Goal: Task Accomplishment & Management: Use online tool/utility

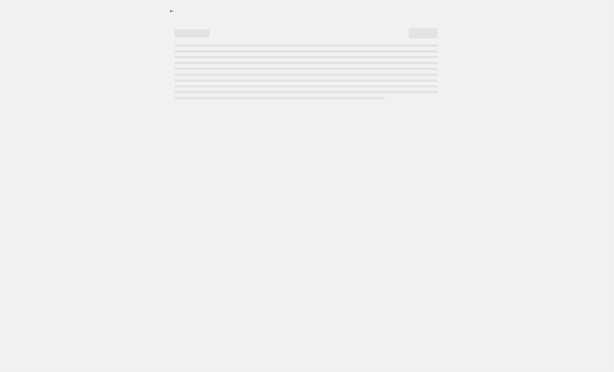
select select "percentage"
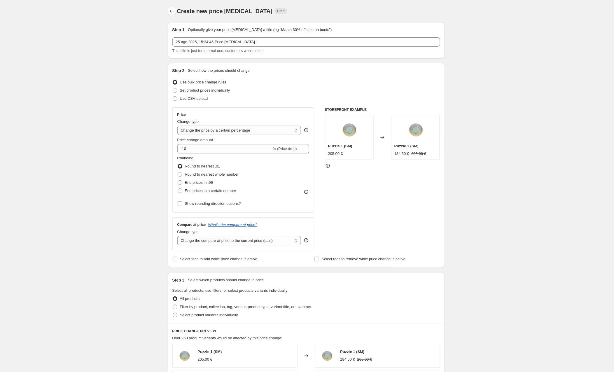
click at [172, 9] on icon "Price change jobs" at bounding box center [172, 11] width 6 height 6
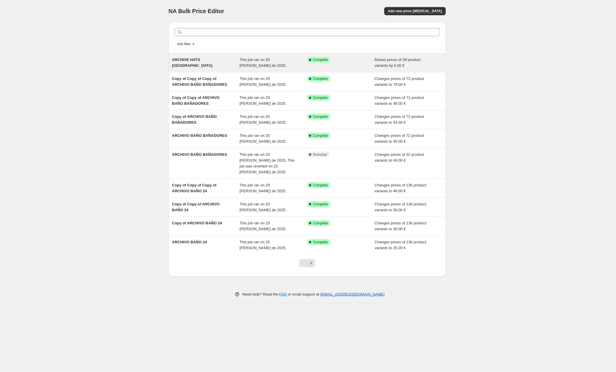
click at [238, 63] on div "ARCHIVE HATS [GEOGRAPHIC_DATA]" at bounding box center [206, 63] width 68 height 12
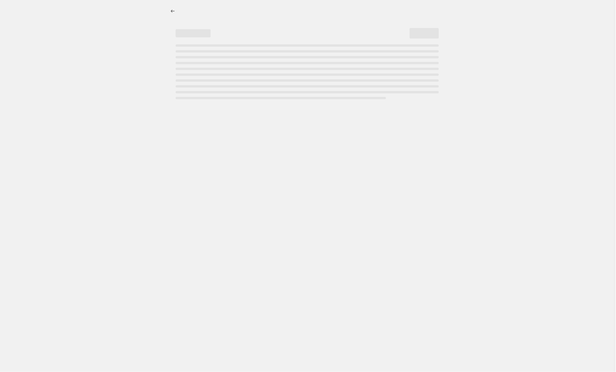
select select "by"
select select "collection"
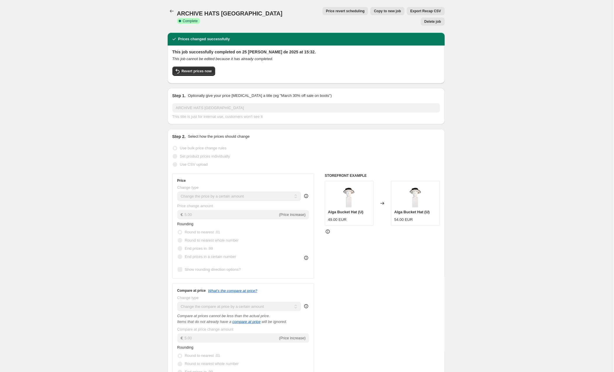
click at [374, 11] on span "Copy to new job" at bounding box center [387, 11] width 27 height 5
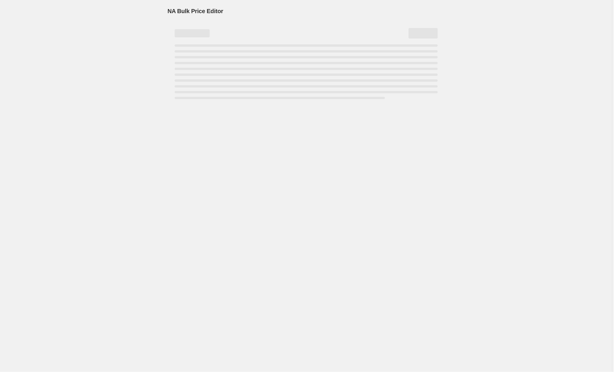
select select "by"
select select "collection"
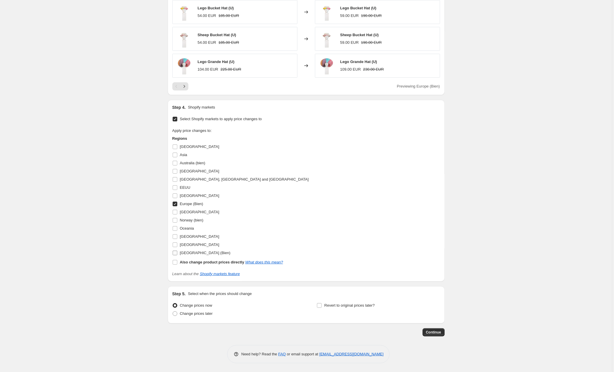
scroll to position [551, 0]
click at [176, 253] on input "[GEOGRAPHIC_DATA] (Bien)" at bounding box center [175, 252] width 5 height 5
checkbox input "true"
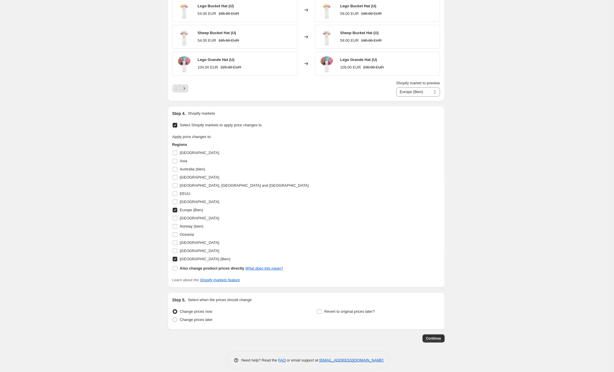
click at [177, 212] on input "Europe (Bien)" at bounding box center [175, 210] width 5 height 5
checkbox input "false"
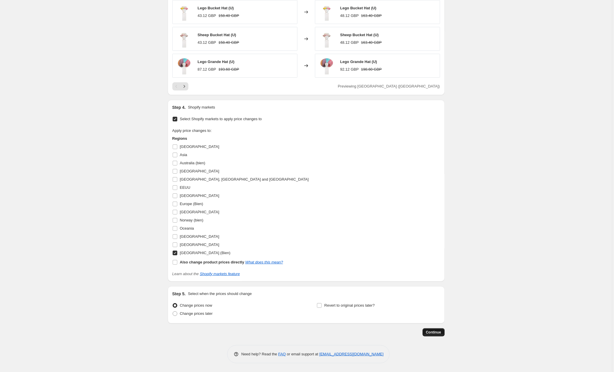
click at [429, 332] on span "Continue" at bounding box center [433, 332] width 15 height 5
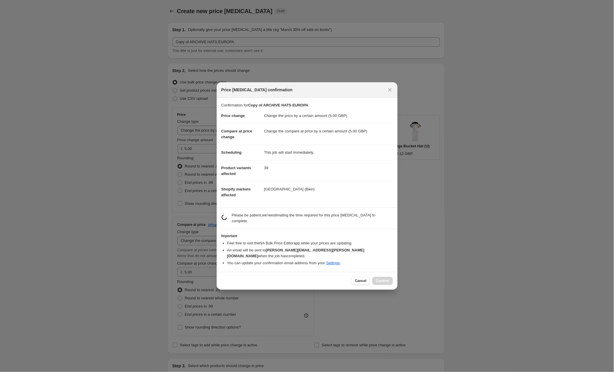
scroll to position [551, 0]
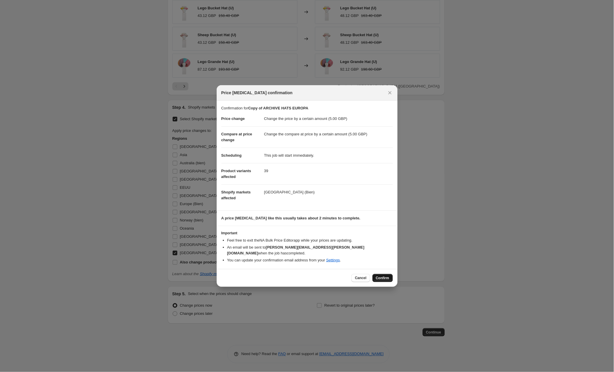
click at [382, 276] on span "Confirm" at bounding box center [382, 278] width 13 height 5
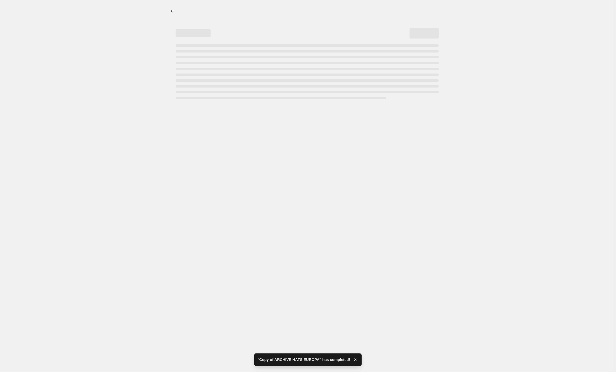
select select "by"
select select "collection"
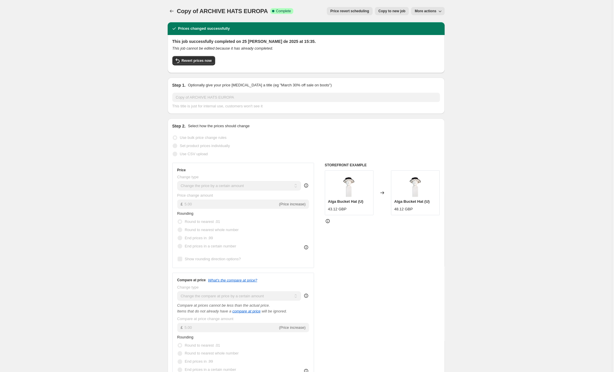
click at [392, 10] on span "Copy to new job" at bounding box center [391, 11] width 27 height 5
select select "by"
select select "collection"
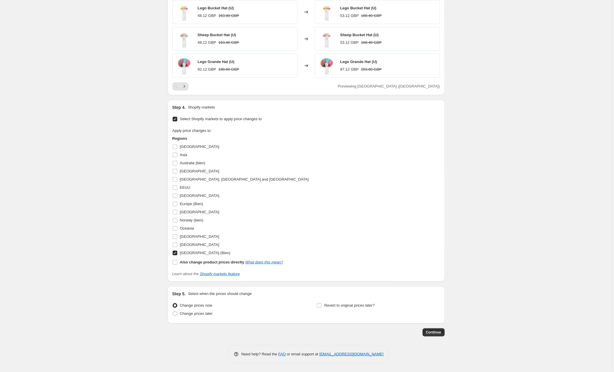
scroll to position [551, 0]
click at [176, 163] on input "Australia (bien)" at bounding box center [175, 163] width 5 height 5
checkbox input "true"
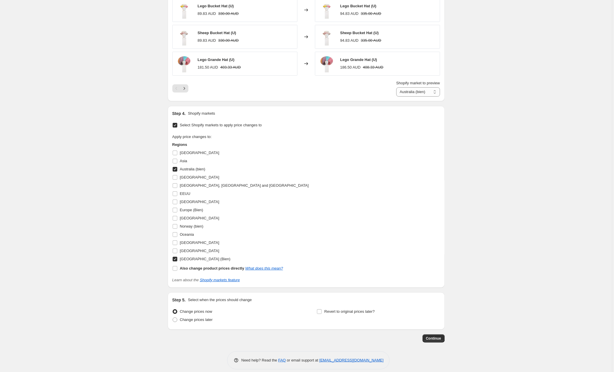
click at [176, 261] on input "[GEOGRAPHIC_DATA] (Bien)" at bounding box center [175, 259] width 5 height 5
checkbox input "false"
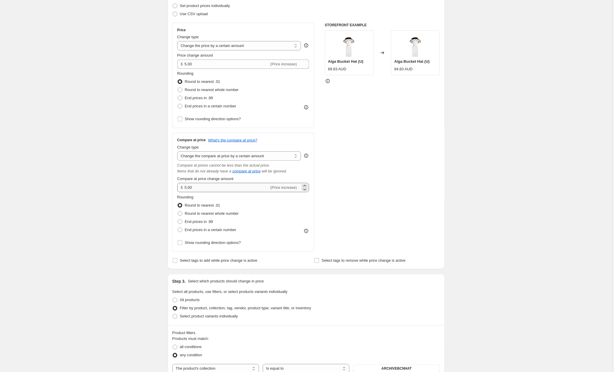
scroll to position [71, 0]
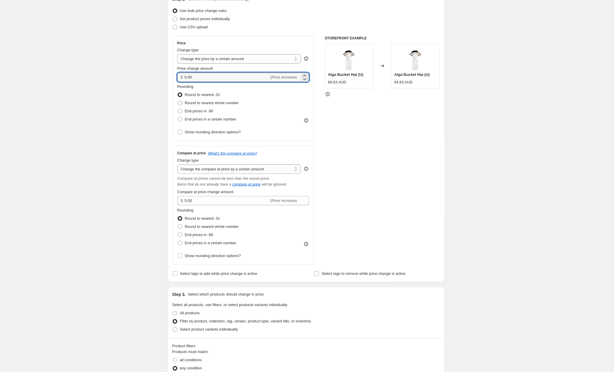
drag, startPoint x: 197, startPoint y: 76, endPoint x: 174, endPoint y: 77, distance: 23.4
click at [174, 77] on div "Price Change type Change the price to a certain amount Change the price by a ce…" at bounding box center [243, 88] width 142 height 105
type input "18.00"
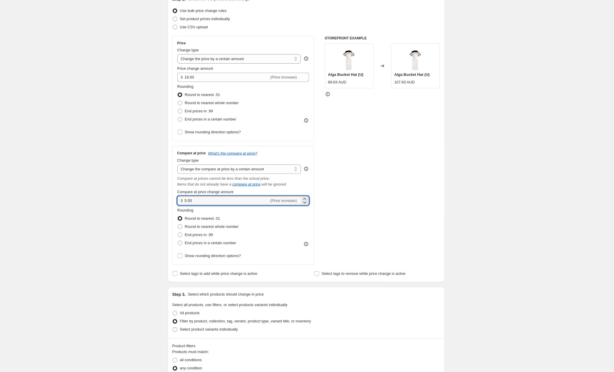
drag, startPoint x: 203, startPoint y: 201, endPoint x: 174, endPoint y: 199, distance: 28.7
click at [174, 199] on div "Compare at price What's the compare at price? Change type Change the compare at…" at bounding box center [243, 205] width 142 height 119
type input "18.00"
click at [349, 172] on div "STOREFRONT EXAMPLE Alga Bucket Hat (U) 89.83 AUD Changed to Alga Bucket Hat (U)…" at bounding box center [382, 150] width 115 height 229
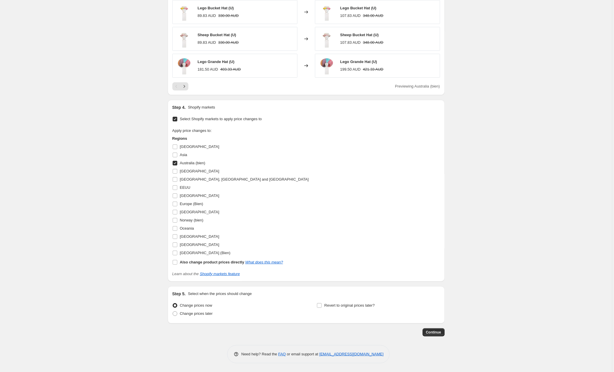
scroll to position [551, 0]
click at [434, 333] on span "Continue" at bounding box center [433, 332] width 15 height 5
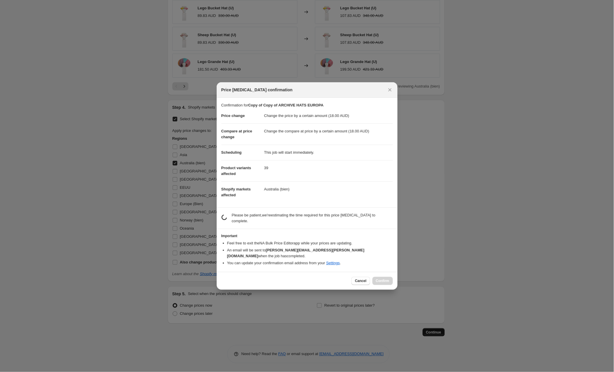
scroll to position [0, 0]
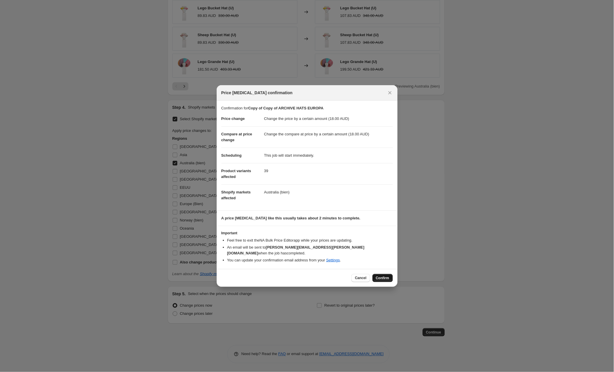
click at [385, 276] on span "Confirm" at bounding box center [382, 278] width 13 height 5
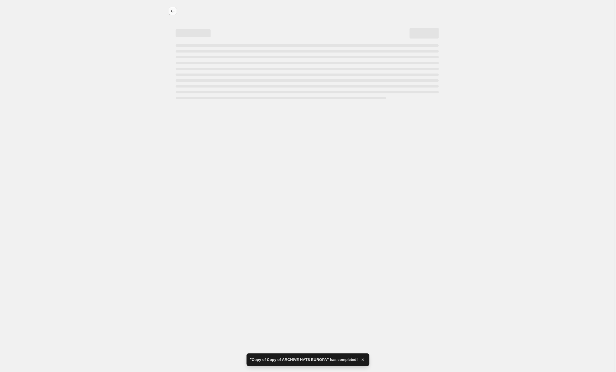
select select "by"
select select "collection"
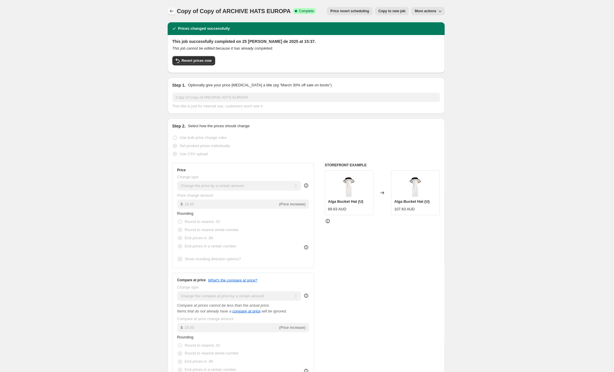
click at [173, 9] on icon "Price change jobs" at bounding box center [172, 11] width 6 height 6
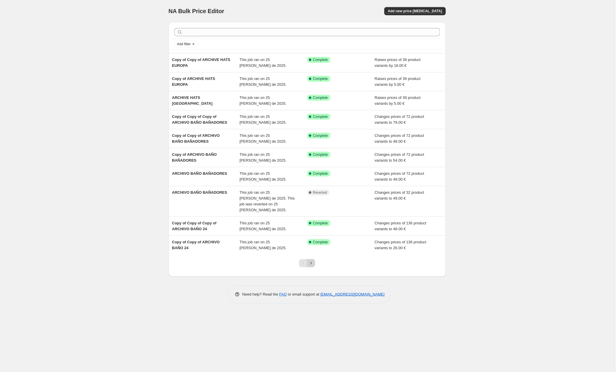
click at [314, 260] on icon "Next" at bounding box center [311, 263] width 6 height 6
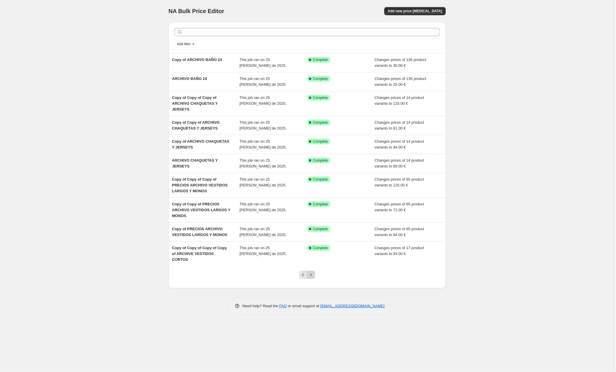
click at [311, 272] on icon "Next" at bounding box center [311, 275] width 6 height 6
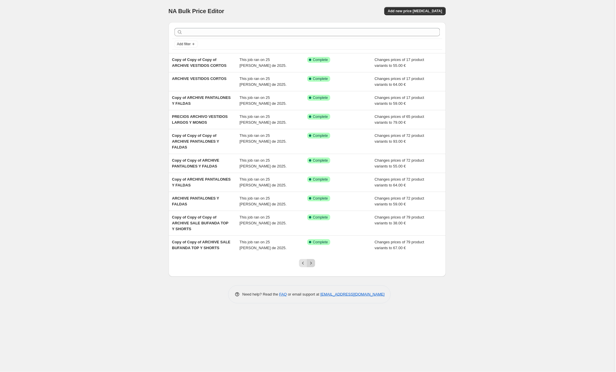
click at [313, 266] on icon "Next" at bounding box center [311, 263] width 6 height 6
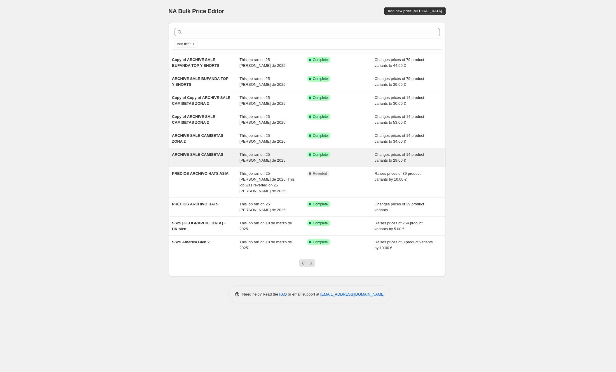
click at [218, 154] on span "ARCHIVE SALE CAMISETAS" at bounding box center [197, 154] width 51 height 4
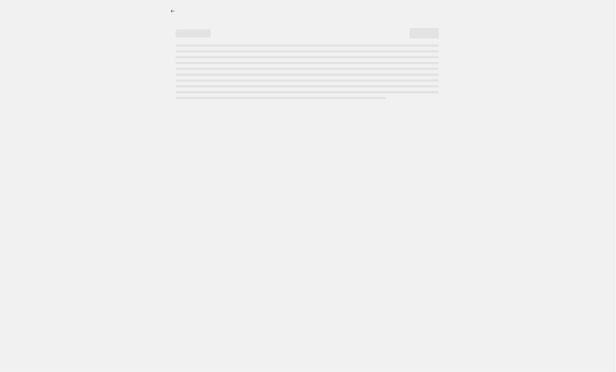
select select "to"
select select "collection"
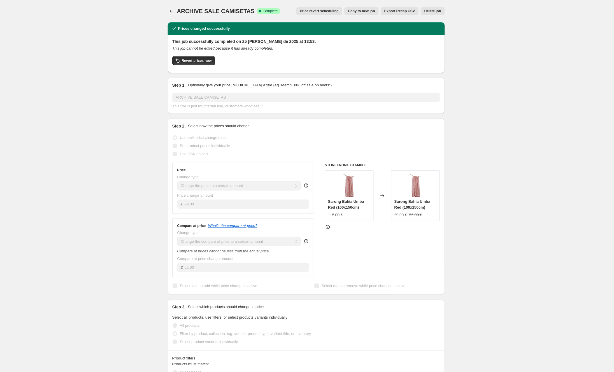
click at [358, 9] on span "Copy to new job" at bounding box center [361, 11] width 27 height 5
select select "to"
select select "collection"
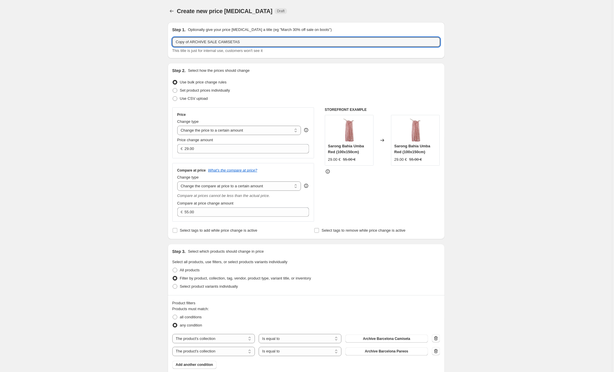
drag, startPoint x: 194, startPoint y: 39, endPoint x: 156, endPoint y: 41, distance: 37.6
click at [248, 41] on input "ARCHIVE SALE CAMISETAS" at bounding box center [306, 41] width 268 height 9
type input "ARCHIVE SALE CAMISETAS AUSTRALIA"
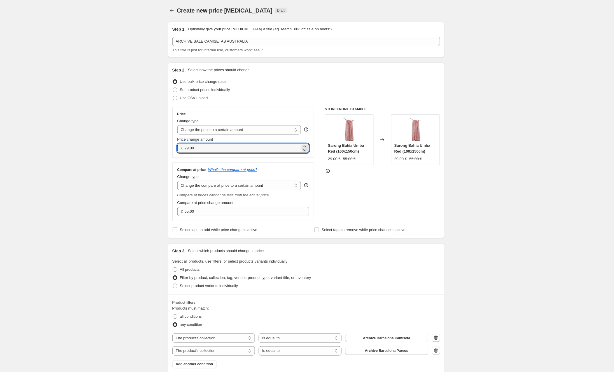
drag, startPoint x: 205, startPoint y: 148, endPoint x: 183, endPoint y: 147, distance: 21.6
click at [183, 147] on div "€ 29.00" at bounding box center [243, 147] width 132 height 9
drag, startPoint x: 207, startPoint y: 147, endPoint x: 162, endPoint y: 146, distance: 44.9
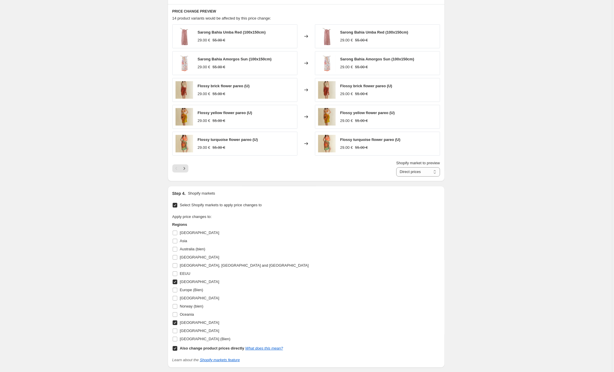
scroll to position [379, 0]
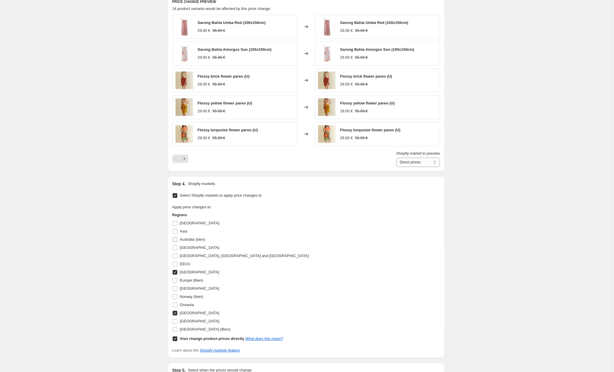
type input "29.00"
click at [176, 240] on input "Australia (bien)" at bounding box center [175, 239] width 5 height 5
checkbox input "true"
drag, startPoint x: 176, startPoint y: 273, endPoint x: 176, endPoint y: 297, distance: 23.3
click at [176, 273] on input "[GEOGRAPHIC_DATA]" at bounding box center [175, 272] width 5 height 5
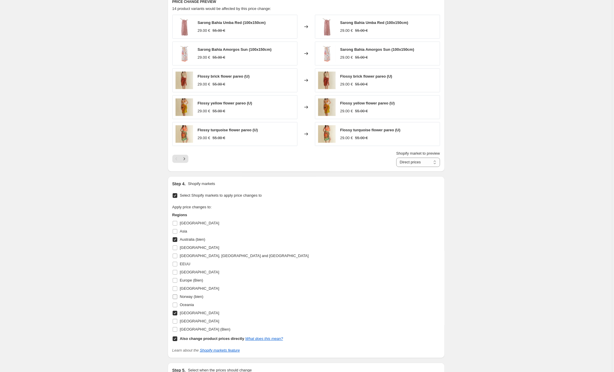
checkbox input "false"
click at [174, 315] on input "[GEOGRAPHIC_DATA]" at bounding box center [175, 313] width 5 height 5
checkbox input "false"
click at [175, 340] on input "Also change product prices directly What does this mean?" at bounding box center [175, 338] width 5 height 5
checkbox input "false"
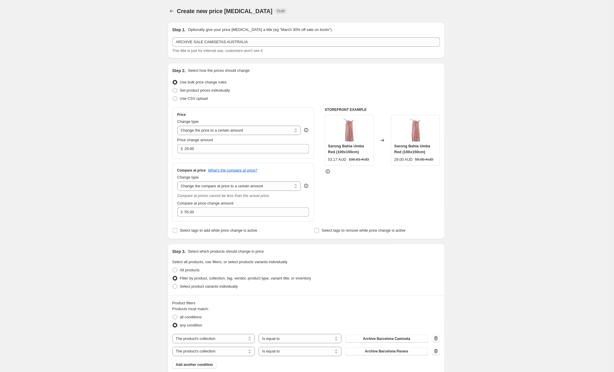
scroll to position [0, 0]
drag, startPoint x: 206, startPoint y: 147, endPoint x: 180, endPoint y: 148, distance: 26.3
click at [180, 148] on div "$ 29.00" at bounding box center [243, 148] width 132 height 9
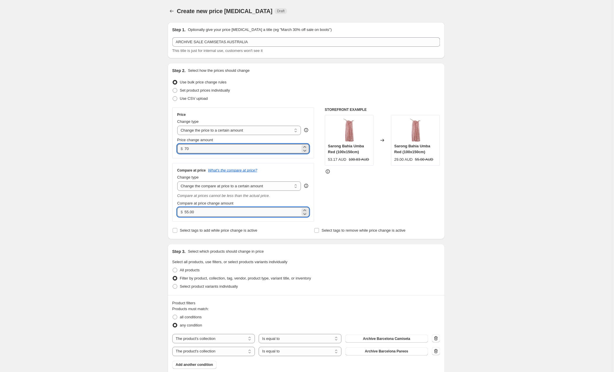
type input "70.00"
drag, startPoint x: 206, startPoint y: 213, endPoint x: 166, endPoint y: 211, distance: 40.0
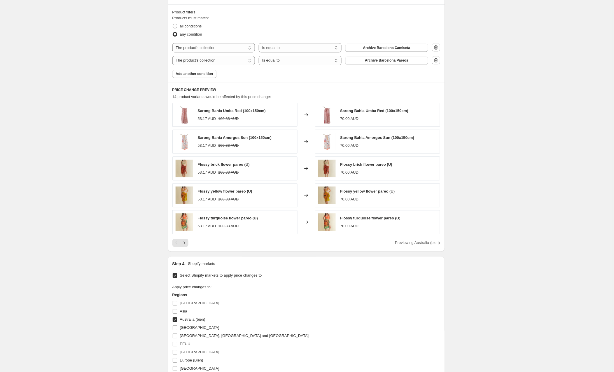
scroll to position [295, 0]
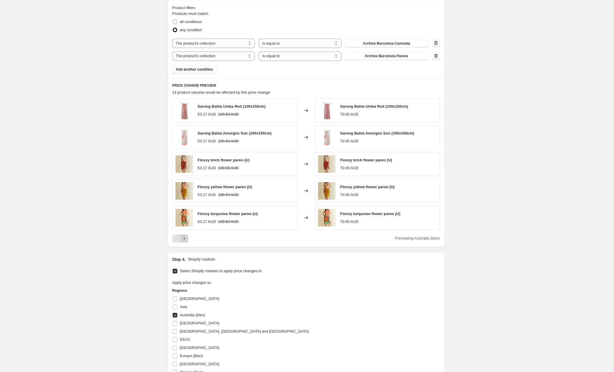
type input "99.00"
click at [185, 238] on icon "Next" at bounding box center [184, 239] width 6 height 6
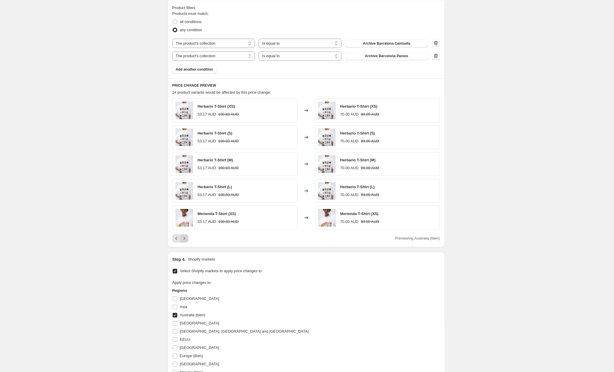
click at [185, 238] on icon "Next" at bounding box center [184, 239] width 6 height 6
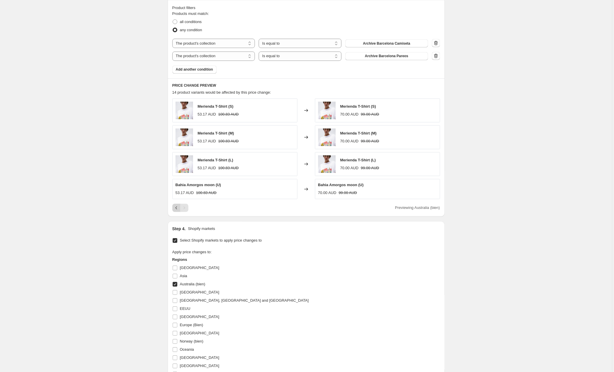
click at [175, 210] on icon "Previous" at bounding box center [176, 208] width 6 height 6
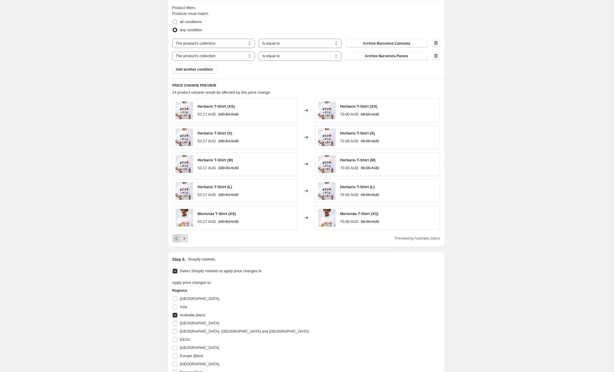
click at [176, 238] on icon "Previous" at bounding box center [176, 239] width 6 height 6
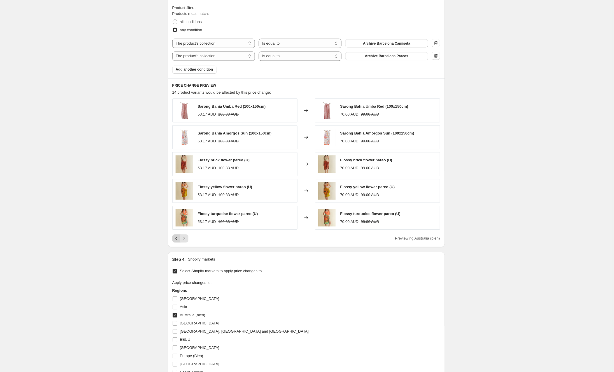
click at [176, 238] on div "Pagination" at bounding box center [176, 238] width 8 height 8
click at [176, 241] on div "Pagination" at bounding box center [176, 238] width 8 height 8
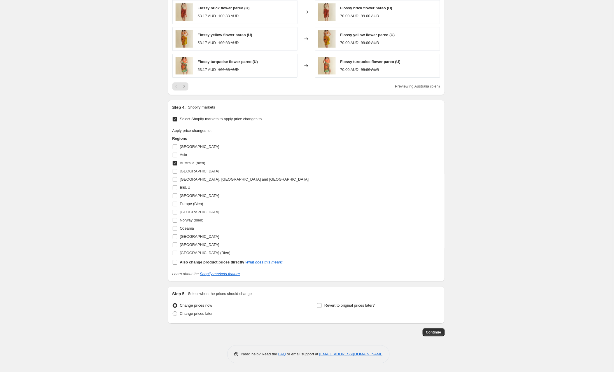
scroll to position [449, 0]
click at [433, 331] on span "Continue" at bounding box center [433, 332] width 15 height 5
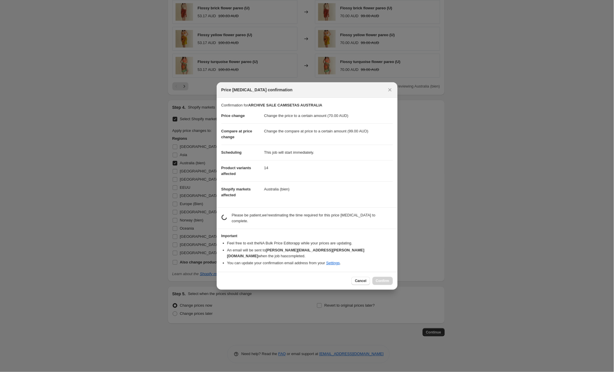
scroll to position [0, 0]
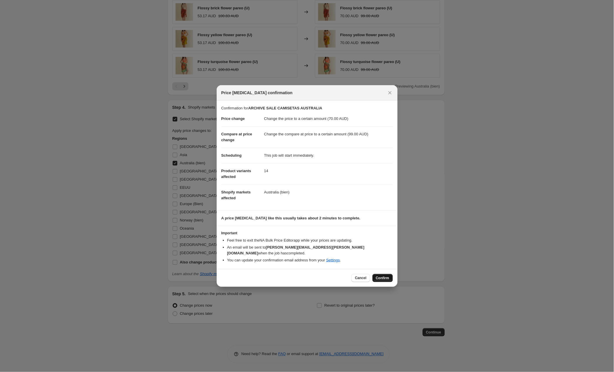
click at [376, 274] on button "Confirm" at bounding box center [382, 278] width 20 height 8
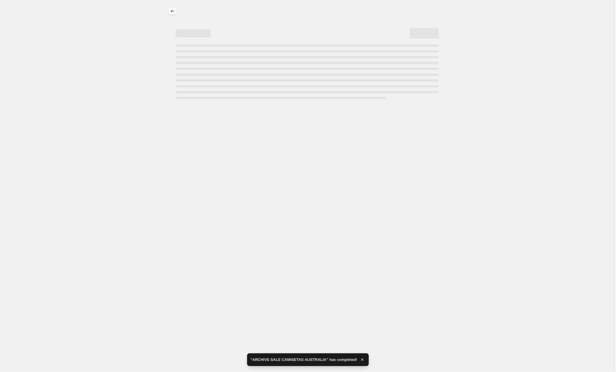
select select "to"
select select "collection"
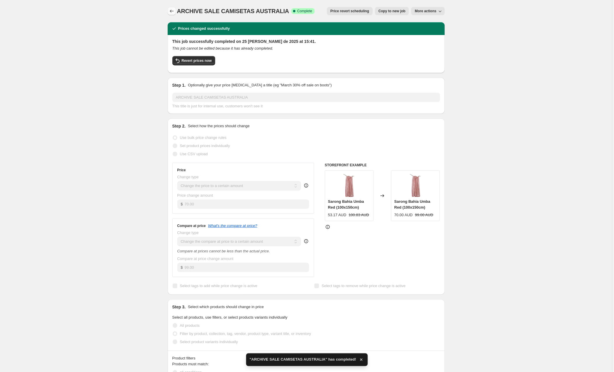
scroll to position [2, 0]
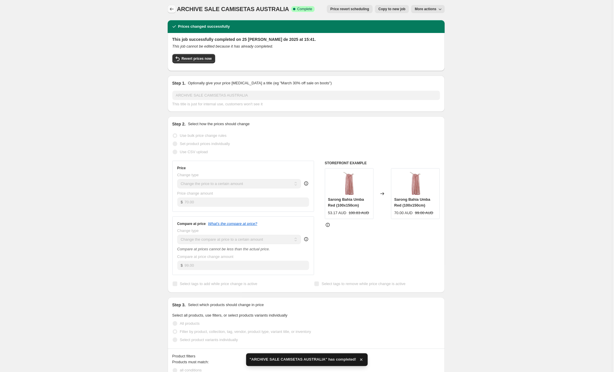
click at [174, 11] on icon "Price change jobs" at bounding box center [172, 9] width 6 height 6
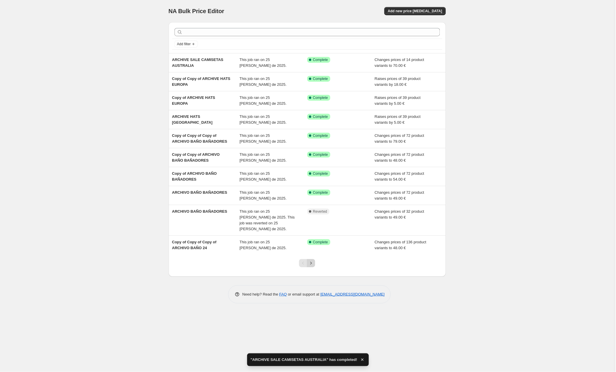
click at [310, 260] on icon "Next" at bounding box center [311, 263] width 6 height 6
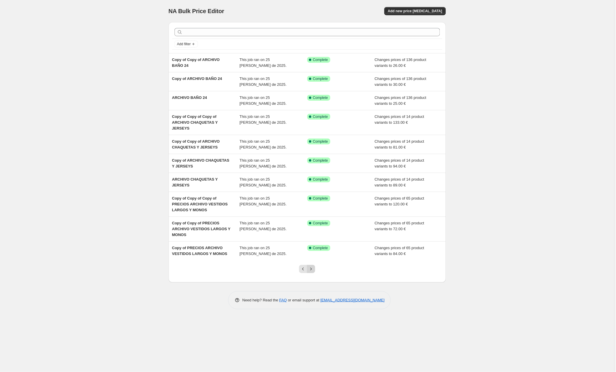
click at [310, 269] on icon "Next" at bounding box center [311, 269] width 6 height 6
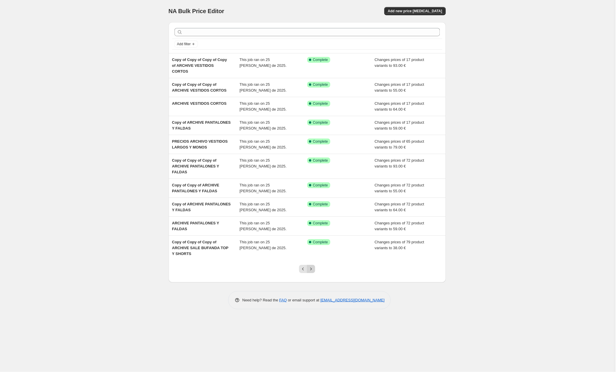
click at [313, 269] on icon "Next" at bounding box center [311, 269] width 6 height 6
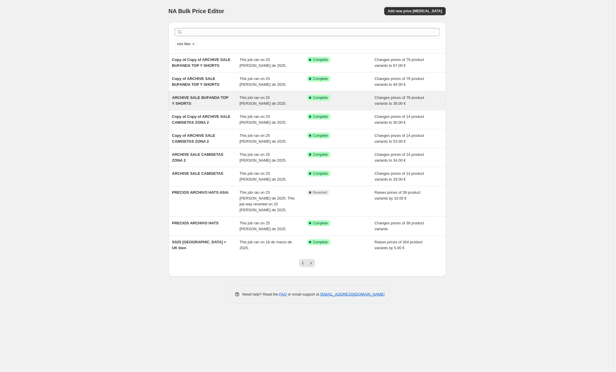
click at [200, 104] on span "ARCHIVE SALE BUFANDA TOP Y SHORTS" at bounding box center [200, 100] width 56 height 10
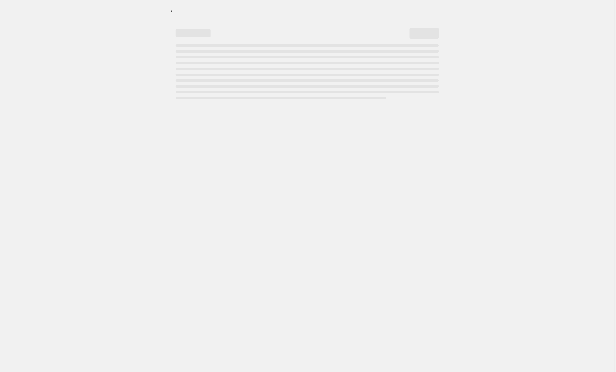
select select "to"
select select "collection"
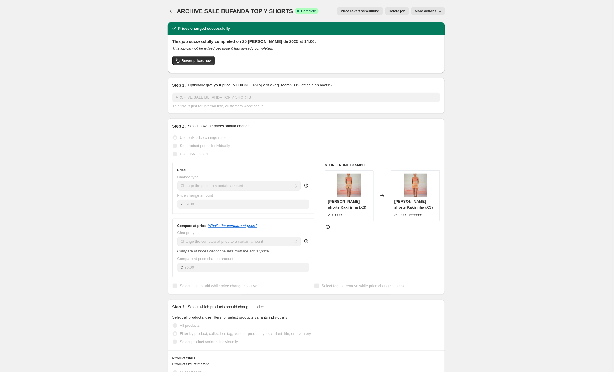
click at [425, 11] on span "More actions" at bounding box center [426, 11] width 22 height 5
click at [437, 24] on span "Copy to new job" at bounding box center [428, 23] width 27 height 4
select select "to"
select select "collection"
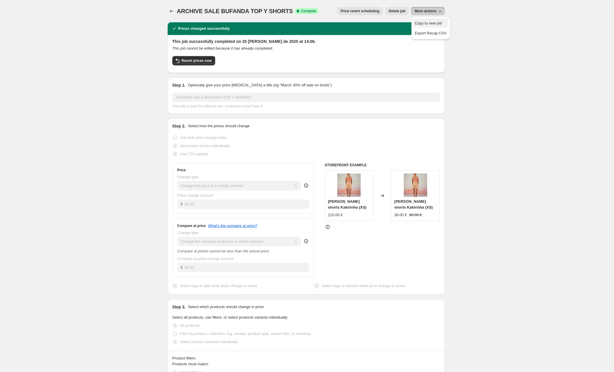
select select "collection"
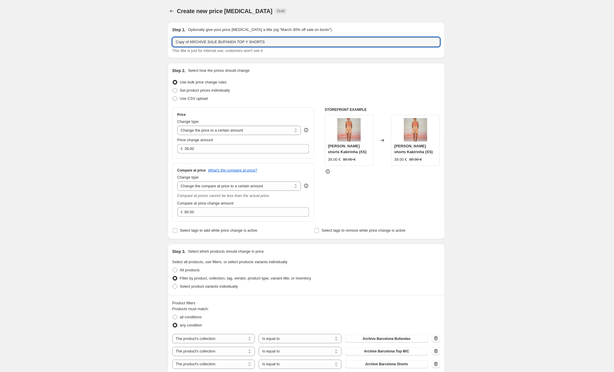
drag, startPoint x: 193, startPoint y: 41, endPoint x: 154, endPoint y: 44, distance: 39.2
click at [276, 43] on input "ARCHIVE SALE BUFANDA TOP Y SHORTS" at bounding box center [306, 41] width 268 height 9
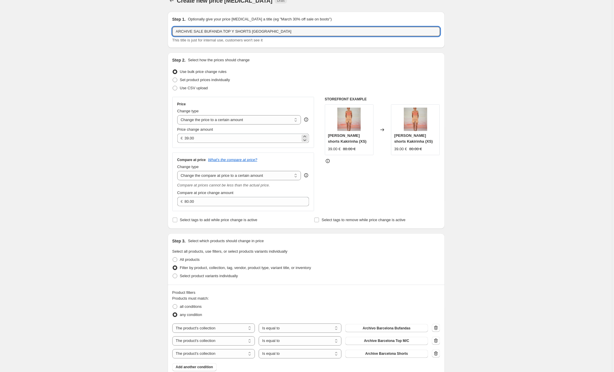
type input "ARCHIVE SALE BUFANDA TOP Y SHORTS [GEOGRAPHIC_DATA]"
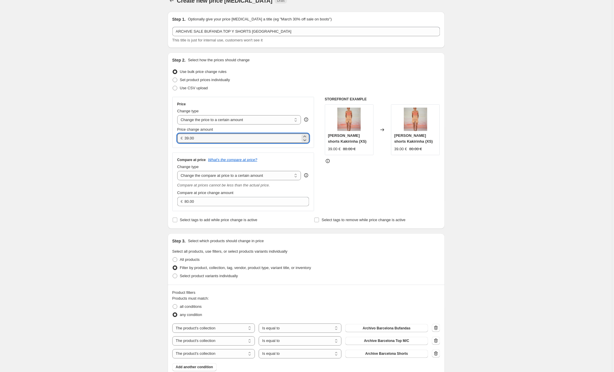
drag, startPoint x: 178, startPoint y: 136, endPoint x: 158, endPoint y: 135, distance: 20.4
type input "88.00"
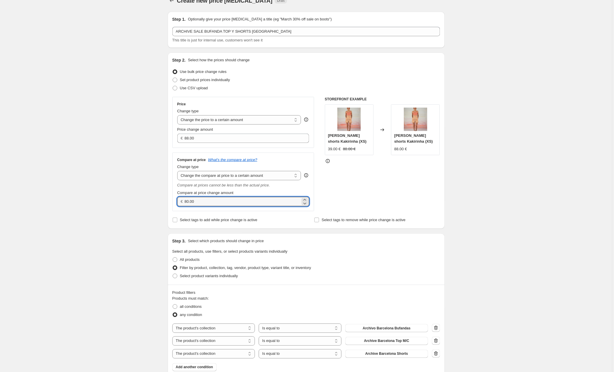
drag, startPoint x: 203, startPoint y: 200, endPoint x: 168, endPoint y: 201, distance: 34.7
click at [168, 201] on div "Step 2. Select how the prices should change Use bulk price change rules Set pro…" at bounding box center [306, 140] width 277 height 176
type input "144.00"
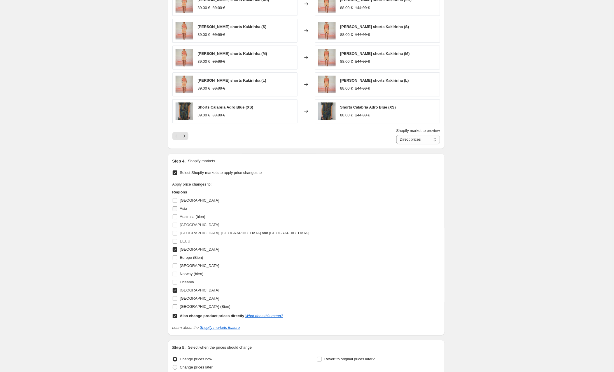
scroll to position [416, 0]
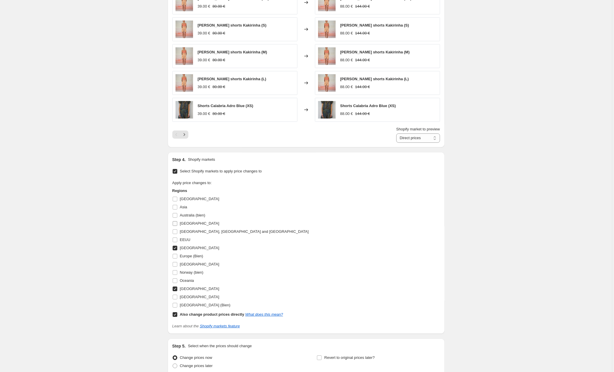
drag, startPoint x: 177, startPoint y: 216, endPoint x: 176, endPoint y: 225, distance: 9.1
click at [177, 216] on input "Australia (bien)" at bounding box center [175, 215] width 5 height 5
checkbox input "true"
click at [176, 247] on input "[GEOGRAPHIC_DATA]" at bounding box center [175, 248] width 5 height 5
checkbox input "false"
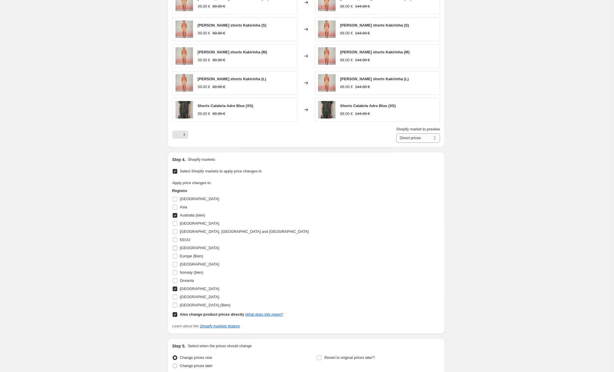
scroll to position [415, 0]
drag, startPoint x: 176, startPoint y: 290, endPoint x: 172, endPoint y: 310, distance: 20.7
click at [176, 290] on input "[GEOGRAPHIC_DATA]" at bounding box center [175, 289] width 5 height 5
checkbox input "false"
click at [176, 315] on input "Also change product prices directly What does this mean?" at bounding box center [175, 315] width 5 height 5
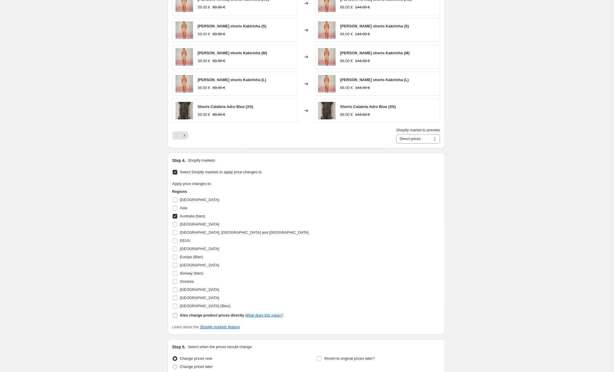
checkbox input "false"
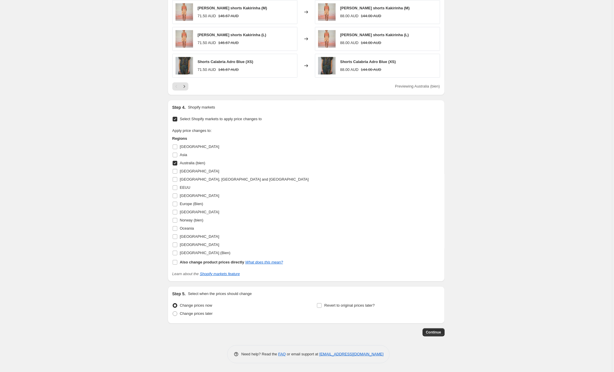
scroll to position [462, 0]
click at [429, 331] on span "Continue" at bounding box center [433, 332] width 15 height 5
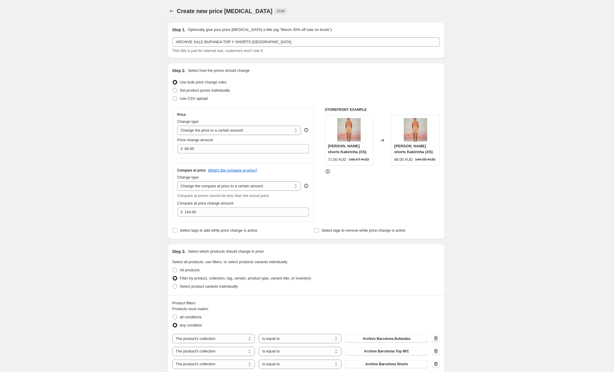
scroll to position [461, 0]
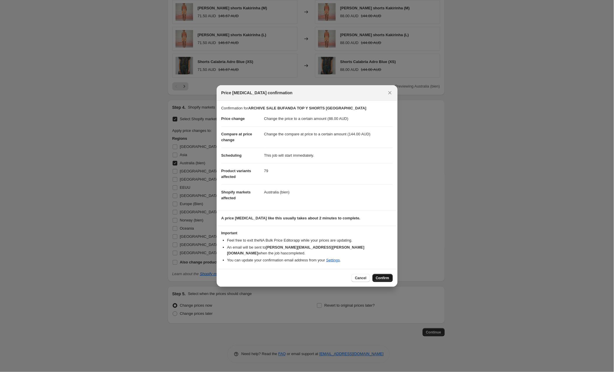
click at [378, 276] on span "Confirm" at bounding box center [382, 278] width 13 height 5
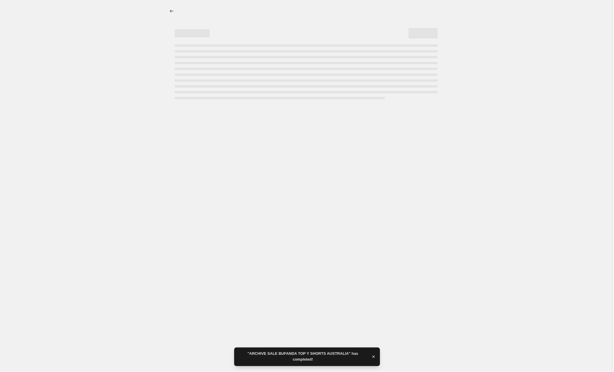
select select "to"
select select "collection"
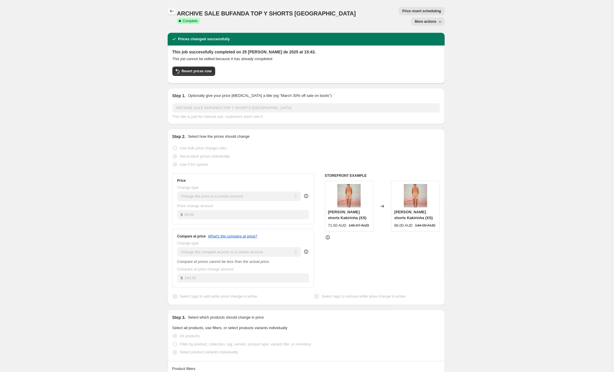
click at [174, 11] on icon "Price change jobs" at bounding box center [172, 11] width 6 height 6
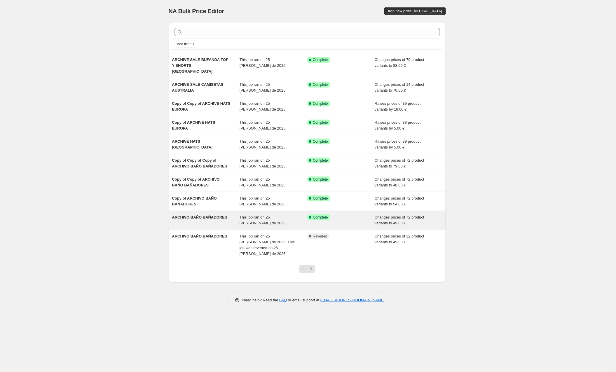
click at [217, 215] on span "ARCHIVO BAÑO BAÑADORES" at bounding box center [199, 217] width 55 height 4
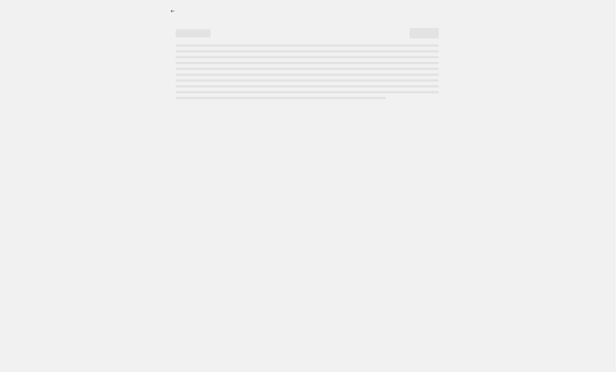
select select "to"
select select "collection"
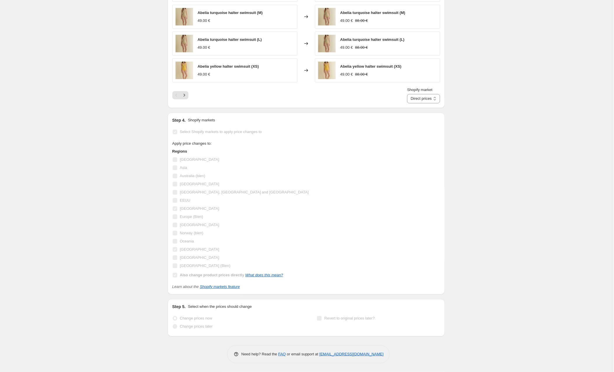
scroll to position [500, 0]
click at [186, 93] on icon "Next" at bounding box center [184, 95] width 6 height 6
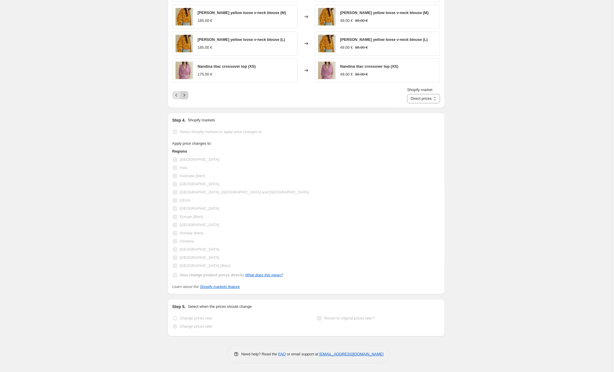
click at [186, 93] on icon "Next" at bounding box center [184, 95] width 6 height 6
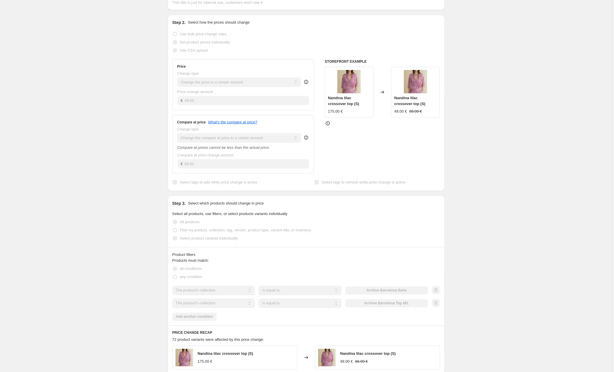
scroll to position [0, 0]
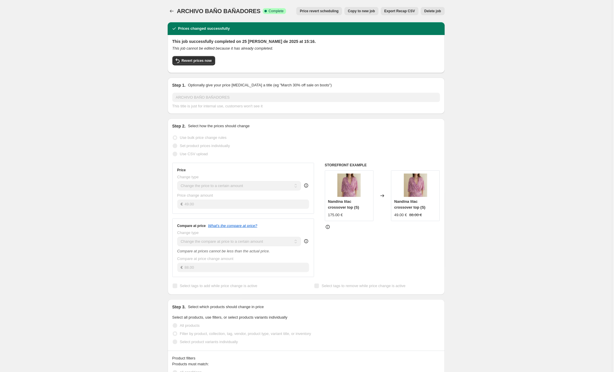
click at [359, 9] on span "Copy to new job" at bounding box center [361, 11] width 27 height 5
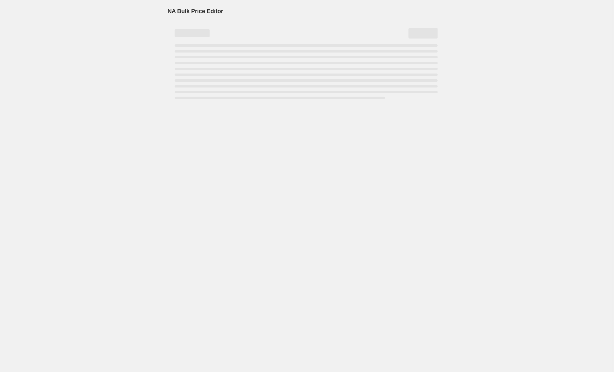
select select "to"
select select "collection"
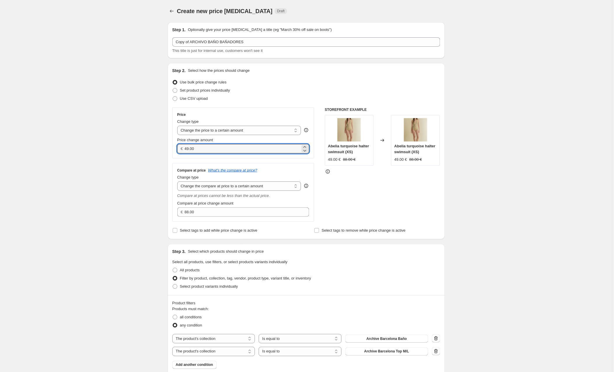
drag, startPoint x: 209, startPoint y: 148, endPoint x: 149, endPoint y: 149, distance: 59.5
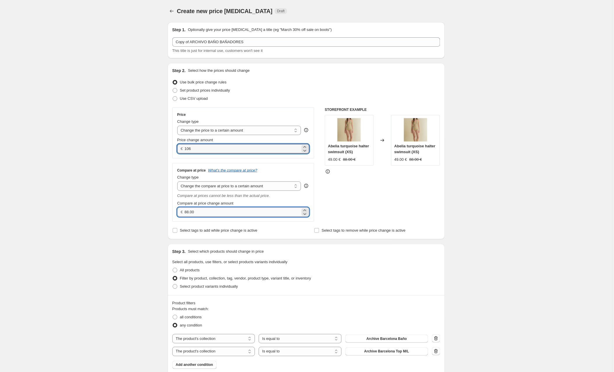
type input "106.00"
drag, startPoint x: 200, startPoint y: 211, endPoint x: 162, endPoint y: 211, distance: 38.2
type input "158.00"
click at [333, 206] on div "STOREFRONT EXAMPLE Abelia turquoise halter swimsuit (XS) 49.00 € 88.00 € Change…" at bounding box center [382, 164] width 115 height 114
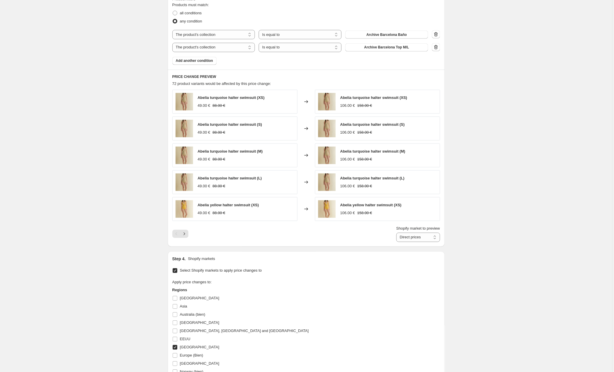
scroll to position [306, 0]
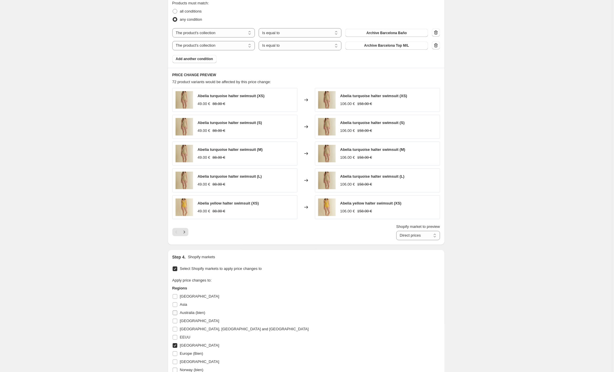
click at [175, 311] on input "Australia (bien)" at bounding box center [175, 313] width 5 height 5
checkbox input "true"
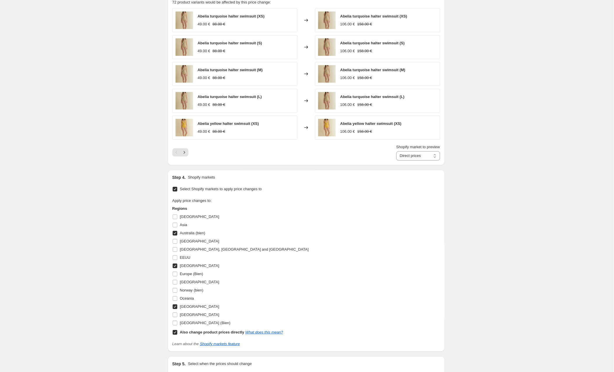
scroll to position [390, 0]
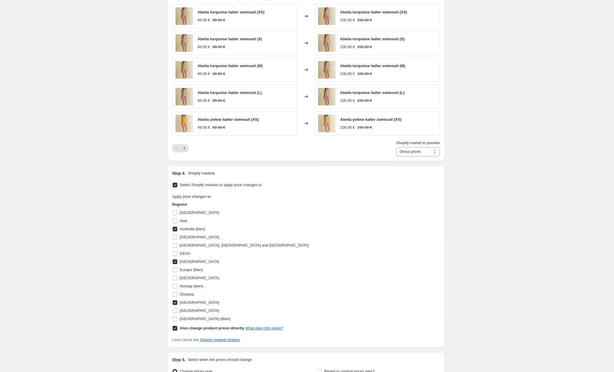
drag, startPoint x: 176, startPoint y: 329, endPoint x: 171, endPoint y: 308, distance: 21.8
click at [176, 329] on input "Also change product prices directly What does this mean?" at bounding box center [175, 328] width 5 height 5
checkbox input "false"
select select "104774107474"
click at [176, 263] on input "[GEOGRAPHIC_DATA]" at bounding box center [175, 261] width 5 height 5
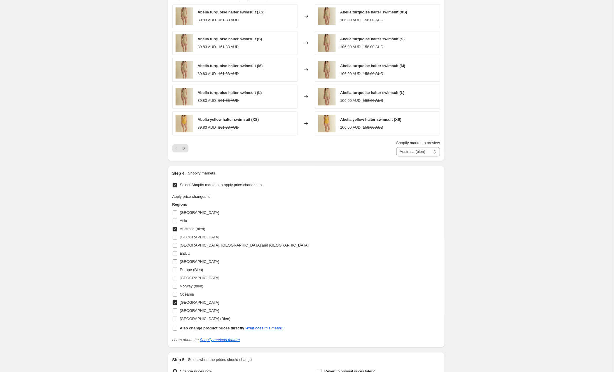
checkbox input "false"
click at [176, 303] on input "[GEOGRAPHIC_DATA]" at bounding box center [175, 302] width 5 height 5
checkbox input "false"
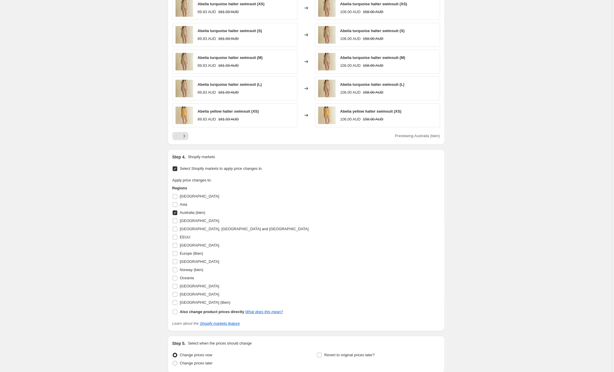
scroll to position [449, 0]
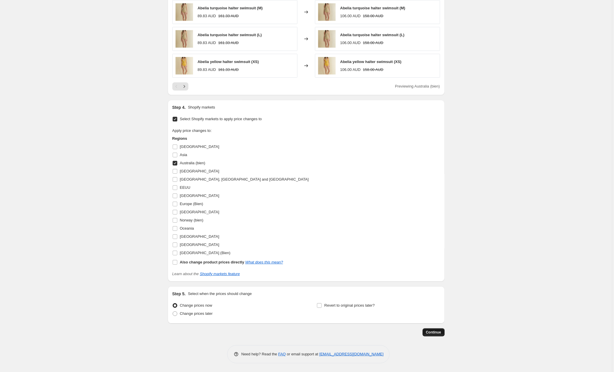
click at [430, 330] on span "Continue" at bounding box center [433, 332] width 15 height 5
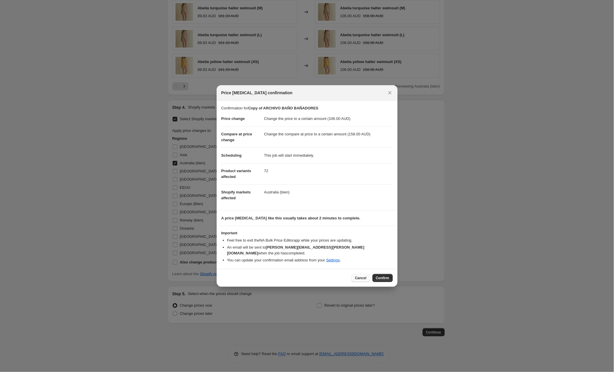
click at [359, 276] on span "Cancel" at bounding box center [360, 278] width 11 height 5
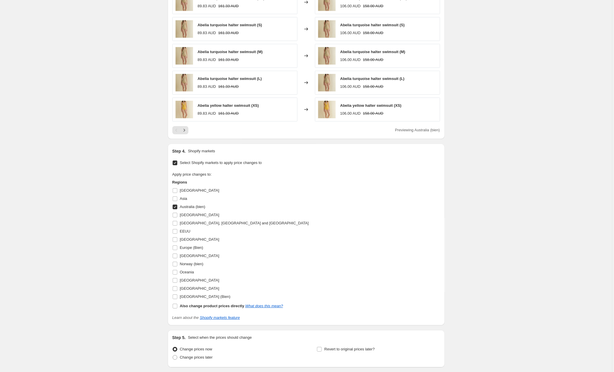
scroll to position [413, 0]
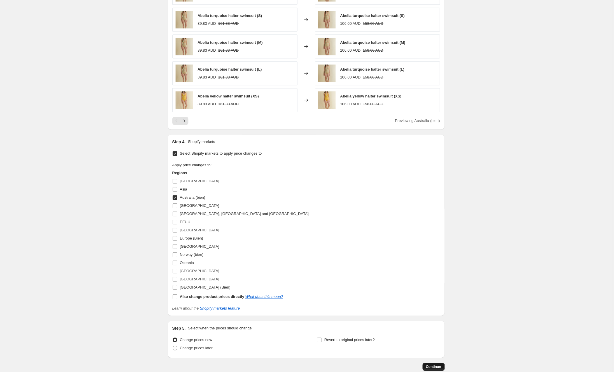
click at [432, 366] on button "Continue" at bounding box center [434, 366] width 22 height 8
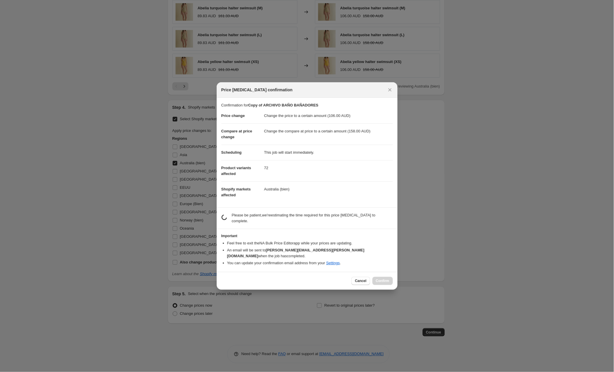
scroll to position [413, 0]
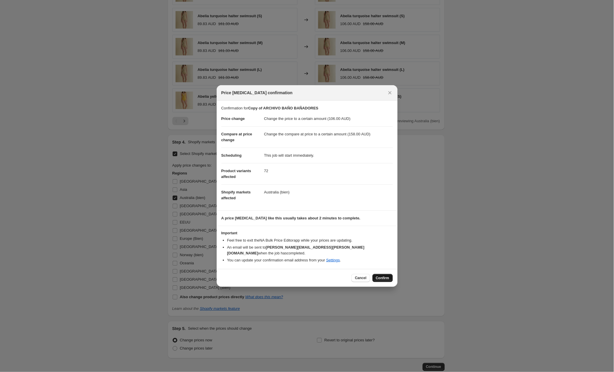
click at [379, 276] on span "Confirm" at bounding box center [382, 278] width 13 height 5
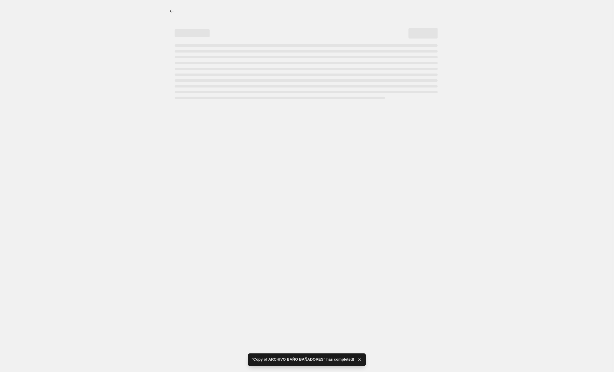
select select "to"
select select "collection"
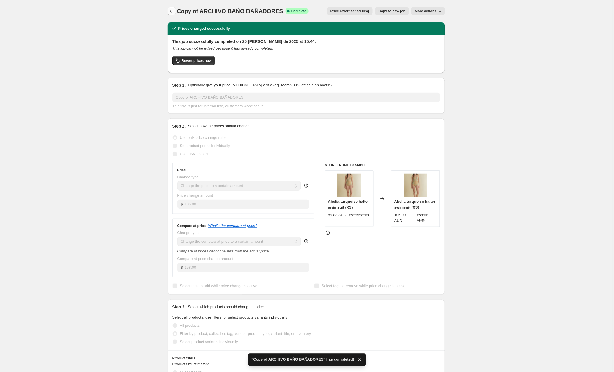
click at [171, 9] on icon "Price change jobs" at bounding box center [172, 11] width 6 height 6
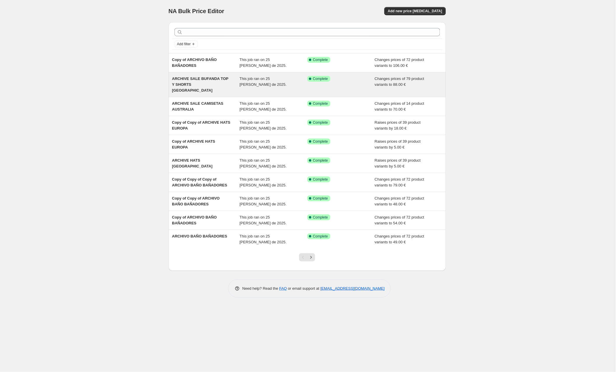
click at [203, 79] on span "ARCHIVE SALE BUFANDA TOP Y SHORTS [GEOGRAPHIC_DATA]" at bounding box center [200, 84] width 56 height 16
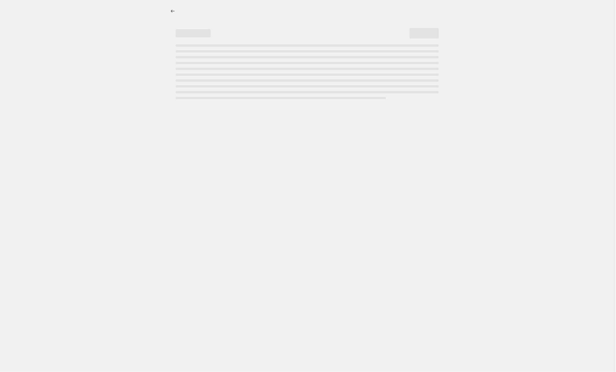
select select "to"
select select "collection"
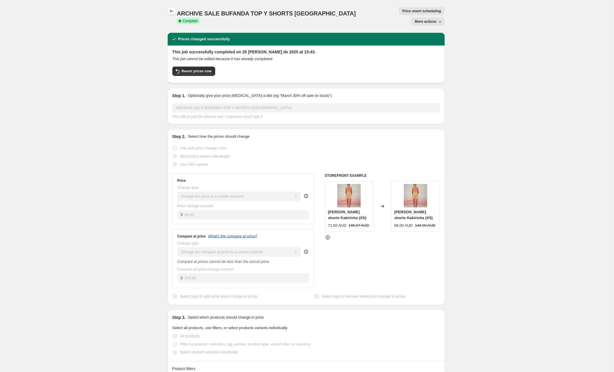
click at [174, 9] on icon "Price change jobs" at bounding box center [172, 11] width 6 height 6
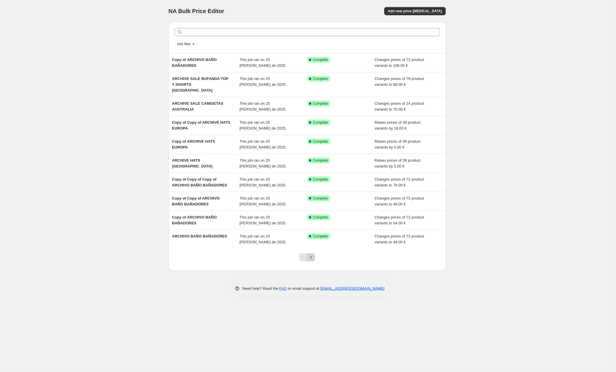
click at [311, 254] on icon "Next" at bounding box center [311, 257] width 6 height 6
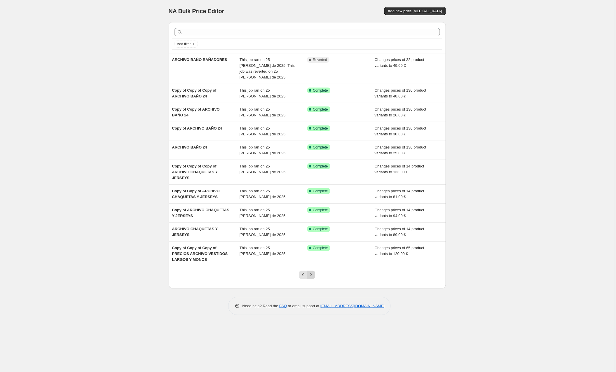
click at [313, 272] on icon "Next" at bounding box center [311, 275] width 6 height 6
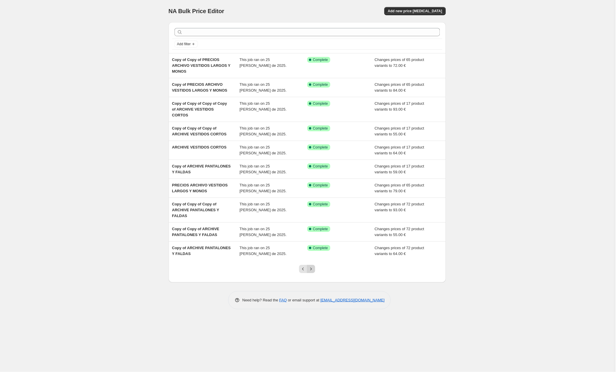
click at [310, 266] on icon "Next" at bounding box center [311, 269] width 6 height 6
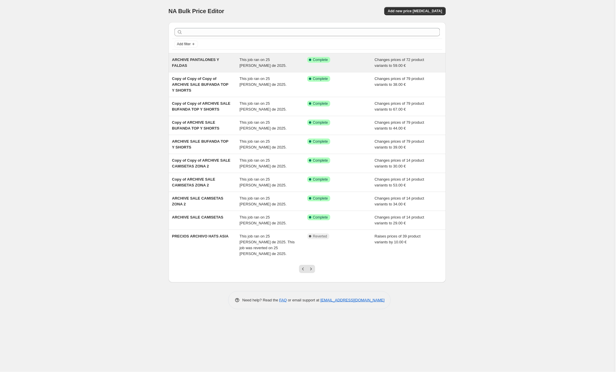
click at [203, 60] on span "ARCHIVE PANTALONES Y FALDAS" at bounding box center [195, 62] width 47 height 10
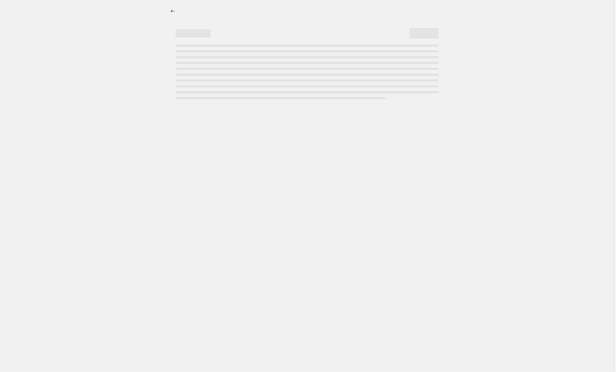
select select "to"
select select "collection"
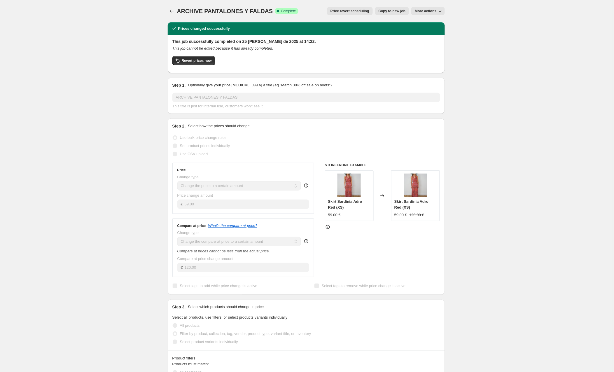
click at [388, 13] on span "Copy to new job" at bounding box center [391, 11] width 27 height 5
select select "to"
select select "collection"
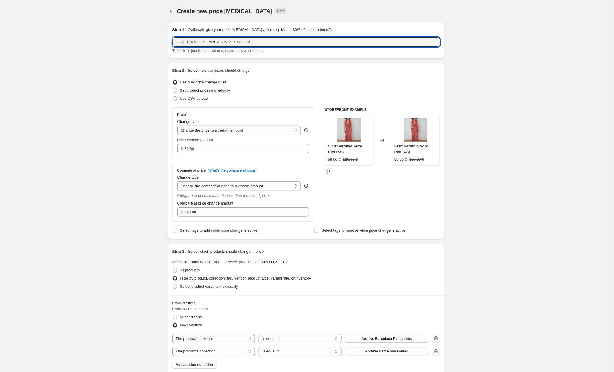
drag, startPoint x: 191, startPoint y: 41, endPoint x: 125, endPoint y: 41, distance: 66.5
click at [265, 42] on input "ARCHIVE PANTALONES Y FALDAS" at bounding box center [306, 41] width 268 height 9
click at [246, 41] on input "ARCHIVE PANTALONES Y FALDAS AUTRALIA" at bounding box center [306, 41] width 268 height 9
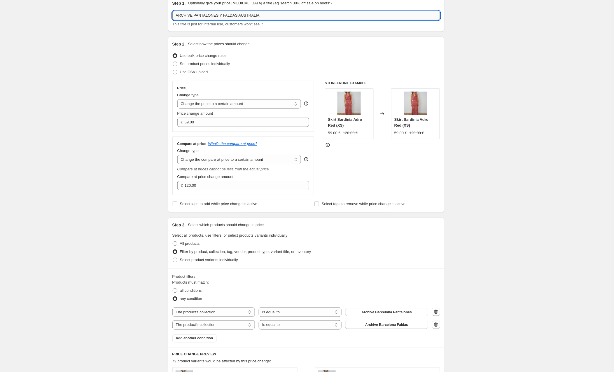
scroll to position [30, 0]
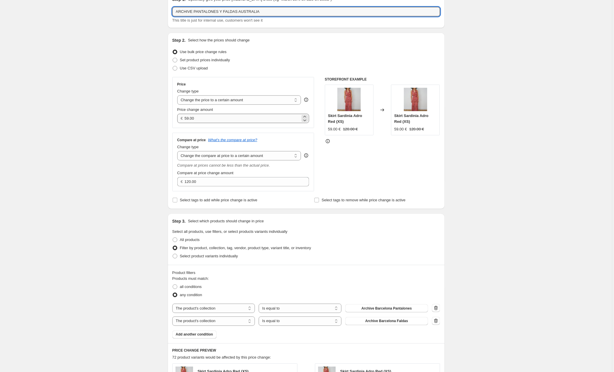
type input "ARCHIVE PANTALONES Y FALDAS AUSTRALIA"
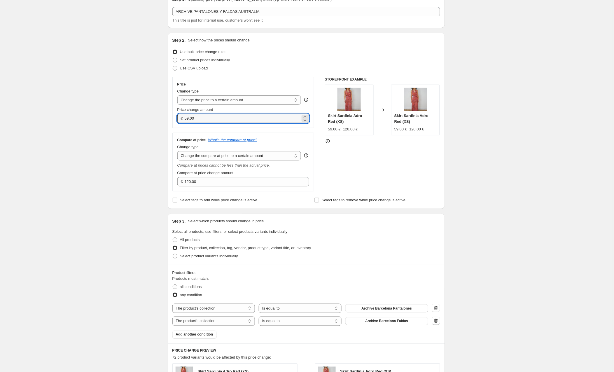
drag, startPoint x: 192, startPoint y: 118, endPoint x: 173, endPoint y: 118, distance: 18.7
click at [173, 118] on div "Price Change type Change the price to a certain amount Change the price by a ce…" at bounding box center [243, 102] width 142 height 51
type input "124.00"
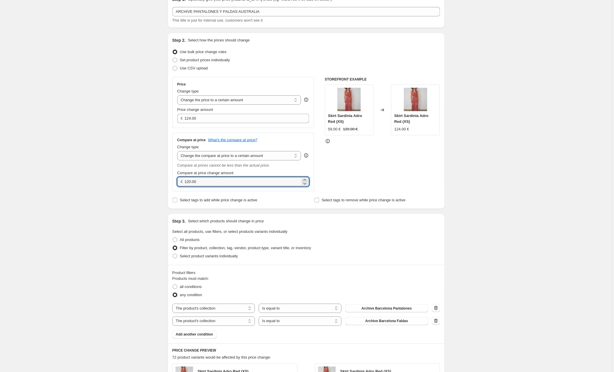
drag, startPoint x: 211, startPoint y: 180, endPoint x: 164, endPoint y: 179, distance: 47.3
click at [164, 179] on div "Step 1. Optionally give your price [MEDICAL_DATA] a title (eg "March 30% off sa…" at bounding box center [304, 374] width 282 height 774
type input "215.55"
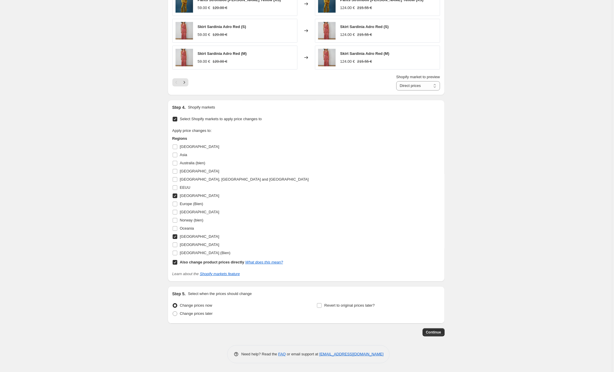
scroll to position [457, 0]
click at [174, 195] on input "[GEOGRAPHIC_DATA]" at bounding box center [175, 195] width 5 height 5
checkbox input "false"
drag, startPoint x: 175, startPoint y: 234, endPoint x: 175, endPoint y: 240, distance: 5.8
click at [175, 234] on input "[GEOGRAPHIC_DATA]" at bounding box center [175, 236] width 5 height 5
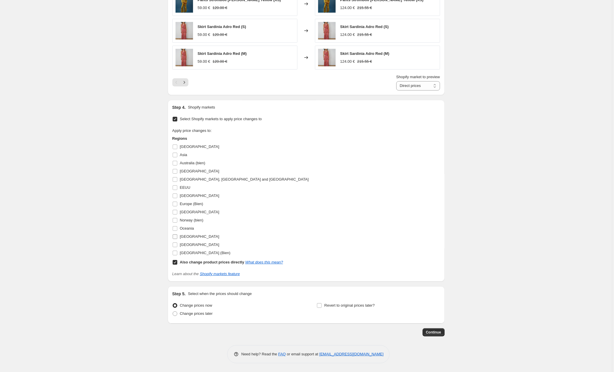
checkbox input "false"
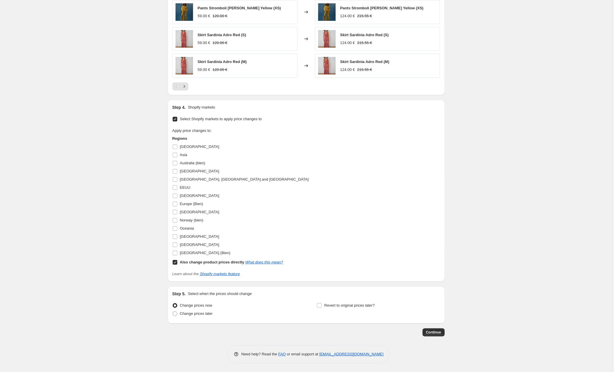
scroll to position [449, 0]
drag, startPoint x: 174, startPoint y: 262, endPoint x: 180, endPoint y: 252, distance: 11.2
click at [174, 261] on input "Also change product prices directly What does this mean?" at bounding box center [175, 262] width 5 height 5
checkbox input "false"
click at [174, 161] on input "Australia (bien)" at bounding box center [175, 163] width 5 height 5
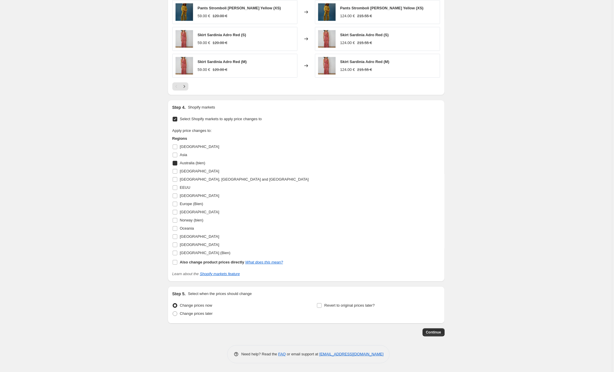
checkbox input "true"
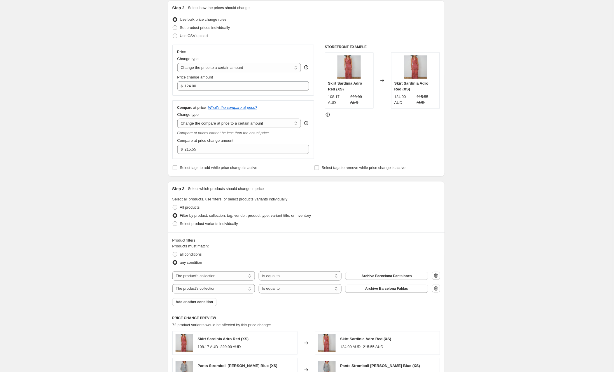
scroll to position [56, 0]
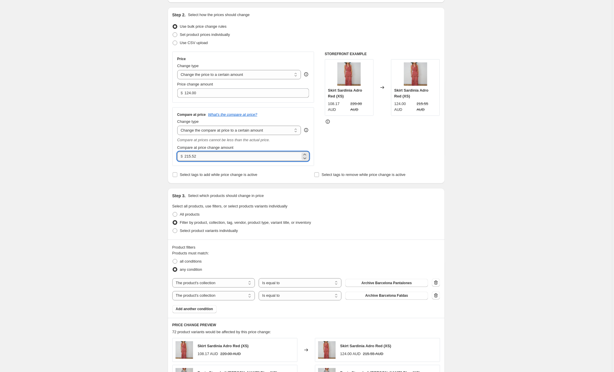
drag, startPoint x: 203, startPoint y: 156, endPoint x: 190, endPoint y: 156, distance: 12.5
click at [190, 156] on input "215.52" at bounding box center [243, 156] width 116 height 9
type input "216.00"
click at [76, 143] on div "Create new price [MEDICAL_DATA]. This page is ready Create new price [MEDICAL_D…" at bounding box center [306, 353] width 612 height 819
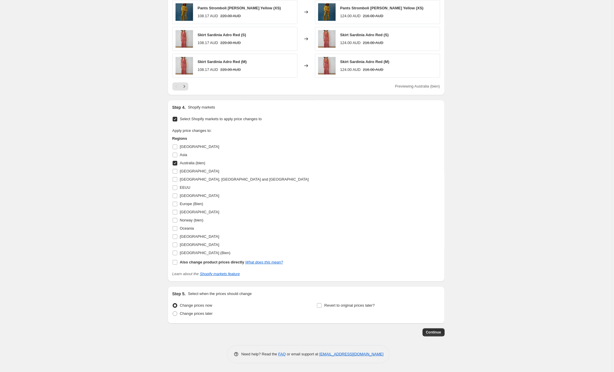
scroll to position [449, 0]
click at [438, 333] on span "Continue" at bounding box center [433, 332] width 15 height 5
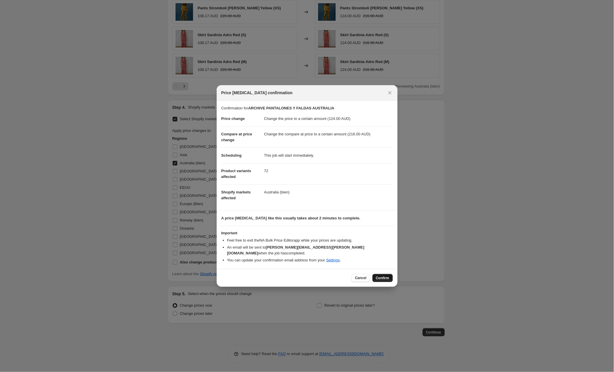
click at [383, 276] on span "Confirm" at bounding box center [382, 278] width 13 height 5
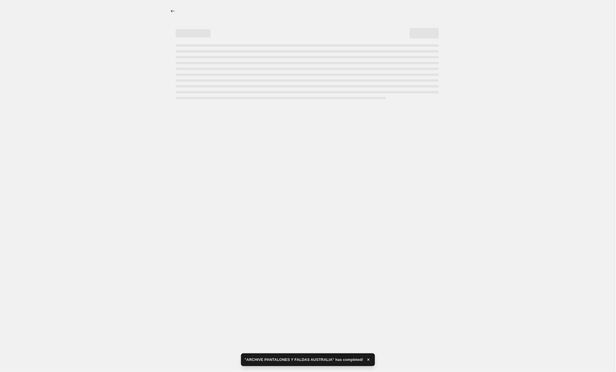
select select "to"
select select "collection"
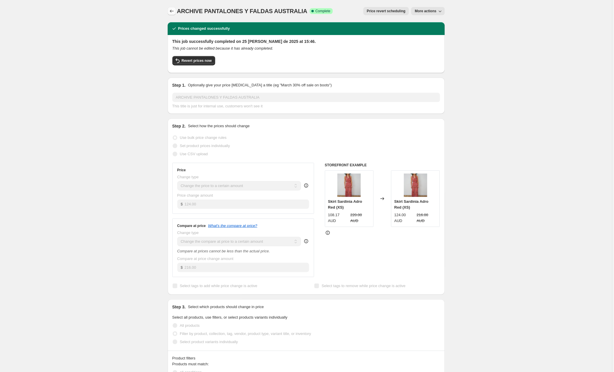
click at [173, 12] on icon "Price change jobs" at bounding box center [172, 11] width 6 height 6
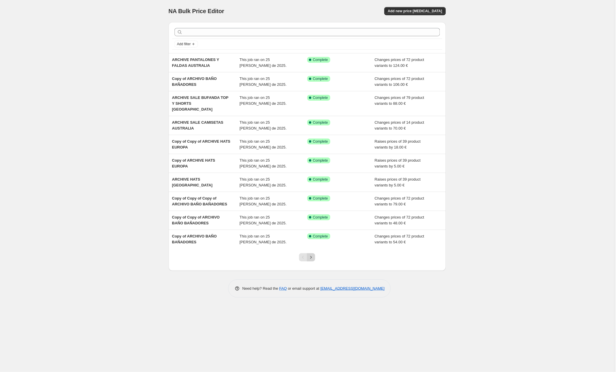
click at [312, 254] on icon "Next" at bounding box center [311, 257] width 6 height 6
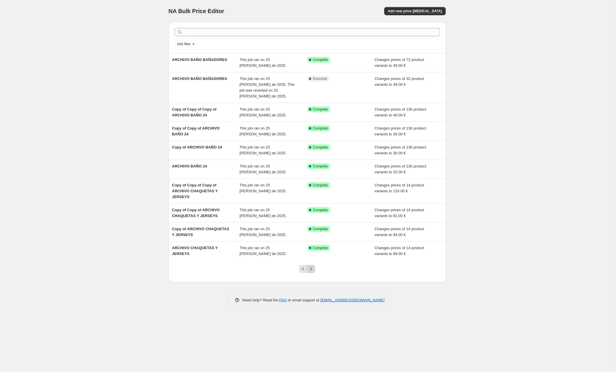
click at [311, 266] on icon "Next" at bounding box center [311, 269] width 6 height 6
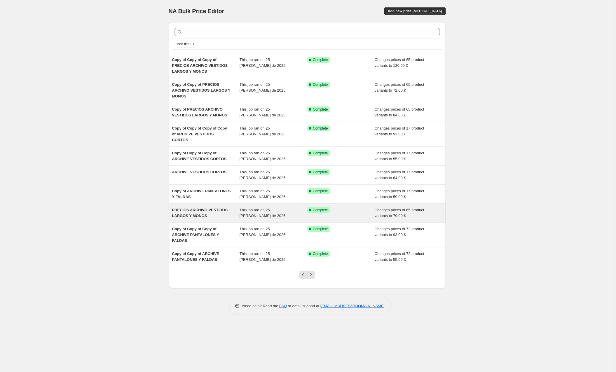
click at [213, 210] on span "PRECIOS ARCHIVO VESTIDOS LARGOS Y MONOS" at bounding box center [200, 213] width 56 height 10
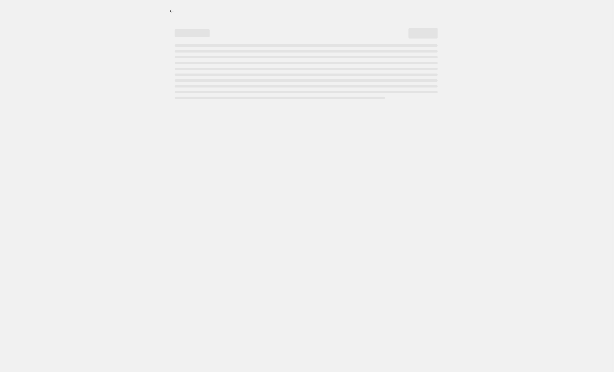
select select "to"
select select "collection"
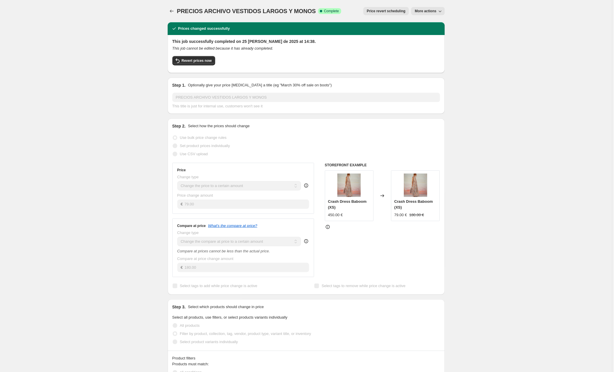
scroll to position [0, 0]
click at [436, 11] on span "More actions" at bounding box center [426, 10] width 22 height 5
click at [432, 24] on span "Copy to new job" at bounding box center [428, 23] width 27 height 4
select select "to"
select select "collection"
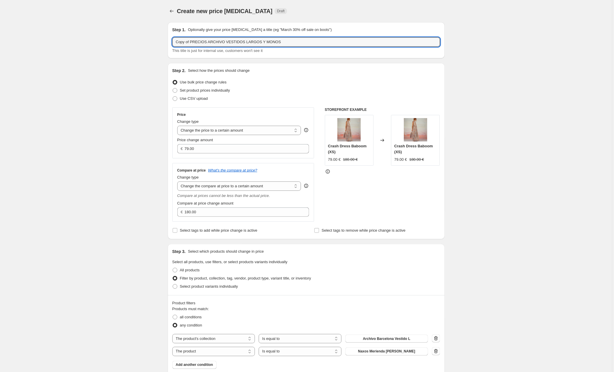
drag, startPoint x: 191, startPoint y: 42, endPoint x: 121, endPoint y: 46, distance: 70.1
drag, startPoint x: 184, startPoint y: 45, endPoint x: 135, endPoint y: 37, distance: 49.3
type input "ARCHIVO VESTIDOS LARGOS Y MONOS [GEOGRAPHIC_DATA]"
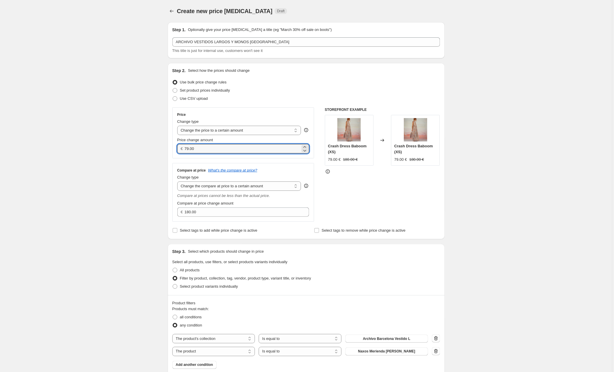
drag, startPoint x: 204, startPoint y: 148, endPoint x: 157, endPoint y: 150, distance: 46.7
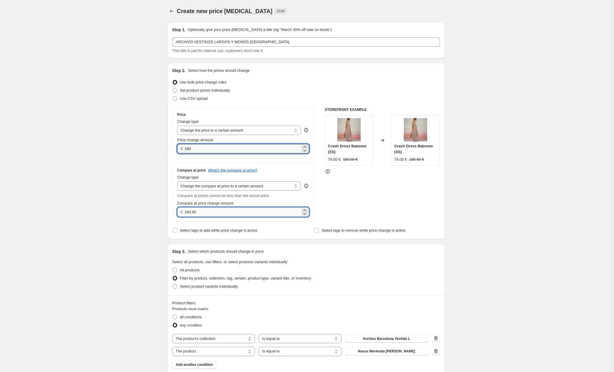
type input "160.00"
drag, startPoint x: 199, startPoint y: 211, endPoint x: 159, endPoint y: 213, distance: 40.0
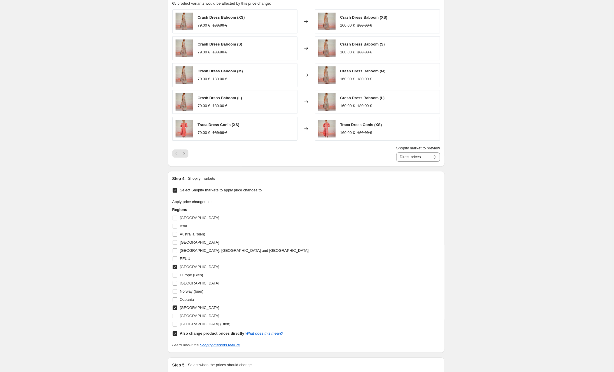
scroll to position [409, 0]
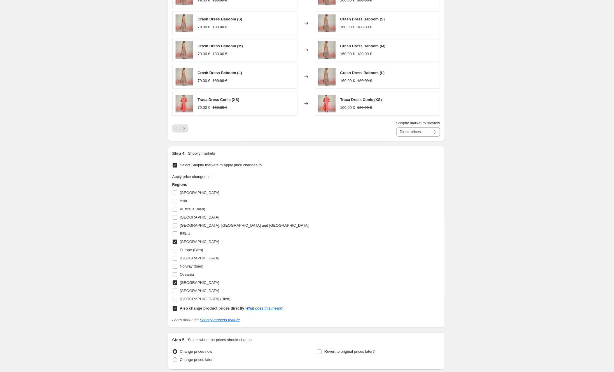
type input "320.00"
drag, startPoint x: 177, startPoint y: 242, endPoint x: 176, endPoint y: 269, distance: 26.9
click at [177, 242] on input "[GEOGRAPHIC_DATA]" at bounding box center [175, 241] width 5 height 5
checkbox input "false"
drag, startPoint x: 176, startPoint y: 283, endPoint x: 177, endPoint y: 309, distance: 26.3
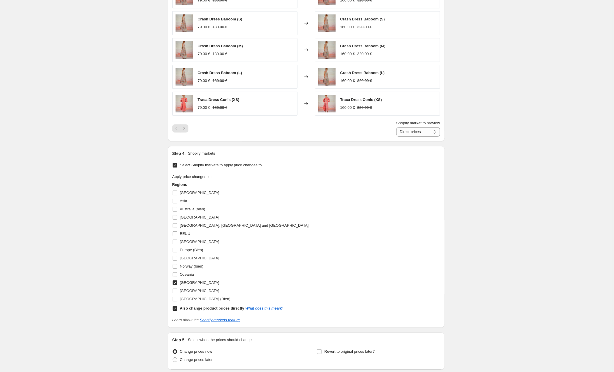
click at [176, 283] on input "[GEOGRAPHIC_DATA]" at bounding box center [175, 282] width 5 height 5
checkbox input "false"
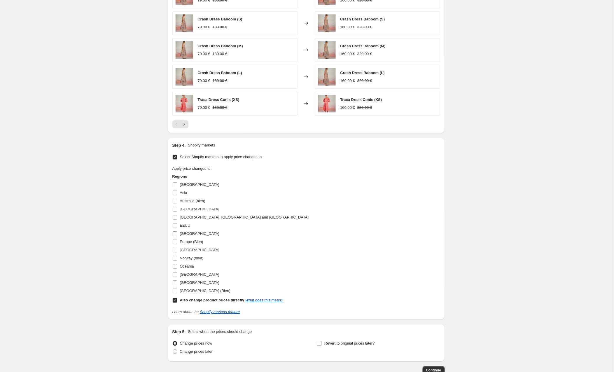
drag, startPoint x: 176, startPoint y: 301, endPoint x: 186, endPoint y: 236, distance: 65.5
click at [176, 301] on input "Also change product prices directly What does this mean?" at bounding box center [175, 300] width 5 height 5
checkbox input "false"
click at [177, 201] on input "Australia (bien)" at bounding box center [175, 201] width 5 height 5
checkbox input "true"
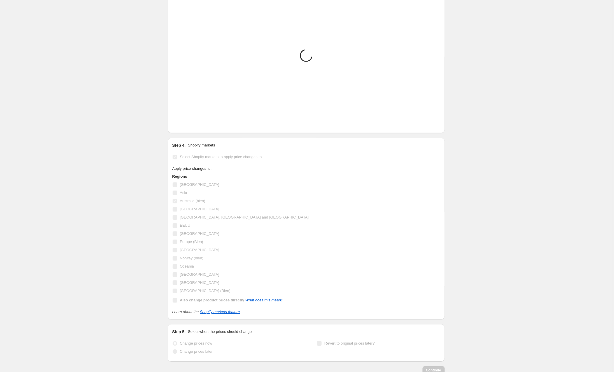
click at [366, 214] on div "Apply price changes to: Regions [GEOGRAPHIC_DATA] [GEOGRAPHIC_DATA] [GEOGRAPHIC…" at bounding box center [306, 235] width 268 height 138
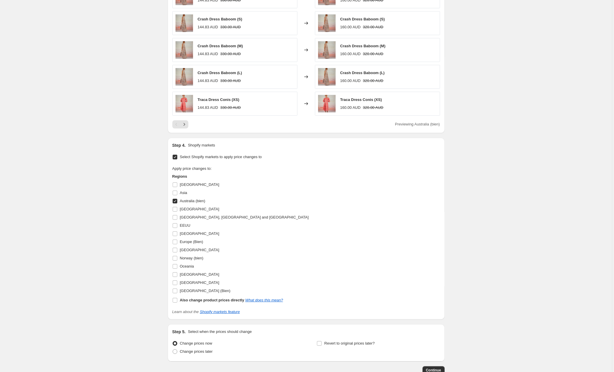
scroll to position [449, 0]
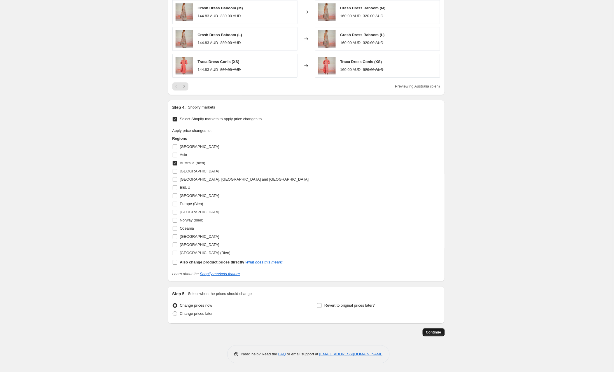
click at [429, 331] on span "Continue" at bounding box center [433, 332] width 15 height 5
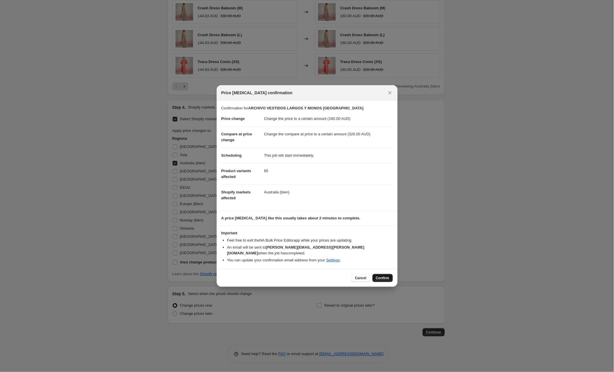
click at [383, 276] on span "Confirm" at bounding box center [382, 278] width 13 height 5
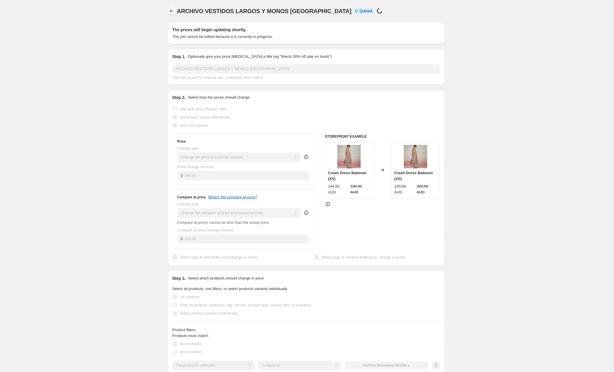
click at [170, 11] on icon "Price change jobs" at bounding box center [172, 11] width 6 height 6
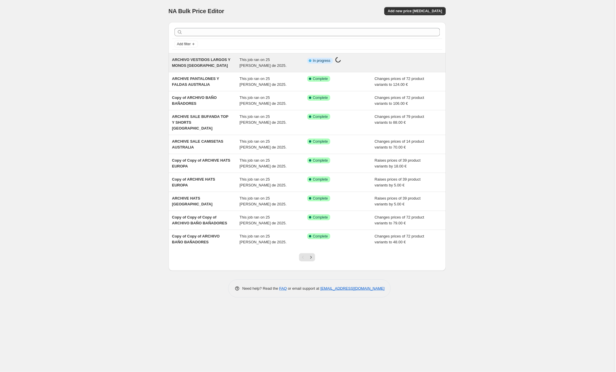
click at [217, 57] on span "ARCHIVO VESTIDOS LARGOS Y MONOS [GEOGRAPHIC_DATA]" at bounding box center [201, 62] width 58 height 10
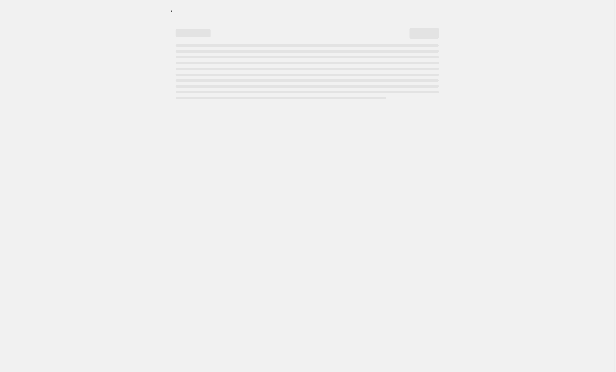
select select "to"
select select "collection"
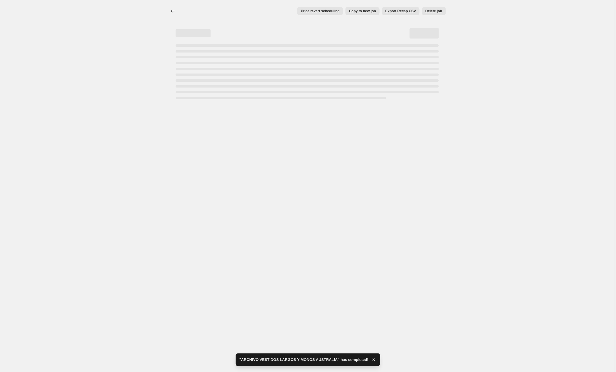
select select "to"
select select "collection"
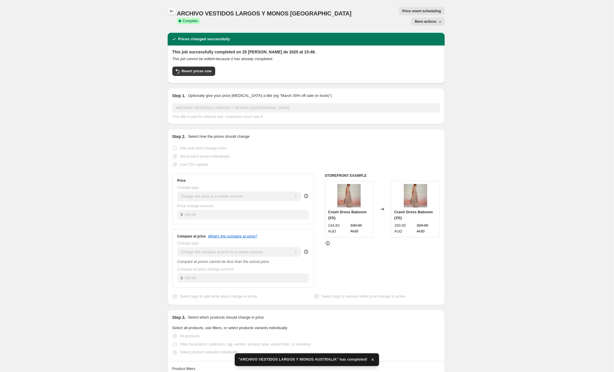
click at [172, 11] on icon "Price change jobs" at bounding box center [172, 11] width 6 height 6
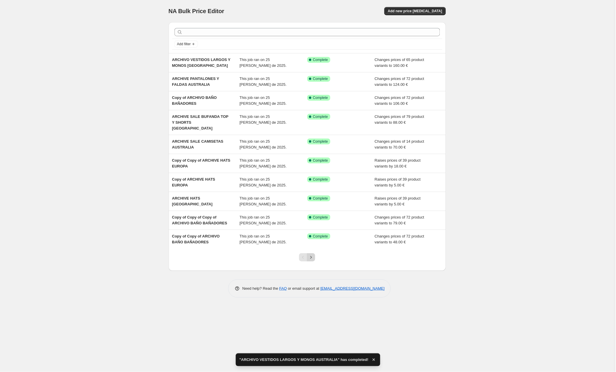
click at [311, 254] on icon "Next" at bounding box center [311, 257] width 6 height 6
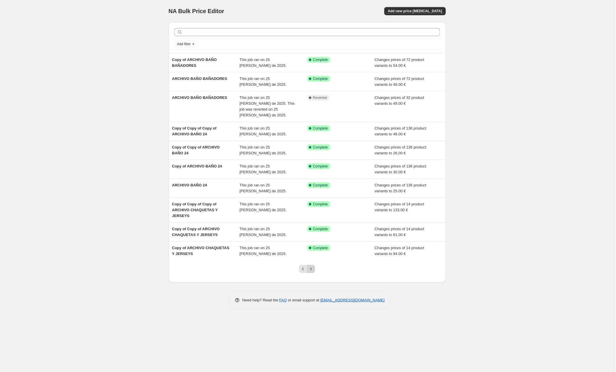
click at [311, 266] on icon "Next" at bounding box center [311, 269] width 6 height 6
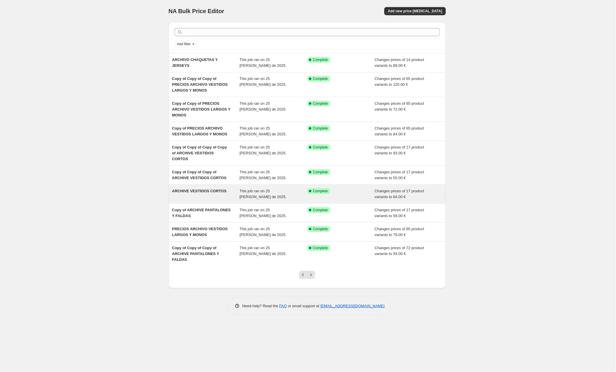
click at [201, 192] on span "ARCHIVE VESTIDOS CORTOS" at bounding box center [199, 191] width 55 height 4
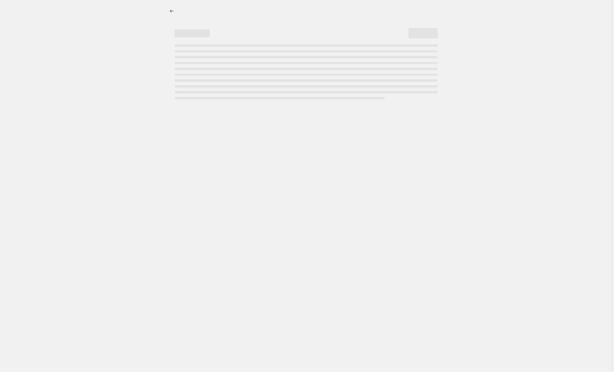
select select "to"
select select "collection"
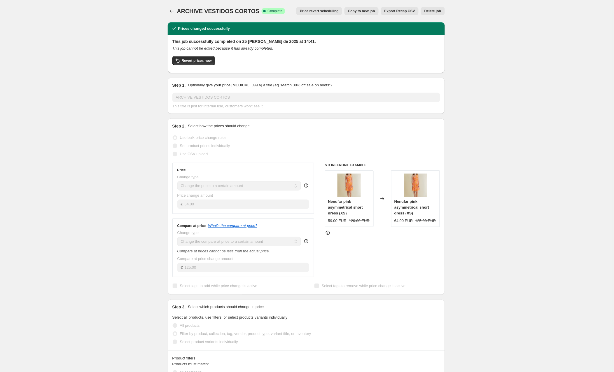
click at [355, 9] on span "Copy to new job" at bounding box center [361, 11] width 27 height 5
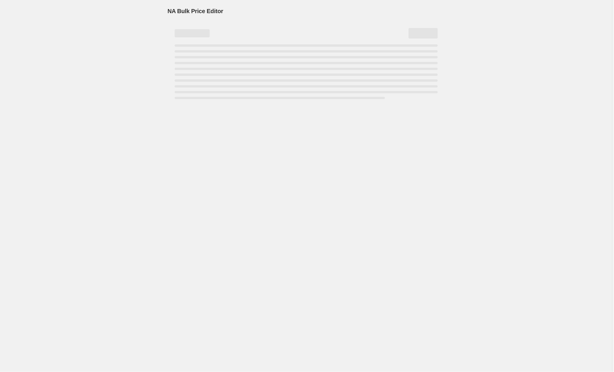
select select "to"
select select "collection"
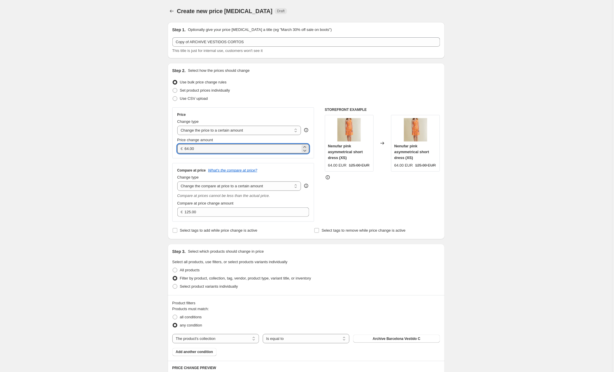
drag, startPoint x: 202, startPoint y: 149, endPoint x: 166, endPoint y: 148, distance: 35.3
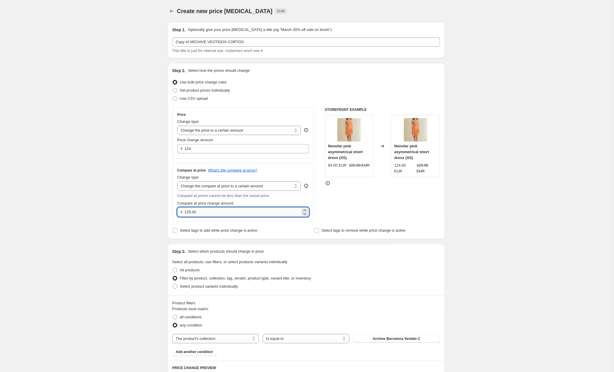
type input "124.00"
drag, startPoint x: 203, startPoint y: 212, endPoint x: 180, endPoint y: 209, distance: 23.3
click at [180, 209] on div "€ 125.00" at bounding box center [243, 211] width 132 height 9
type input "225.00"
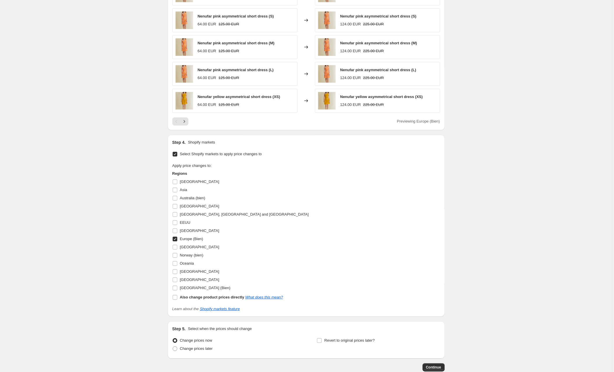
scroll to position [400, 0]
click at [174, 239] on input "Europe (Bien)" at bounding box center [175, 238] width 5 height 5
checkbox input "false"
click at [174, 197] on input "Australia (bien)" at bounding box center [175, 197] width 5 height 5
checkbox input "true"
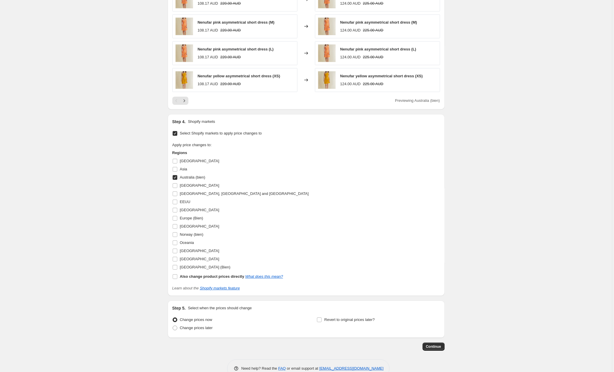
scroll to position [426, 0]
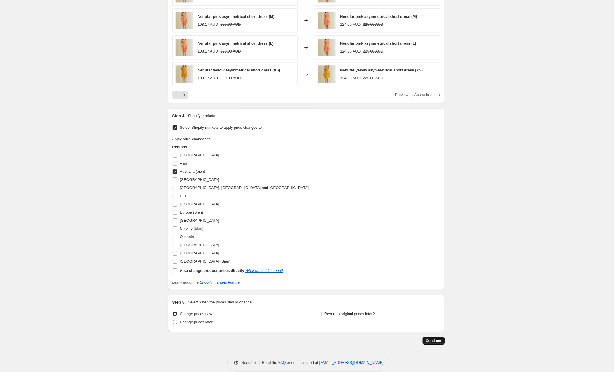
click at [438, 341] on span "Continue" at bounding box center [433, 340] width 15 height 5
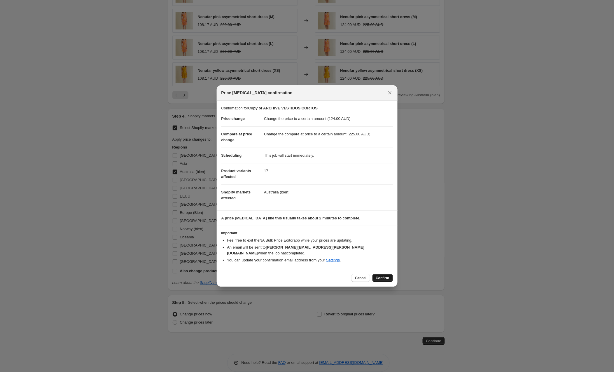
click at [380, 276] on span "Confirm" at bounding box center [382, 278] width 13 height 5
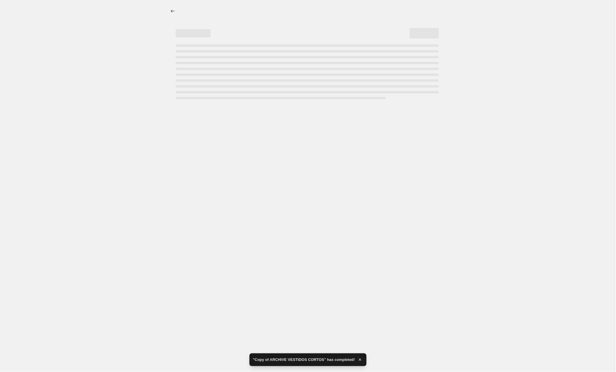
select select "to"
select select "collection"
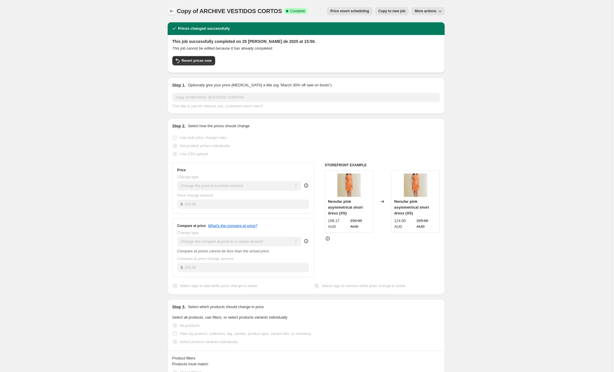
click at [173, 10] on icon "Price change jobs" at bounding box center [172, 11] width 6 height 6
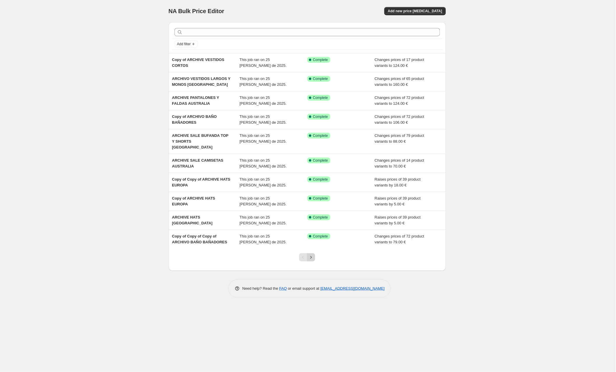
click at [311, 254] on icon "Next" at bounding box center [311, 257] width 6 height 6
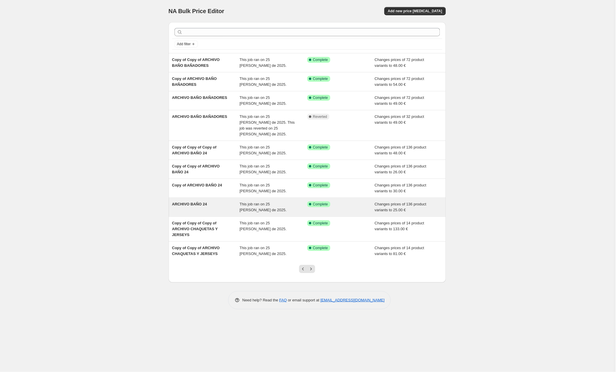
click at [216, 201] on div "ARCHIVO BAÑO 24" at bounding box center [206, 207] width 68 height 12
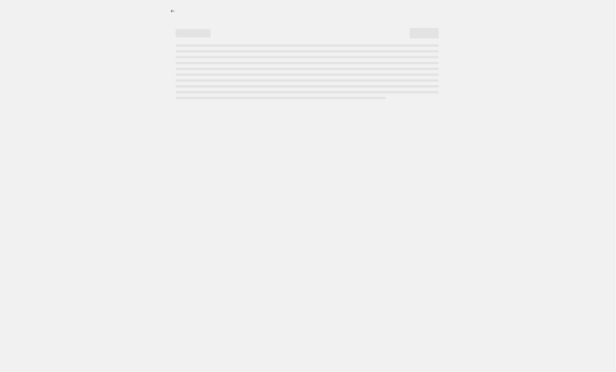
select select "to"
select select "collection"
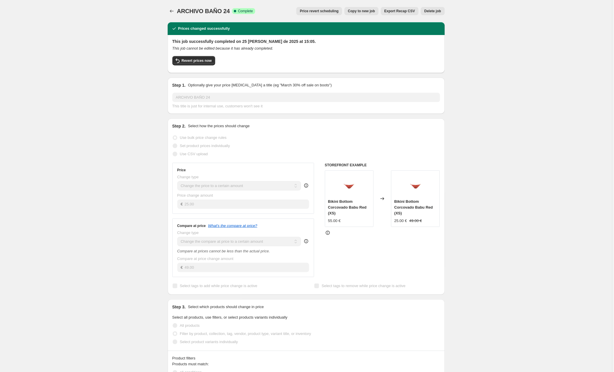
click at [364, 11] on span "Copy to new job" at bounding box center [361, 11] width 27 height 5
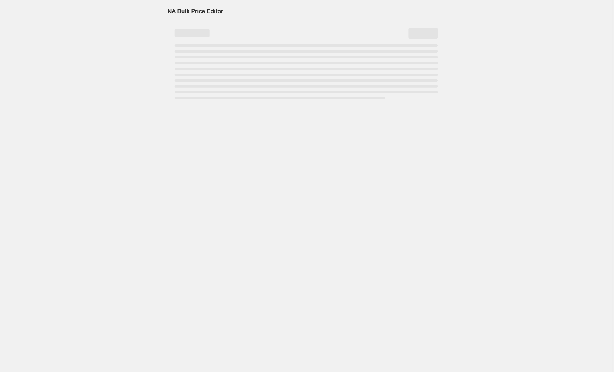
select select "to"
select select "collection"
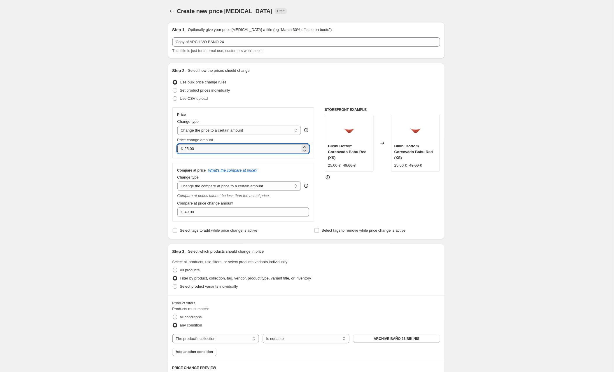
drag, startPoint x: 201, startPoint y: 150, endPoint x: 174, endPoint y: 149, distance: 26.8
click at [174, 149] on div "Price Change type Change the price to a certain amount Change the price by a ce…" at bounding box center [243, 132] width 142 height 51
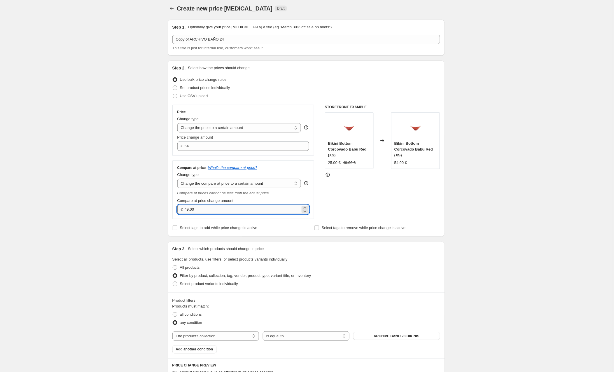
type input "54.00"
drag, startPoint x: 204, startPoint y: 209, endPoint x: 162, endPoint y: 209, distance: 41.4
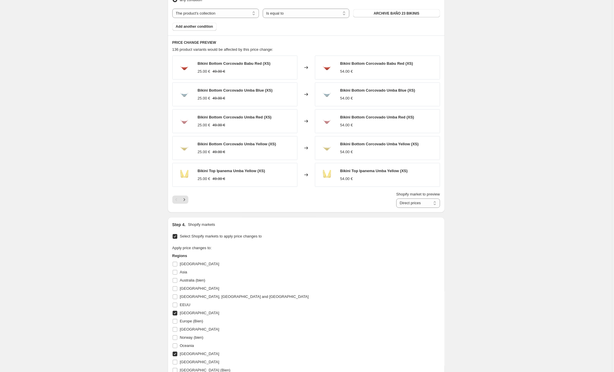
scroll to position [341, 0]
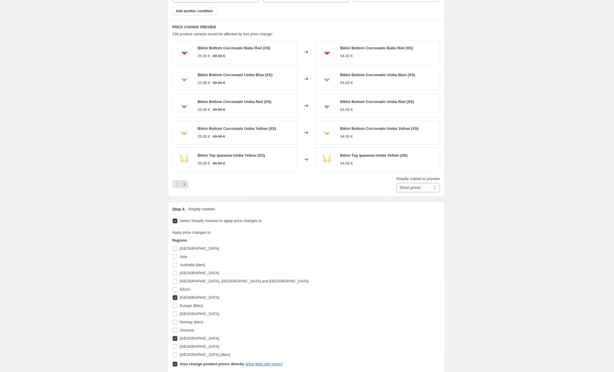
type input "106.00"
drag, startPoint x: 176, startPoint y: 299, endPoint x: 178, endPoint y: 306, distance: 7.6
click at [176, 299] on input "[GEOGRAPHIC_DATA]" at bounding box center [175, 297] width 5 height 5
checkbox input "false"
drag, startPoint x: 176, startPoint y: 339, endPoint x: 174, endPoint y: 358, distance: 19.9
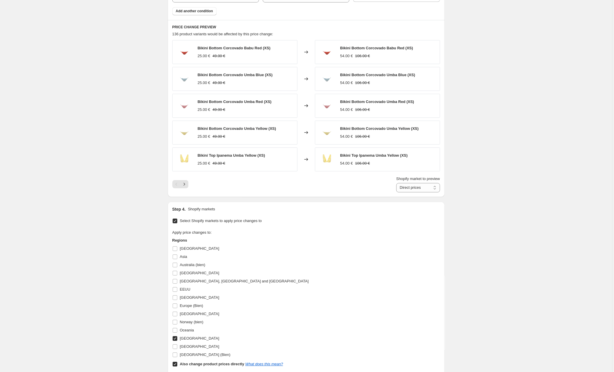
click at [176, 339] on input "[GEOGRAPHIC_DATA]" at bounding box center [175, 338] width 5 height 5
checkbox input "false"
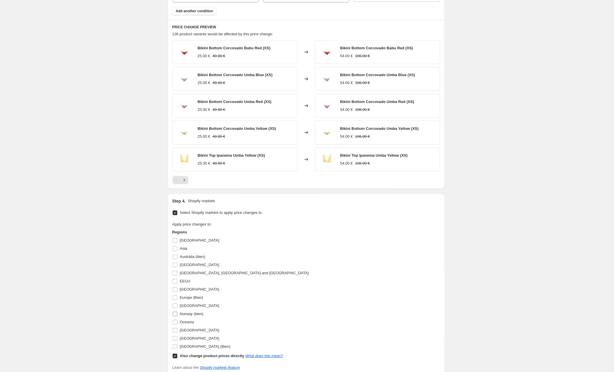
drag, startPoint x: 176, startPoint y: 358, endPoint x: 178, endPoint y: 315, distance: 43.8
click at [176, 358] on input "Also change product prices directly What does this mean?" at bounding box center [175, 356] width 5 height 5
checkbox input "false"
click at [175, 259] on input "Australia (bien)" at bounding box center [175, 257] width 5 height 5
checkbox input "true"
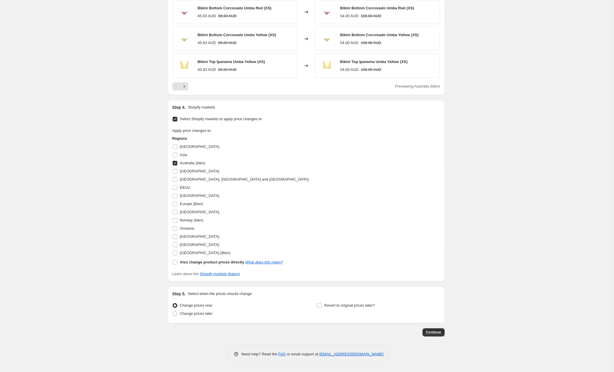
scroll to position [436, 0]
click at [440, 329] on button "Continue" at bounding box center [434, 332] width 22 height 8
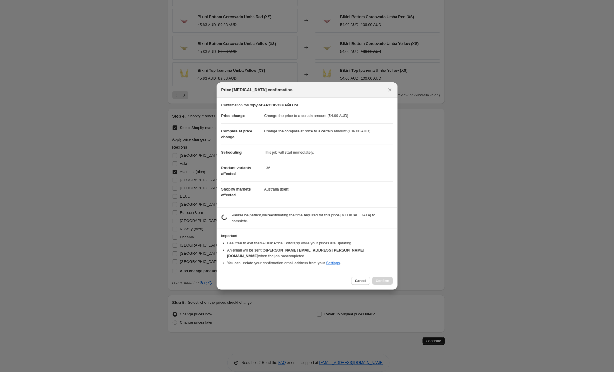
scroll to position [436, 0]
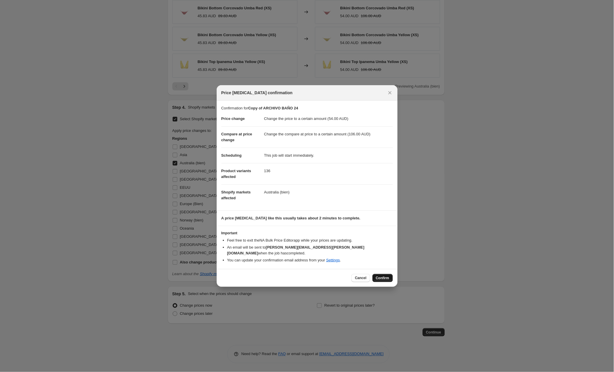
click at [378, 276] on span "Confirm" at bounding box center [382, 278] width 13 height 5
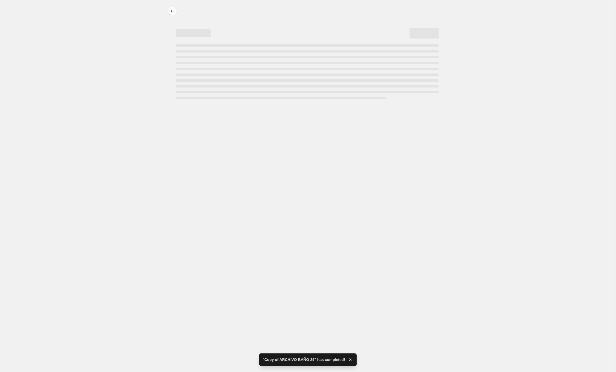
select select "to"
select select "collection"
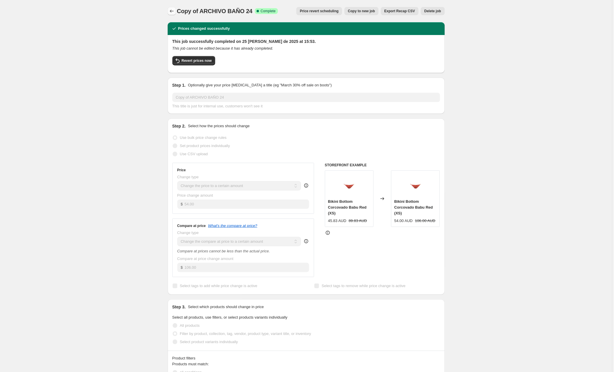
click at [174, 8] on icon "Price change jobs" at bounding box center [172, 11] width 6 height 6
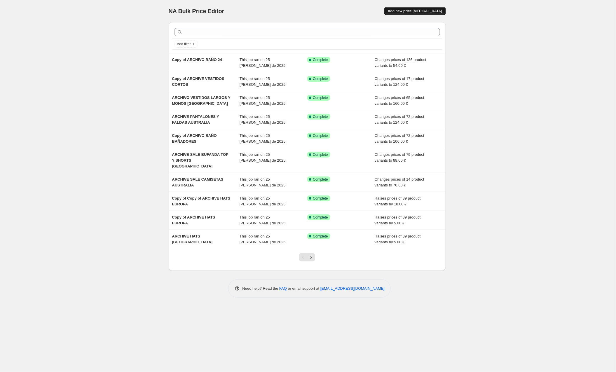
click at [426, 10] on span "Add new price [MEDICAL_DATA]" at bounding box center [415, 11] width 54 height 5
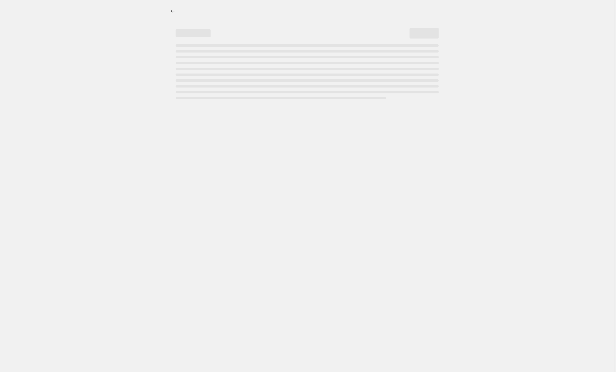
select select "percentage"
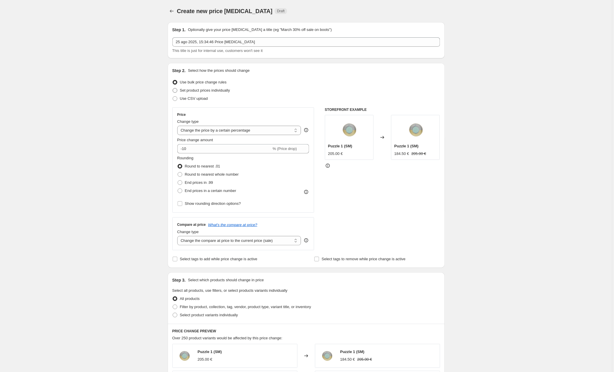
click at [175, 89] on span at bounding box center [175, 90] width 5 height 5
click at [173, 88] on input "Set product prices individually" at bounding box center [173, 88] width 0 height 0
radio input "true"
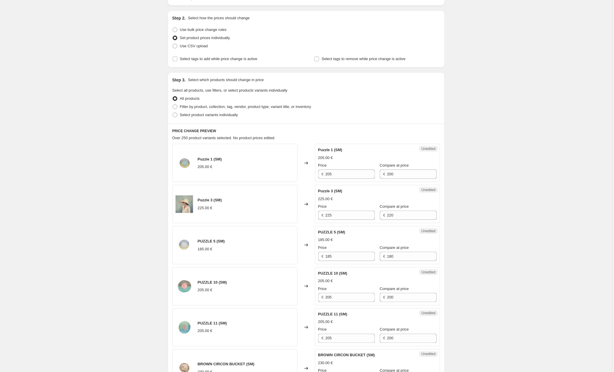
scroll to position [56, 0]
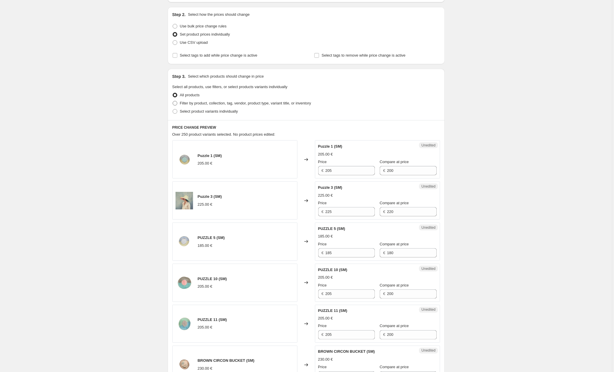
click at [176, 102] on span at bounding box center [175, 103] width 5 height 5
click at [173, 101] on input "Filter by product, collection, tag, vendor, product type, variant title, or inv…" at bounding box center [173, 101] width 0 height 0
radio input "true"
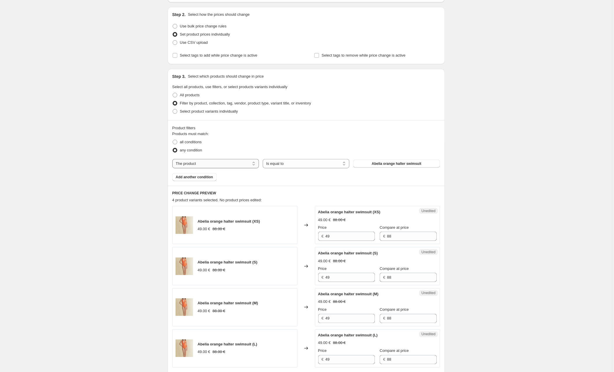
scroll to position [54, 0]
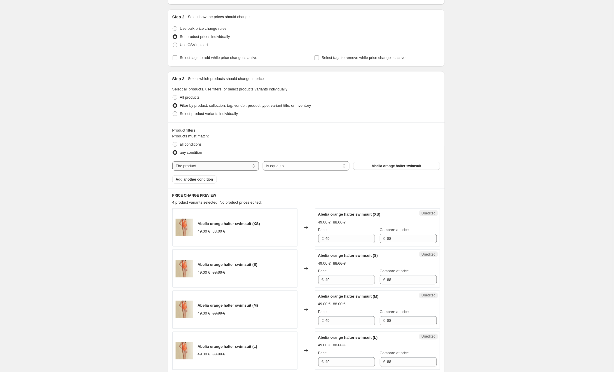
select select "collection"
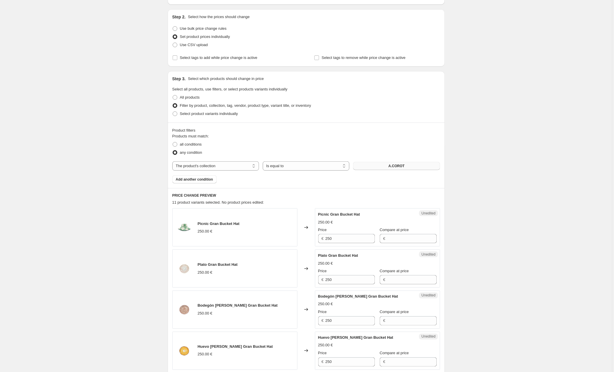
scroll to position [53, 0]
click at [381, 166] on button "A.COROT" at bounding box center [396, 166] width 87 height 8
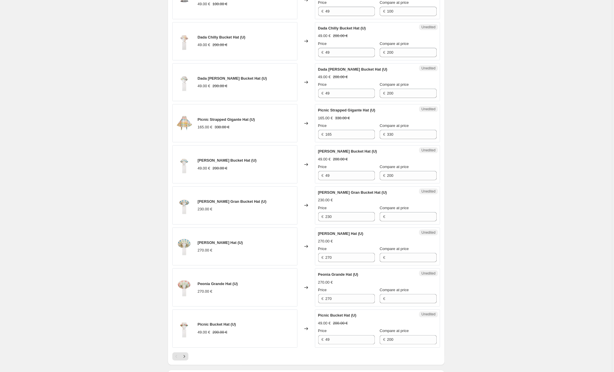
scroll to position [849, 0]
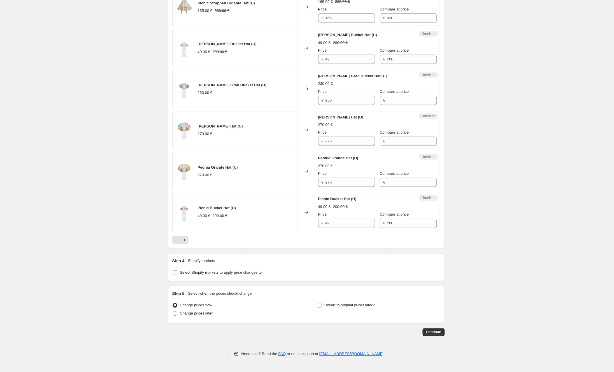
click at [177, 275] on input "Select Shopify markets to apply price changes to" at bounding box center [175, 272] width 5 height 5
checkbox input "true"
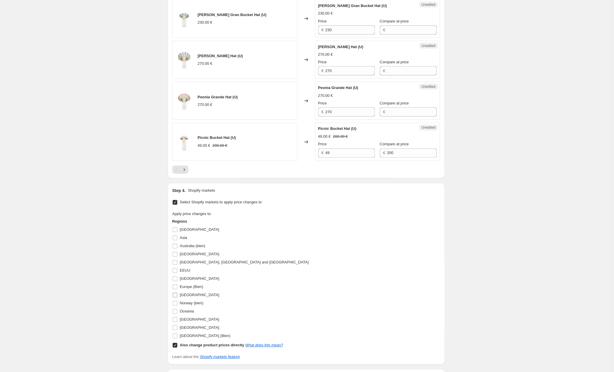
scroll to position [921, 0]
click at [176, 271] on input "EEUU" at bounding box center [175, 269] width 5 height 5
checkbox input "true"
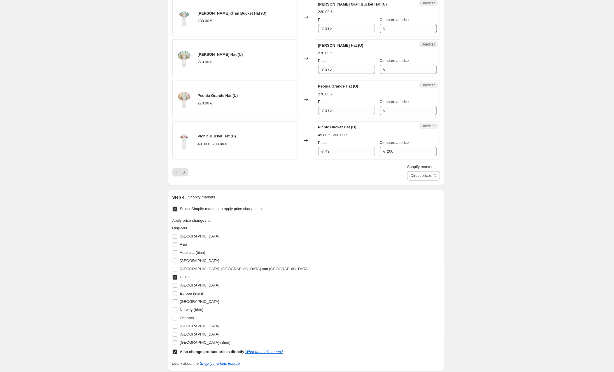
click at [176, 354] on input "Also change product prices directly What does this mean?" at bounding box center [175, 352] width 5 height 5
checkbox input "false"
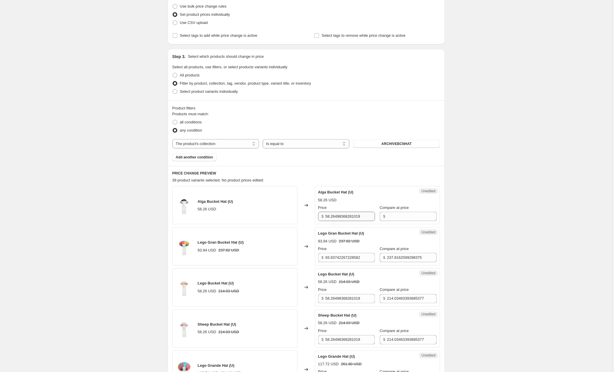
scroll to position [77, 0]
drag, startPoint x: 370, startPoint y: 216, endPoint x: 307, endPoint y: 218, distance: 63.0
click at [307, 218] on div "Alga Bucket Hat (U) 58.26 USD Changed to Unedited Alga Bucket Hat (U) 58.26 USD…" at bounding box center [306, 204] width 268 height 38
drag, startPoint x: 371, startPoint y: 214, endPoint x: 313, endPoint y: 216, distance: 58.1
click at [313, 216] on div "Alga Bucket Hat (U) 58.26 USD Changed to Unedited Alga Bucket Hat (U) 58.26 USD…" at bounding box center [306, 204] width 268 height 38
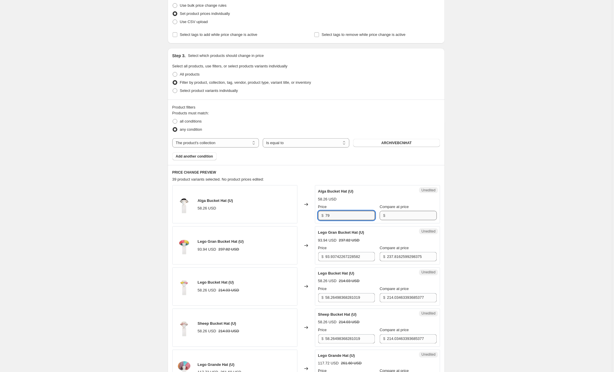
type input "79"
click at [399, 215] on input "Compare at price" at bounding box center [412, 215] width 50 height 9
type input "214"
drag, startPoint x: 373, startPoint y: 257, endPoint x: 310, endPoint y: 257, distance: 63.3
click at [310, 257] on div "Lego Gran Bucket Hat (U) 93.94 USD 237.82 USD Changed to Unedited Lego Gran Buc…" at bounding box center [306, 245] width 268 height 38
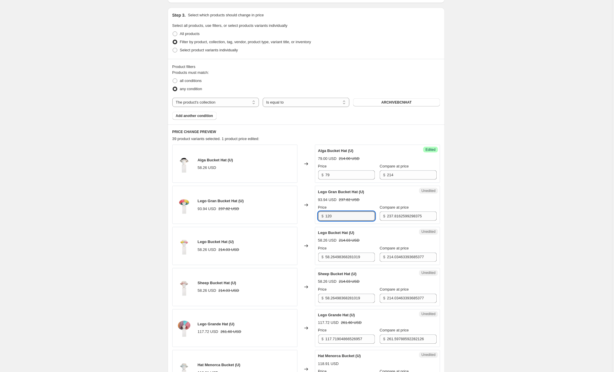
scroll to position [120, 0]
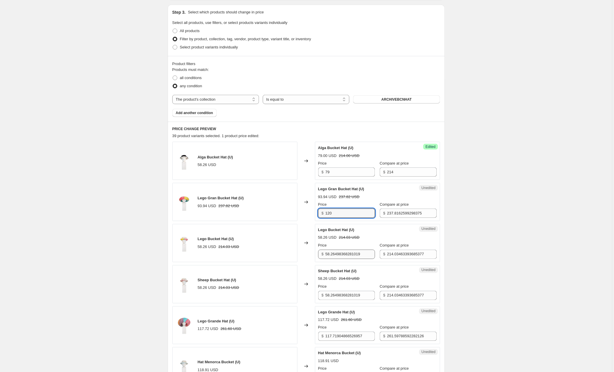
type input "120"
drag, startPoint x: 371, startPoint y: 254, endPoint x: 306, endPoint y: 255, distance: 65.0
click at [306, 255] on div "Lego Bucket Hat (U) 58.26 USD 214.03 USD Changed to Unedited Lego Bucket Hat (U…" at bounding box center [306, 243] width 268 height 38
type input "79"
drag, startPoint x: 369, startPoint y: 297, endPoint x: 314, endPoint y: 296, distance: 55.1
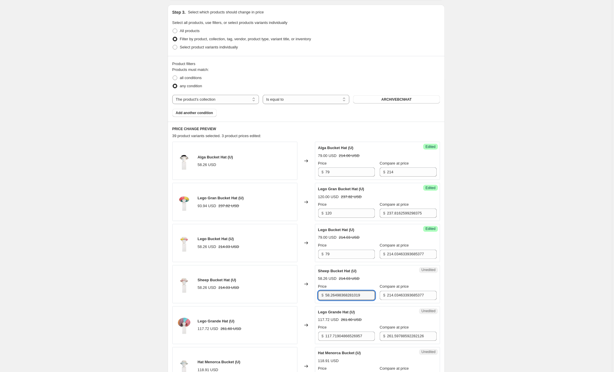
click at [314, 296] on div "Sheep Bucket Hat (U) 58.26 USD 214.03 USD Changed to Unedited Sheep Bucket Hat …" at bounding box center [306, 284] width 268 height 38
type input "79"
click at [341, 324] on div "Lego Grande Hat (U) 117.72 USD 261.60 USD Price $ 117.71904866526957 Compare at…" at bounding box center [377, 325] width 119 height 32
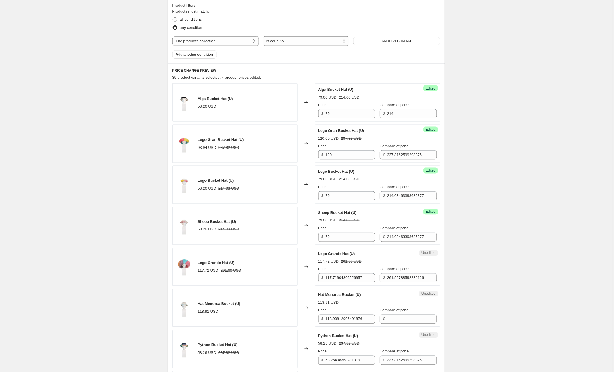
scroll to position [182, 0]
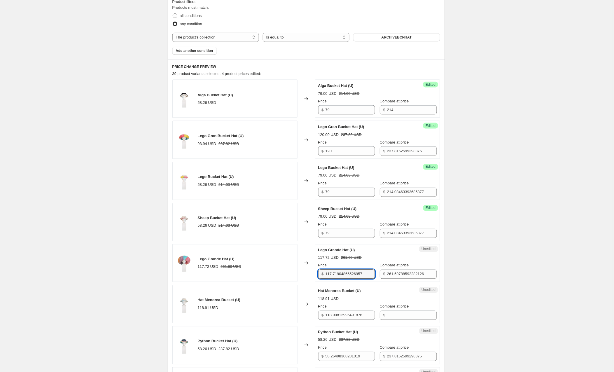
drag, startPoint x: 333, startPoint y: 276, endPoint x: 314, endPoint y: 276, distance: 18.7
click at [314, 276] on div "Lego Grande Hat (U) 117.72 USD 261.60 USD Changed to Unedited Lego Grande Hat (…" at bounding box center [306, 263] width 268 height 38
type input "147"
drag, startPoint x: 368, startPoint y: 316, endPoint x: 314, endPoint y: 317, distance: 54.0
click at [314, 317] on div "Hat Menorca Bucket (U) 118.91 USD Changed to Unedited Hat Menorca Bucket (U) 11…" at bounding box center [306, 304] width 268 height 38
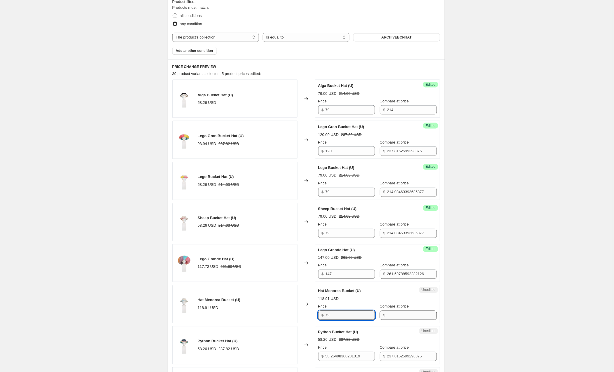
type input "79"
click at [401, 316] on input "Compare at price" at bounding box center [412, 315] width 50 height 9
type input "214"
click at [395, 334] on div "Python Bucket Hat (U)" at bounding box center [365, 332] width 95 height 6
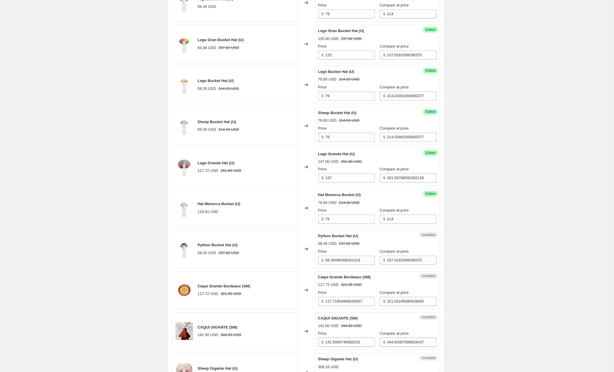
scroll to position [281, 0]
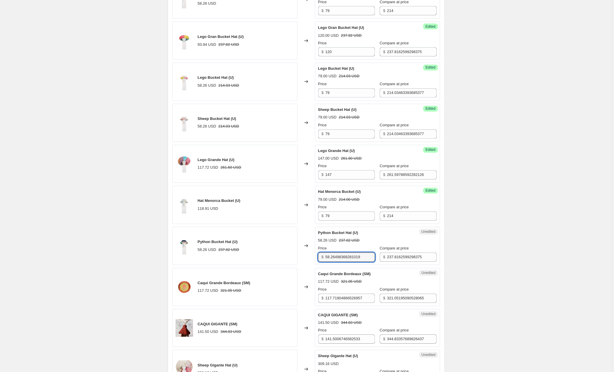
drag, startPoint x: 370, startPoint y: 259, endPoint x: 318, endPoint y: 260, distance: 51.6
click at [318, 260] on div "Unedited Python Bucket Hat (U) 58.26 USD 237.82 USD Price $ 58.26498368281019 C…" at bounding box center [377, 246] width 125 height 38
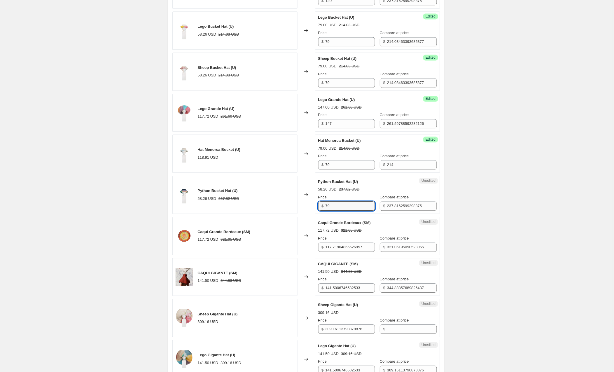
scroll to position [337, 0]
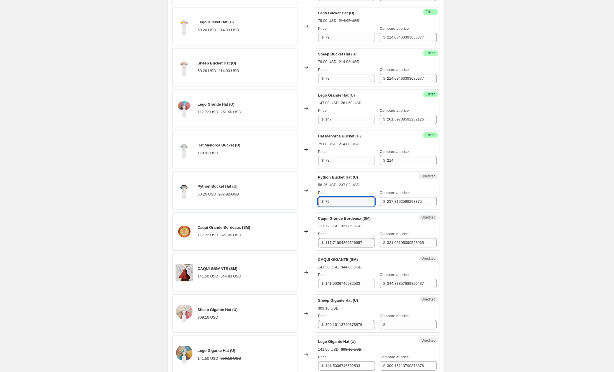
type input "79"
drag, startPoint x: 370, startPoint y: 243, endPoint x: 313, endPoint y: 245, distance: 56.3
click at [313, 245] on div "Caqui Grande Bordeaux (SM) 117.72 USD 321.05 USD Changed to Unedited Caqui Gran…" at bounding box center [306, 232] width 268 height 38
type input "147"
drag, startPoint x: 371, startPoint y: 285, endPoint x: 310, endPoint y: 283, distance: 61.3
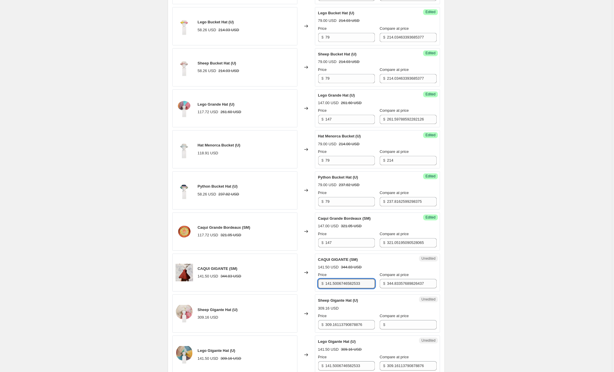
click at [310, 283] on div "CAQUI GIGANTE (SM) 141.50 USD 344.83 USD Changed to Unedited CAQUI GIGANTE (SM)…" at bounding box center [306, 273] width 268 height 38
type input "174"
drag, startPoint x: 350, startPoint y: 325, endPoint x: 303, endPoint y: 325, distance: 46.7
click at [303, 325] on div "Sheep Gigante Hat (U) 309.16 USD Changed to Unedited Sheep Gigante Hat (U) 309.…" at bounding box center [306, 314] width 268 height 38
type input "174"
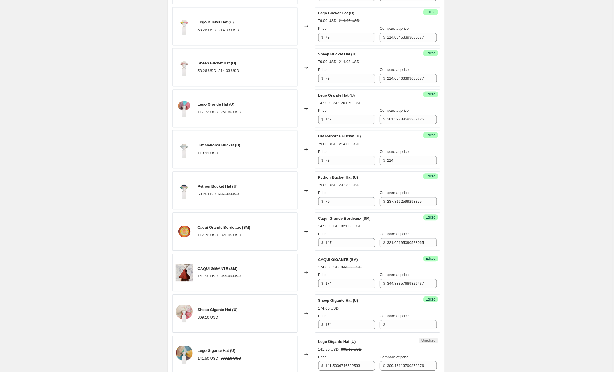
click at [356, 311] on div "174.00 USD" at bounding box center [377, 309] width 119 height 6
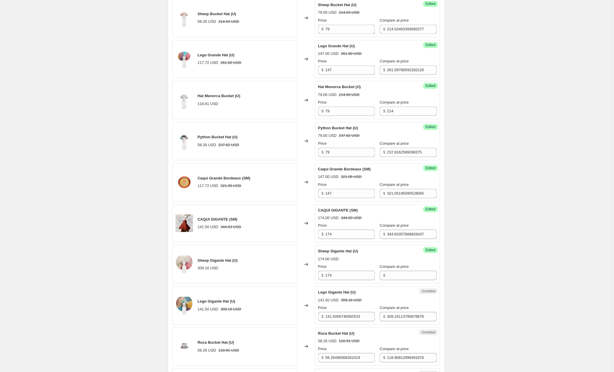
scroll to position [395, 0]
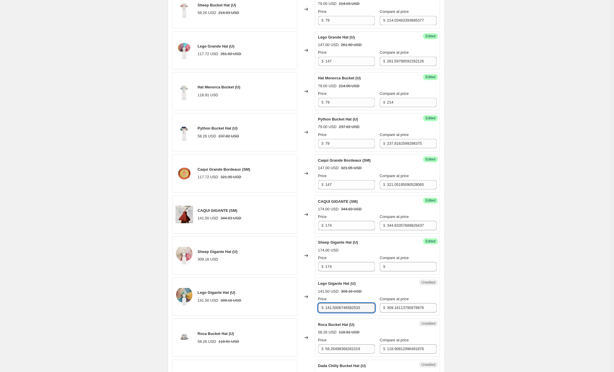
drag, startPoint x: 359, startPoint y: 308, endPoint x: 311, endPoint y: 308, distance: 48.1
click at [311, 308] on div "Lego Gigante Hat (U) 141.50 USD 309.16 USD Changed to Unedited Lego Gigante Hat…" at bounding box center [306, 296] width 268 height 38
type input "174"
drag, startPoint x: 372, startPoint y: 350, endPoint x: 320, endPoint y: 350, distance: 52.2
click at [320, 350] on div "$ 58.26498368281019" at bounding box center [346, 348] width 57 height 9
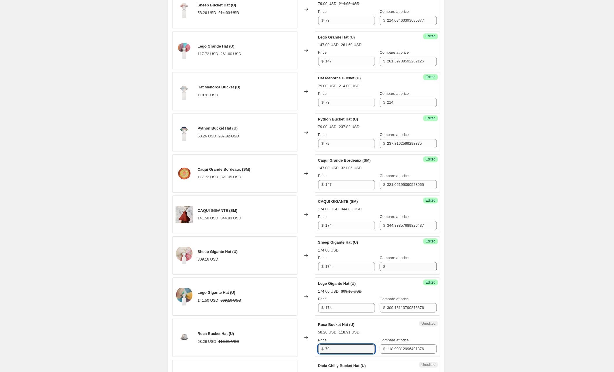
type input "79"
click at [399, 269] on input "Compare at price" at bounding box center [412, 266] width 50 height 9
type input "344"
click at [402, 290] on div "174.00 USD 309.16 USD" at bounding box center [377, 291] width 119 height 6
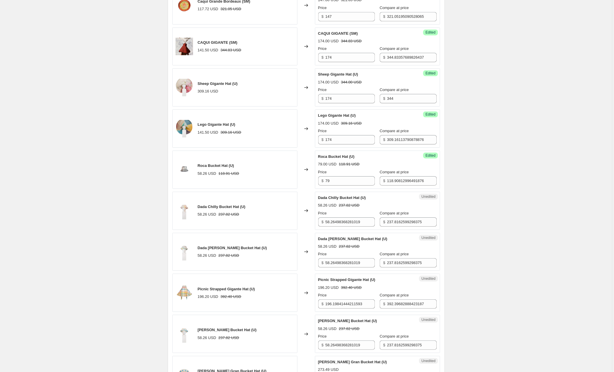
scroll to position [564, 0]
drag, startPoint x: 368, startPoint y: 221, endPoint x: 302, endPoint y: 224, distance: 65.7
click at [302, 224] on div "Dada Chilly Bucket Hat (U) 58.26 USD 237.82 USD Changed to Unedited Dada Chilly…" at bounding box center [306, 210] width 268 height 38
type input "79"
drag, startPoint x: 369, startPoint y: 264, endPoint x: 295, endPoint y: 259, distance: 74.6
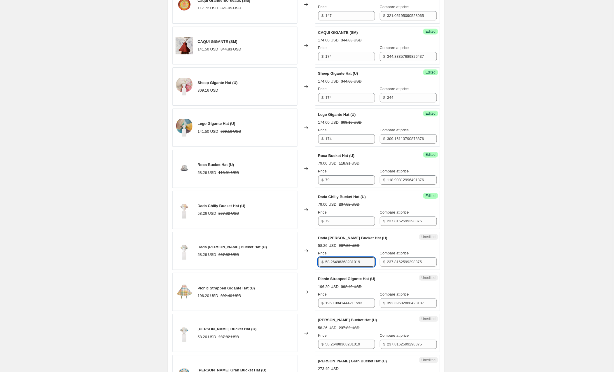
click at [295, 259] on div "Dada [PERSON_NAME] Bucket Hat (U) 58.26 USD 237.82 USD Changed to Unedited Dada…" at bounding box center [306, 251] width 268 height 38
type input "79"
drag, startPoint x: 367, startPoint y: 304, endPoint x: 295, endPoint y: 304, distance: 72.0
click at [295, 304] on div "Picnic Strapped Gigante Hat (U) 196.20 USD 392.40 USD Changed to Unedited Picni…" at bounding box center [306, 292] width 268 height 38
type input "174"
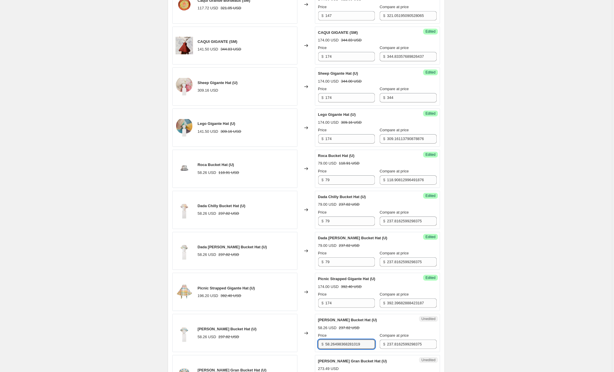
drag, startPoint x: 370, startPoint y: 346, endPoint x: 312, endPoint y: 346, distance: 57.7
click at [312, 346] on div "[PERSON_NAME] Bucket Hat (U) 58.26 USD 237.82 USD Changed to Unedited [PERSON_N…" at bounding box center [306, 333] width 268 height 38
type input "79"
click at [364, 334] on div "[PERSON_NAME] Bucket Hat (U) 58.26 USD 237.82 USD Price $ 79 Compare at price $…" at bounding box center [377, 333] width 119 height 32
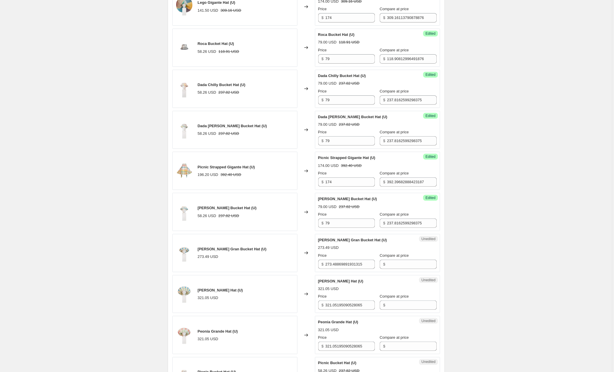
scroll to position [693, 0]
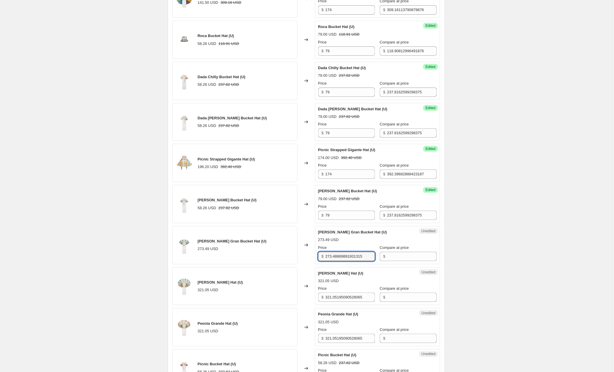
drag, startPoint x: 356, startPoint y: 259, endPoint x: 252, endPoint y: 260, distance: 104.4
click at [252, 260] on div "[PERSON_NAME] Gran Bucket Hat (U) 273.49 USD Changed to Unedited [PERSON_NAME] …" at bounding box center [306, 245] width 268 height 38
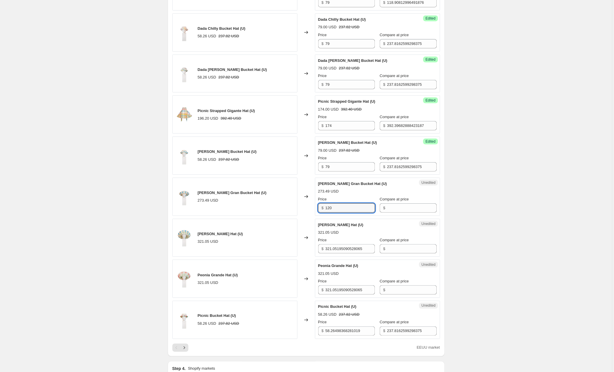
scroll to position [743, 0]
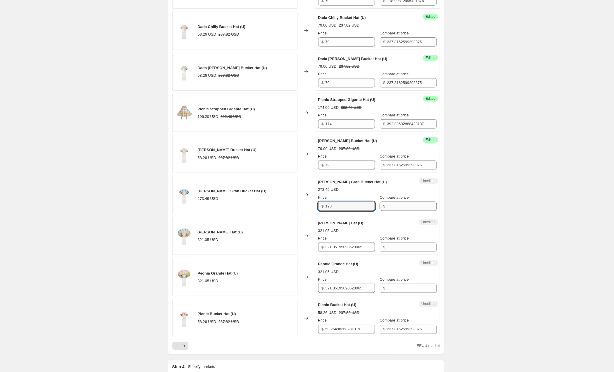
type input "120"
click at [392, 208] on input "Compare at price" at bounding box center [412, 205] width 50 height 9
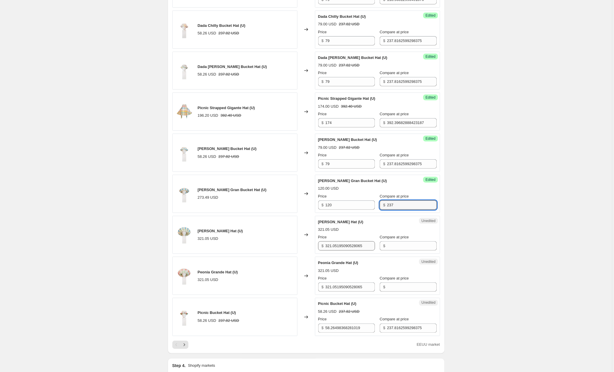
type input "237"
drag, startPoint x: 371, startPoint y: 248, endPoint x: 316, endPoint y: 247, distance: 54.5
click at [316, 247] on div "Unedited [PERSON_NAME] Hat (U) 321.05 USD Price $ 321.05195090528065 Compare at…" at bounding box center [377, 235] width 125 height 38
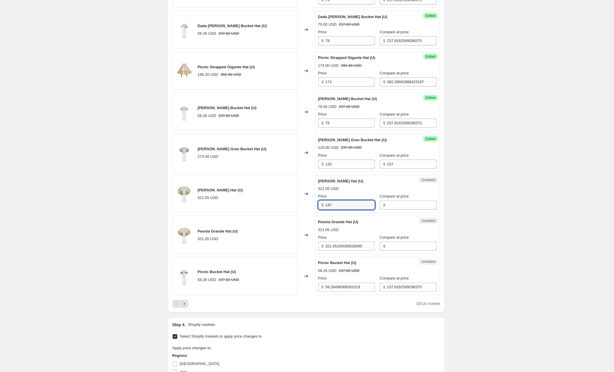
scroll to position [787, 0]
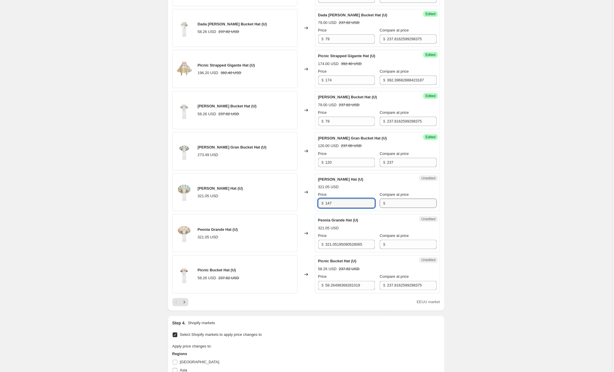
type input "147"
click at [394, 204] on input "Compare at price" at bounding box center [412, 203] width 50 height 9
type input "260"
click at [400, 245] on input "Compare at price" at bounding box center [412, 244] width 50 height 9
type input "260"
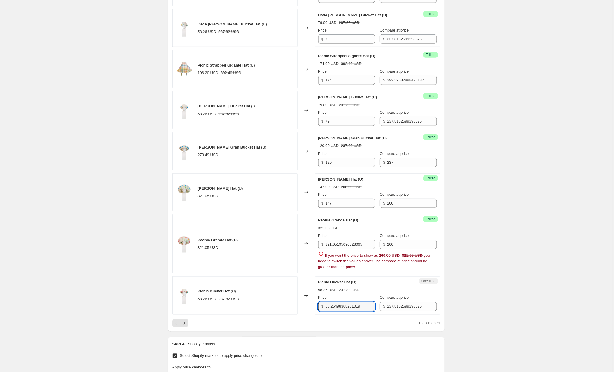
drag, startPoint x: 369, startPoint y: 288, endPoint x: 331, endPoint y: 295, distance: 38.5
click at [315, 286] on div "Picnic Bucket Hat (U) 58.26 USD 237.82 USD Changed to Unedited Picnic Bucket Ha…" at bounding box center [306, 295] width 268 height 38
drag, startPoint x: 357, startPoint y: 247, endPoint x: 315, endPoint y: 247, distance: 41.7
click at [315, 247] on div "Peonia Grande Hat (U) 321.05 USD Changed to Success Edited Peonia Grande Hat (U…" at bounding box center [306, 243] width 268 height 59
type input "147"
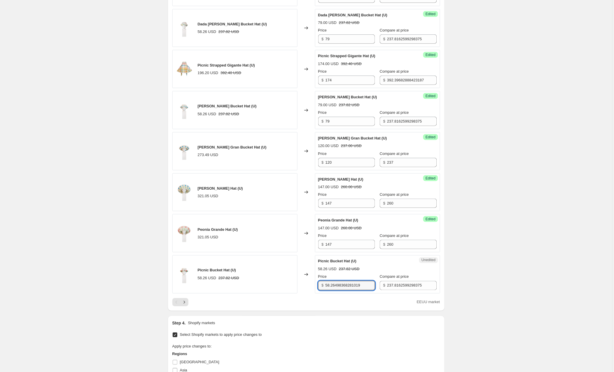
drag, startPoint x: 370, startPoint y: 288, endPoint x: 294, endPoint y: 287, distance: 75.8
click at [294, 287] on div "Picnic Bucket Hat (U) 58.26 USD 237.82 USD Changed to Unedited Picnic Bucket Ha…" at bounding box center [306, 274] width 268 height 38
type input "79"
click at [186, 304] on icon "Next" at bounding box center [184, 302] width 6 height 6
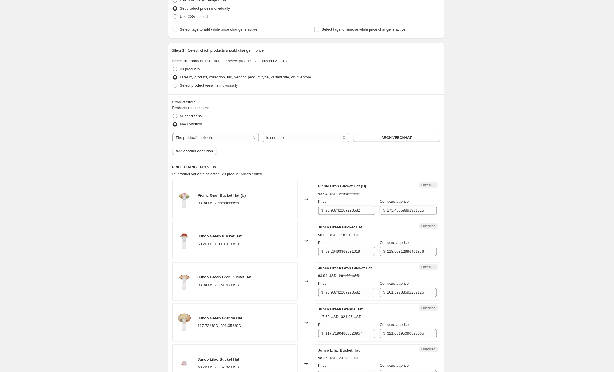
scroll to position [82, 0]
drag, startPoint x: 369, startPoint y: 213, endPoint x: 305, endPoint y: 213, distance: 64.1
click at [305, 213] on div "Picnic Gran Bucket Hat (U) 93.94 USD 273.49 USD Changed to Unedited Picnic Gran…" at bounding box center [306, 199] width 268 height 38
type input "120"
drag, startPoint x: 370, startPoint y: 252, endPoint x: 310, endPoint y: 253, distance: 60.1
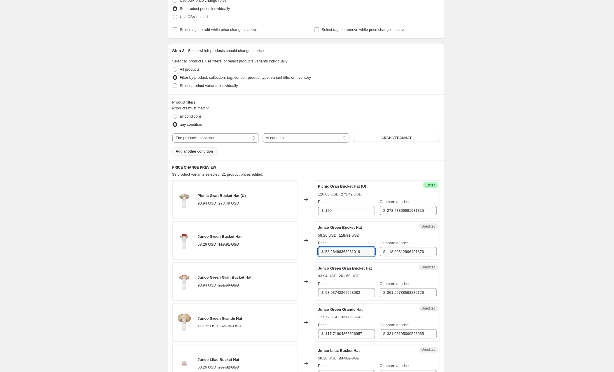
click at [310, 253] on div "Junco Green Bucket Hat 58.26 USD 118.91 USD Changed to Unedited Junco Green Buc…" at bounding box center [306, 240] width 268 height 38
type input "79"
drag, startPoint x: 373, startPoint y: 294, endPoint x: 296, endPoint y: 295, distance: 77.0
click at [296, 295] on div "Junco Green Gran Bucket Hat 93.94 USD 261.60 USD Changed to Unedited Junco Gree…" at bounding box center [306, 281] width 268 height 38
type input "120"
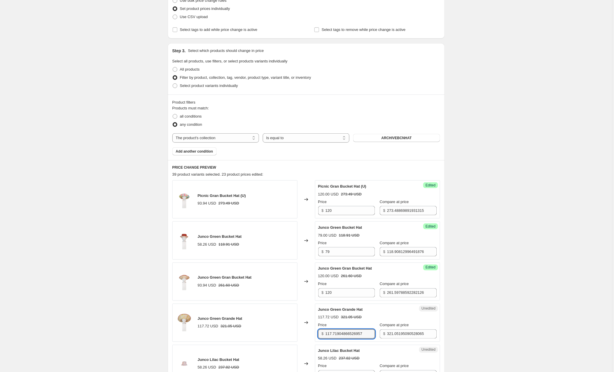
drag, startPoint x: 371, startPoint y: 335, endPoint x: 300, endPoint y: 335, distance: 71.4
click at [300, 335] on div "Junco Green Grande Hat 117.72 USD 321.05 USD Changed to Unedited Junco Green Gr…" at bounding box center [306, 323] width 268 height 38
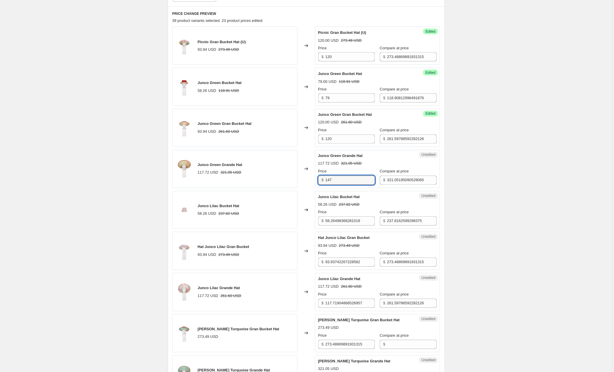
scroll to position [240, 0]
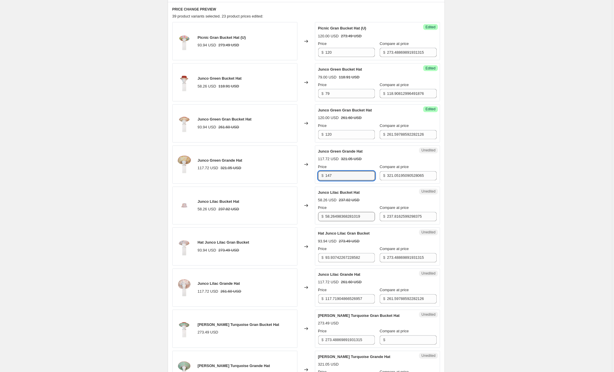
type input "147"
drag, startPoint x: 369, startPoint y: 216, endPoint x: 295, endPoint y: 221, distance: 74.2
click at [295, 221] on div "Junco Lilac Bucket Hat 58.26 USD 237.82 USD Changed to Unedited Junco Lilac Buc…" at bounding box center [306, 206] width 268 height 38
drag, startPoint x: 369, startPoint y: 218, endPoint x: 292, endPoint y: 218, distance: 76.4
click at [292, 218] on div "Junco Lilac Bucket Hat 58.26 USD 237.82 USD Changed to Unedited Junco Lilac Buc…" at bounding box center [306, 206] width 268 height 38
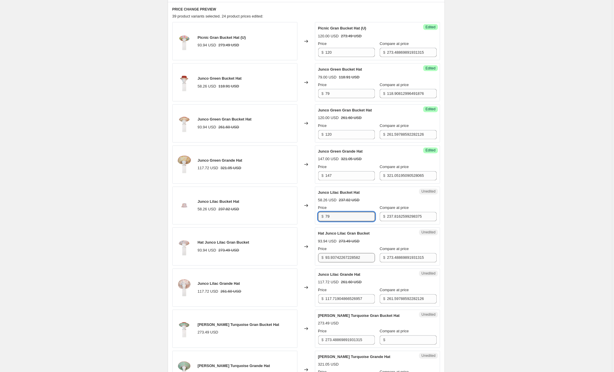
type input "79"
drag, startPoint x: 367, startPoint y: 258, endPoint x: 288, endPoint y: 257, distance: 79.3
click at [288, 257] on div "Hat Junco Lilac Gran Bucket 93.94 USD 273.49 USD Changed to Unedited Hat Junco …" at bounding box center [306, 246] width 268 height 38
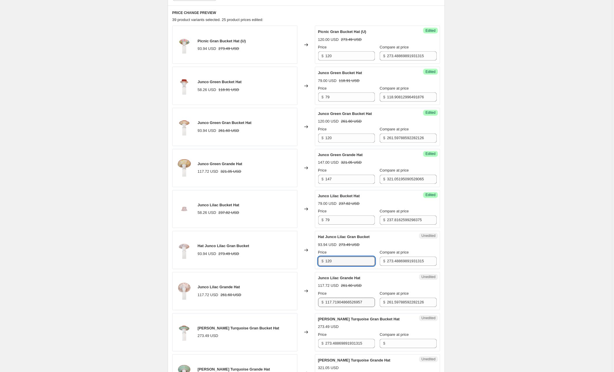
type input "120"
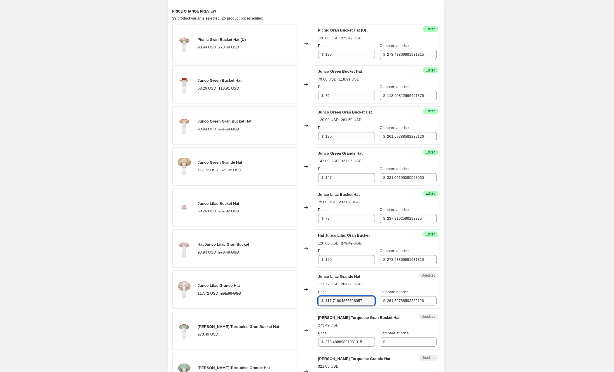
drag, startPoint x: 371, startPoint y: 305, endPoint x: 306, endPoint y: 302, distance: 65.1
click at [306, 302] on div "Junco Lilac Grande Hat 117.72 USD 261.60 USD Changed to Unedited Junco Lilac Gr…" at bounding box center [306, 290] width 268 height 38
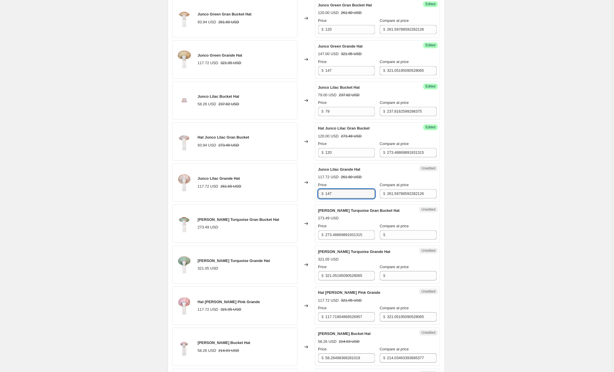
scroll to position [344, 0]
type input "147"
drag, startPoint x: 370, startPoint y: 236, endPoint x: 292, endPoint y: 236, distance: 77.6
click at [292, 236] on div "[PERSON_NAME] Turquoise Gran Bucket Hat 273.49 USD Changed to Unedited [PERSON_…" at bounding box center [306, 224] width 268 height 38
type input "120"
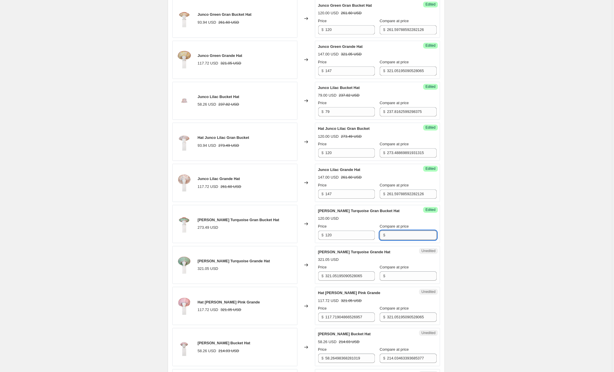
click at [404, 240] on input "Compare at price" at bounding box center [412, 235] width 50 height 9
type input "274"
drag, startPoint x: 374, startPoint y: 277, endPoint x: 309, endPoint y: 278, distance: 64.7
click at [309, 278] on div "[PERSON_NAME] Turquoise Grande Hat 321.05 USD Changed to Unedited [PERSON_NAME]…" at bounding box center [306, 265] width 268 height 38
type input "147"
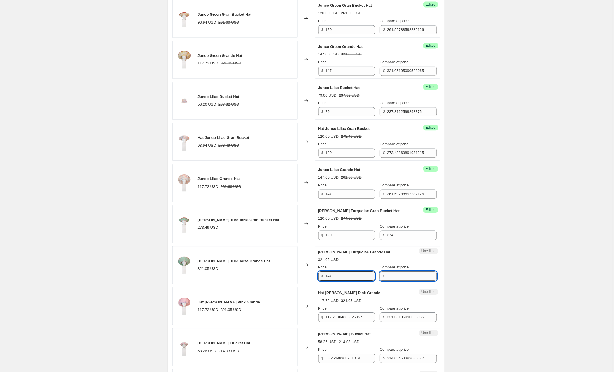
click at [403, 279] on input "Compare at price" at bounding box center [412, 275] width 50 height 9
type input "261"
click at [398, 304] on div "117.72 USD 321.05 USD" at bounding box center [377, 301] width 119 height 6
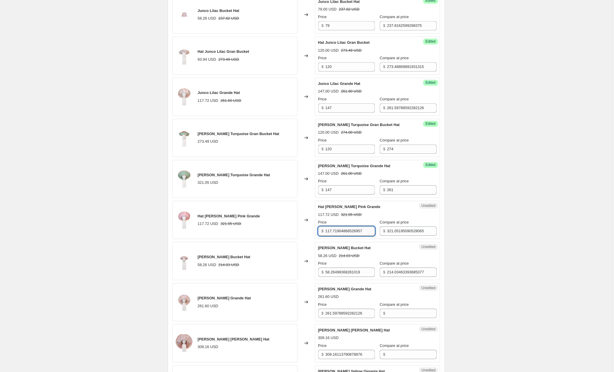
scroll to position [432, 0]
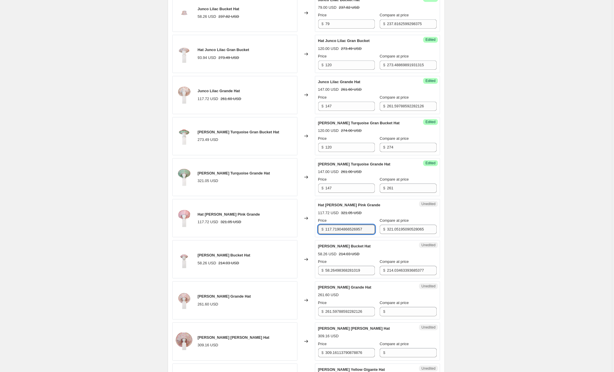
drag, startPoint x: 371, startPoint y: 232, endPoint x: 295, endPoint y: 232, distance: 76.4
click at [295, 232] on div "Hat [PERSON_NAME] Pink Grande 117.72 USD 321.05 USD Changed to Unedited Hat [PE…" at bounding box center [306, 218] width 268 height 38
type input "147"
drag, startPoint x: 432, startPoint y: 230, endPoint x: 366, endPoint y: 231, distance: 65.9
click at [366, 231] on div "Price $ 147 Compare at price $ 321.05195090528065" at bounding box center [377, 226] width 119 height 16
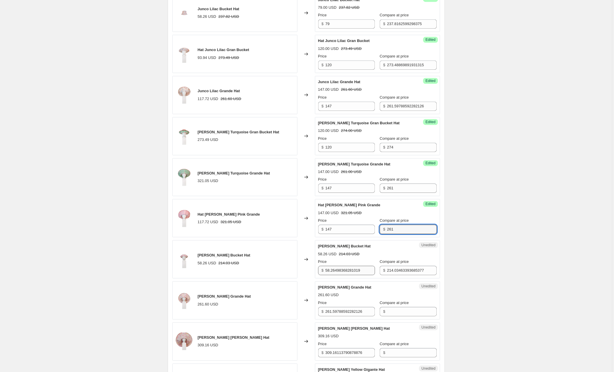
type input "261"
drag, startPoint x: 368, startPoint y: 273, endPoint x: 302, endPoint y: 271, distance: 66.2
click at [302, 271] on div "[PERSON_NAME] Bucket Hat 58.26 USD 214.03 USD Changed to Unedited [PERSON_NAME]…" at bounding box center [306, 259] width 268 height 38
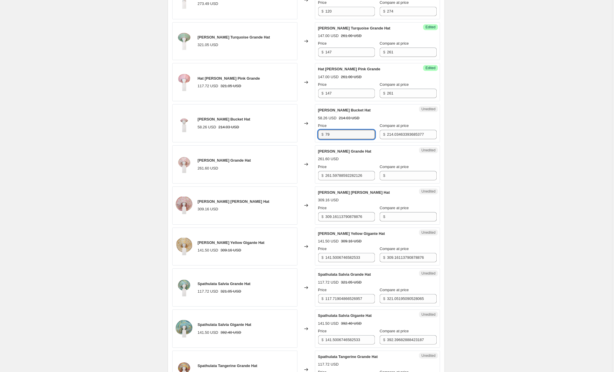
scroll to position [573, 0]
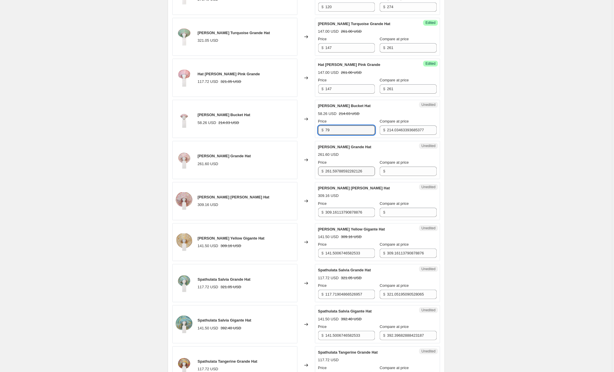
type input "79"
drag, startPoint x: 372, startPoint y: 173, endPoint x: 281, endPoint y: 171, distance: 91.0
click at [281, 171] on div "[PERSON_NAME] Hat 261.60 USD Changed to Unedited [PERSON_NAME] Hat 261.60 USD P…" at bounding box center [306, 160] width 268 height 38
type input "147"
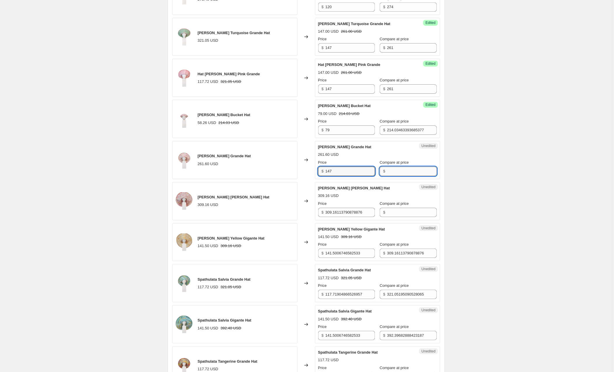
click at [406, 174] on input "Compare at price" at bounding box center [412, 170] width 50 height 9
type input "261"
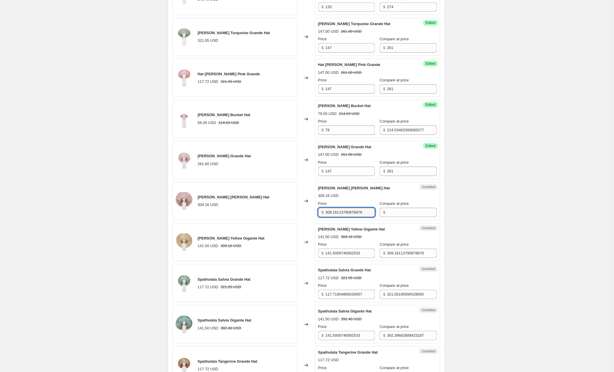
drag, startPoint x: 370, startPoint y: 214, endPoint x: 306, endPoint y: 214, distance: 64.2
click at [306, 214] on div "[PERSON_NAME] [PERSON_NAME] Hat 309.16 USD Changed to Unedited [PERSON_NAME] [P…" at bounding box center [306, 201] width 268 height 38
type input "174"
click at [398, 211] on input "Compare at price" at bounding box center [412, 212] width 50 height 9
type input "309"
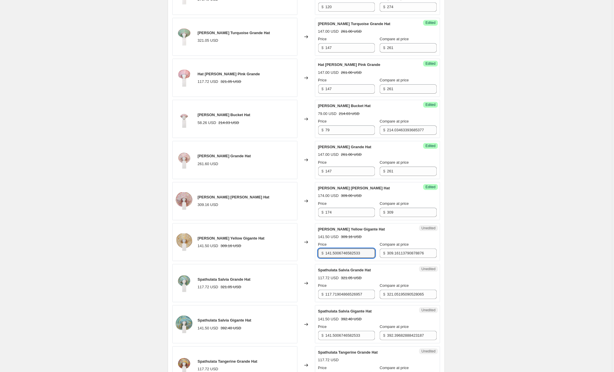
drag, startPoint x: 371, startPoint y: 255, endPoint x: 286, endPoint y: 255, distance: 84.9
click at [286, 255] on div "[PERSON_NAME] Yellow Gigante Hat 141.50 USD 309.16 USD Changed to Unedited [PER…" at bounding box center [306, 242] width 268 height 38
type input "174"
drag, startPoint x: 372, startPoint y: 296, endPoint x: 305, endPoint y: 296, distance: 67.7
click at [305, 296] on div "Spathulata Salvia Grande Hat 117.72 USD 321.05 USD Changed to Unedited Spathula…" at bounding box center [306, 283] width 268 height 38
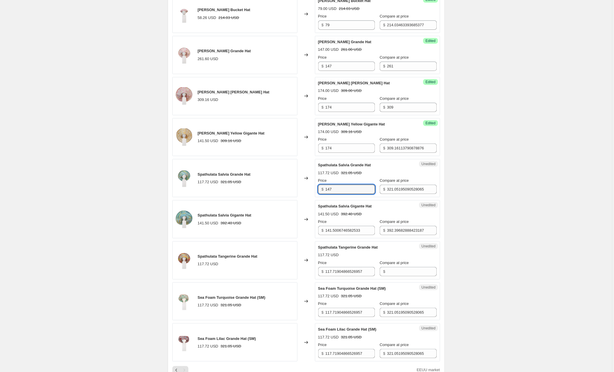
scroll to position [693, 0]
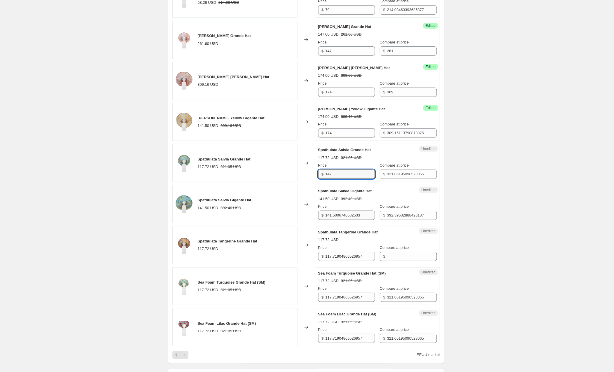
type input "147"
drag, startPoint x: 373, startPoint y: 217, endPoint x: 281, endPoint y: 217, distance: 91.3
click at [281, 217] on div "Spathulata Salvia Gigante Hat 141.50 USD 392.40 USD Changed to Unedited Spathul…" at bounding box center [306, 204] width 268 height 38
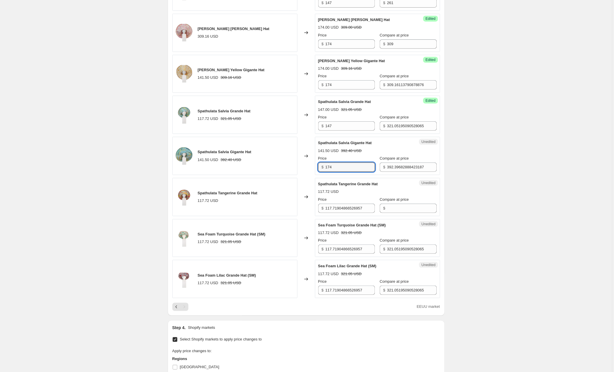
scroll to position [742, 0]
type input "174"
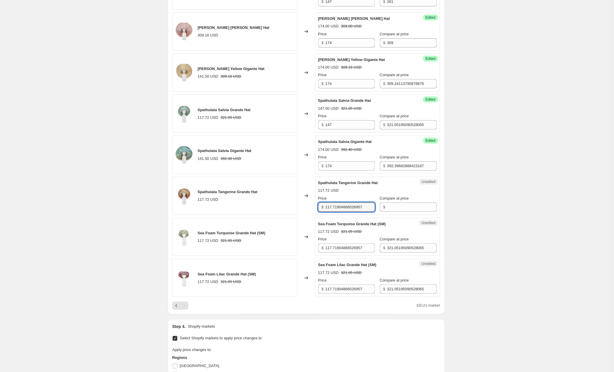
drag, startPoint x: 370, startPoint y: 208, endPoint x: 289, endPoint y: 211, distance: 81.1
click at [289, 211] on div "Spathulata Tangerine Grande Hat 117.72 USD Changed to Unedited Spathulata Tange…" at bounding box center [306, 196] width 268 height 38
type input "147"
click at [401, 208] on input "Compare at price" at bounding box center [412, 206] width 50 height 9
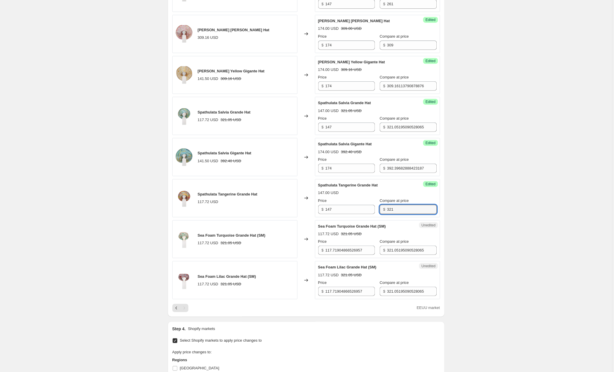
scroll to position [737, 0]
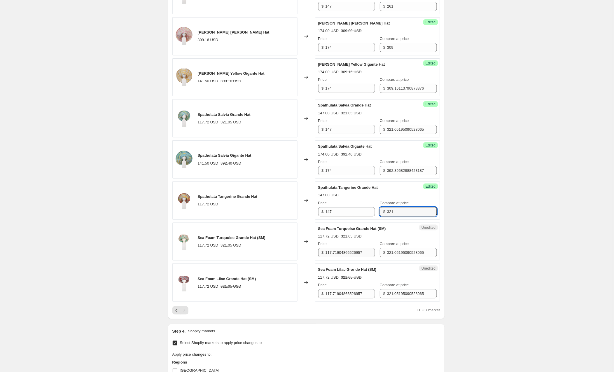
type input "321"
drag, startPoint x: 372, startPoint y: 255, endPoint x: 257, endPoint y: 257, distance: 115.5
click at [257, 257] on div "Sea Foam Turquoise Grande Hat (SM) 117.72 USD 321.05 USD Changed to Unedited Se…" at bounding box center [306, 241] width 268 height 38
type input "147"
drag, startPoint x: 369, startPoint y: 297, endPoint x: 310, endPoint y: 294, distance: 59.3
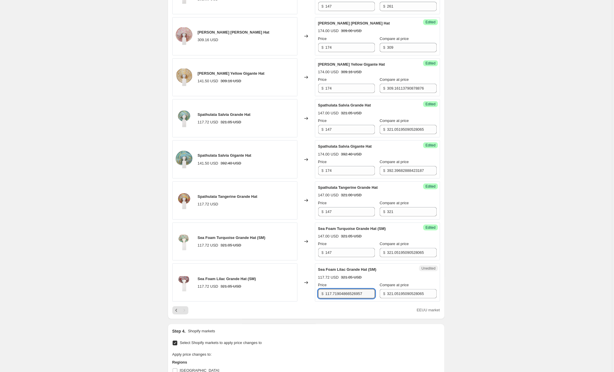
click at [310, 294] on div "Sea Foam Lilac Grande Hat (SM) 117.72 USD 321.05 USD Changed to Unedited Sea Fo…" at bounding box center [306, 282] width 268 height 38
type input "147"
click at [250, 311] on div "EEUU market" at bounding box center [306, 310] width 268 height 8
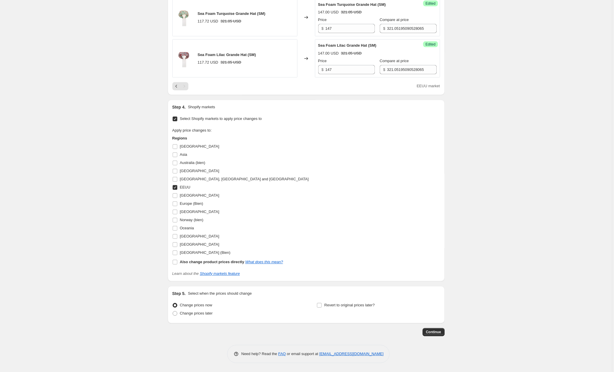
scroll to position [965, 0]
click at [431, 329] on button "Continue" at bounding box center [434, 332] width 22 height 8
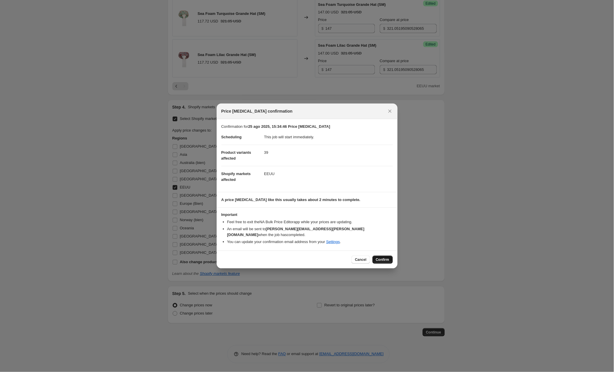
click at [382, 257] on span "Confirm" at bounding box center [382, 259] width 13 height 5
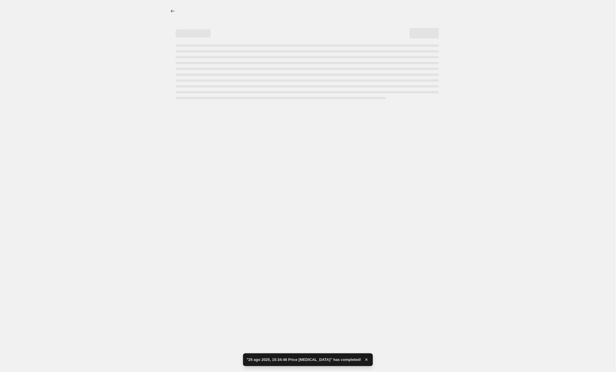
select select "collection"
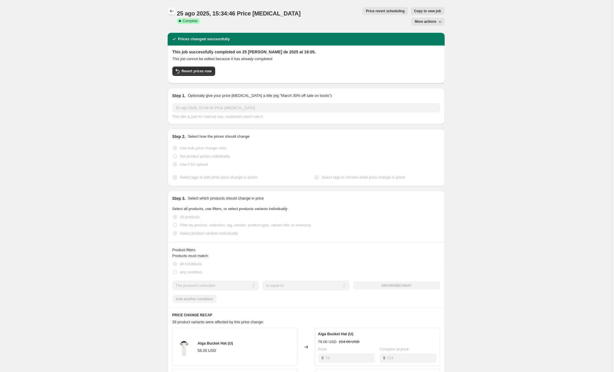
click at [169, 9] on button "Price change jobs" at bounding box center [172, 11] width 8 height 8
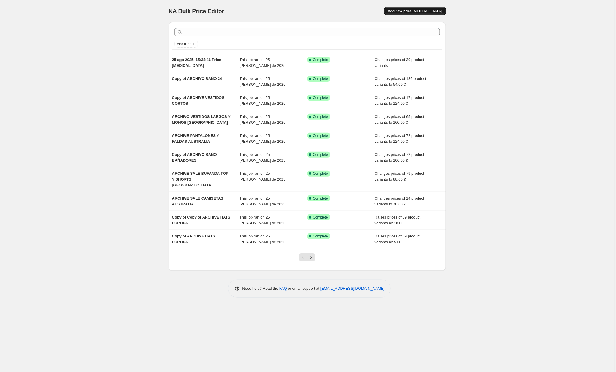
click at [415, 11] on span "Add new price [MEDICAL_DATA]" at bounding box center [415, 11] width 54 height 5
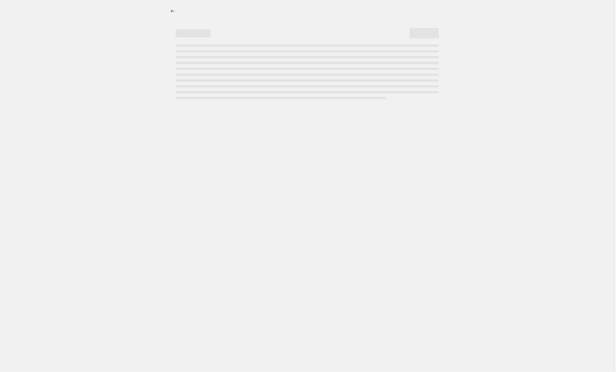
select select "percentage"
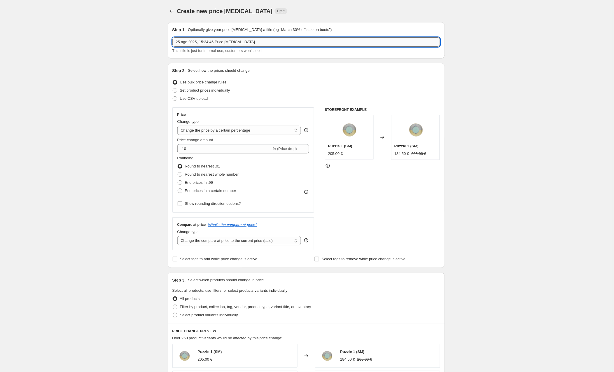
click at [189, 41] on input "25 ago 2025, 15:34:46 Price [MEDICAL_DATA]" at bounding box center [306, 41] width 268 height 9
drag, startPoint x: 281, startPoint y: 42, endPoint x: 158, endPoint y: 41, distance: 122.8
click at [158, 41] on div "Create new price [MEDICAL_DATA]. This page is ready Create new price [MEDICAL_D…" at bounding box center [306, 308] width 612 height 616
click at [183, 40] on input "ARRCHIVE LE BAG LE FOULARD" at bounding box center [306, 41] width 268 height 9
type input "ARCHIVE LE BAG LE FOULARD"
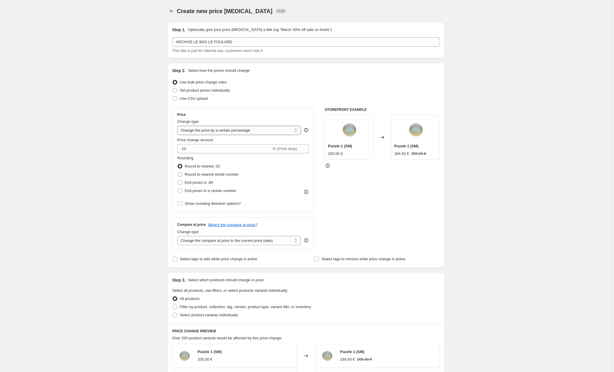
select select "to"
type input "80.00"
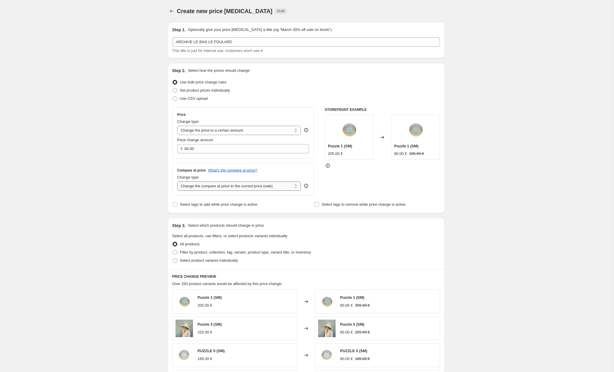
select select "to"
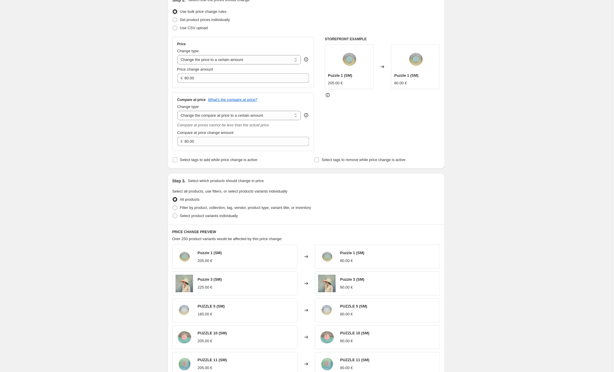
scroll to position [73, 0]
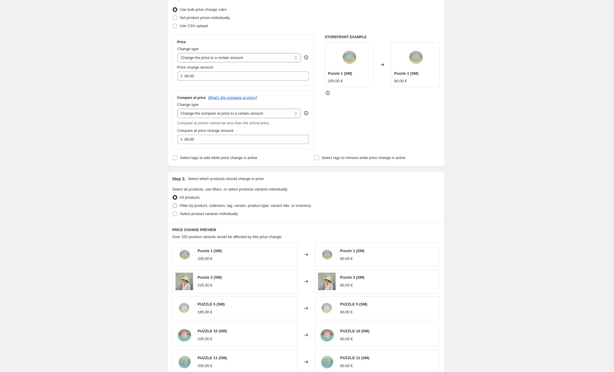
click at [177, 205] on span at bounding box center [175, 205] width 5 height 5
click at [173, 204] on input "Filter by product, collection, tag, vendor, product type, variant title, or inv…" at bounding box center [173, 203] width 0 height 0
radio input "true"
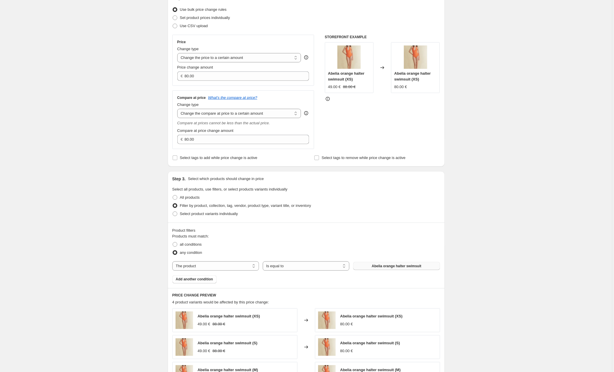
click at [379, 265] on span "Abelia orange halter swimsuit" at bounding box center [397, 266] width 50 height 5
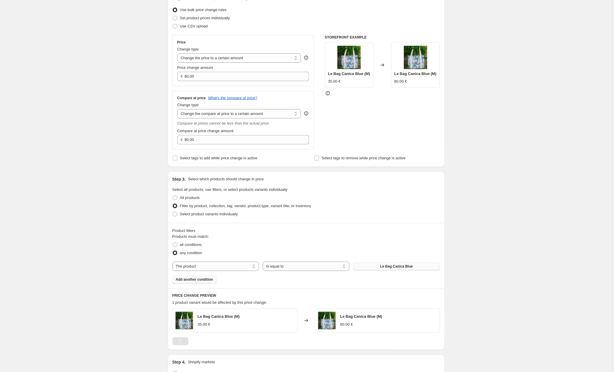
scroll to position [71, 0]
click at [207, 281] on span "Add another condition" at bounding box center [194, 281] width 37 height 5
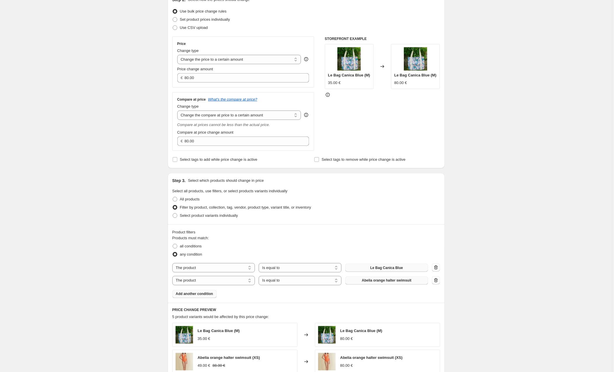
click at [359, 279] on button "Abelia orange halter swimsuit" at bounding box center [386, 280] width 83 height 8
click at [192, 296] on span "Add another condition" at bounding box center [194, 294] width 37 height 5
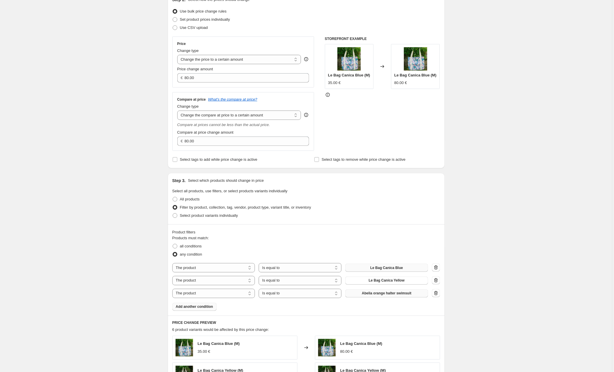
click at [373, 292] on span "Abelia orange halter swimsuit" at bounding box center [387, 293] width 50 height 5
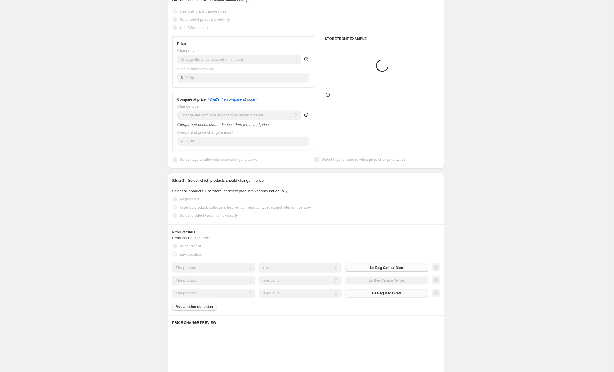
scroll to position [127, 0]
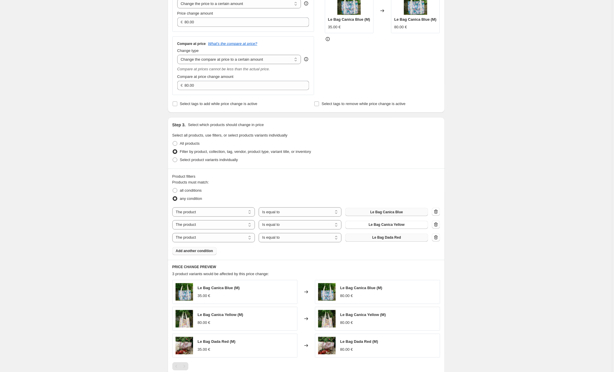
click at [190, 255] on button "Add another condition" at bounding box center [194, 251] width 44 height 8
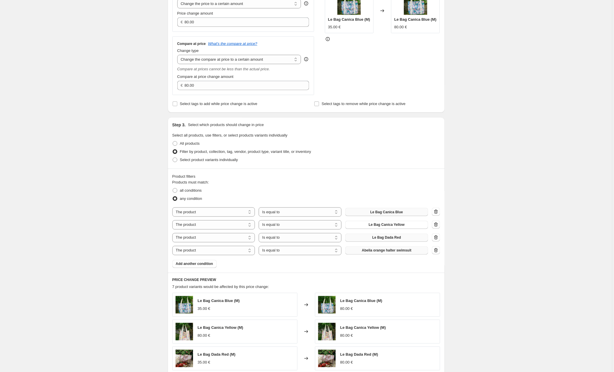
click at [375, 252] on span "Abelia orange halter swimsuit" at bounding box center [387, 250] width 50 height 5
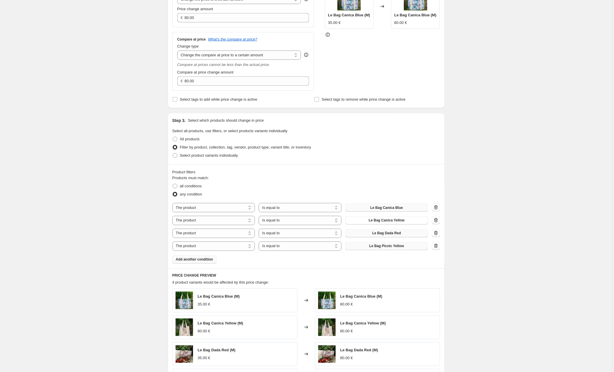
click at [195, 263] on button "Add another condition" at bounding box center [194, 259] width 44 height 8
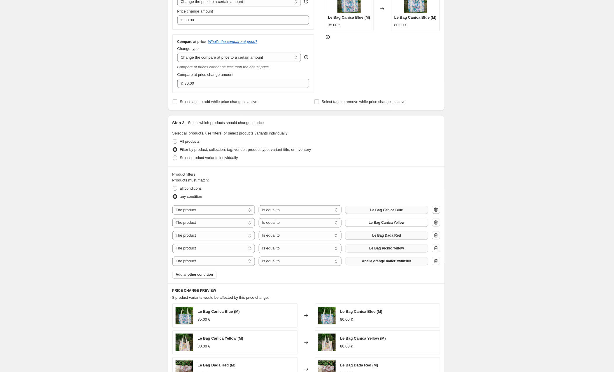
click at [374, 261] on span "Abelia orange halter swimsuit" at bounding box center [387, 261] width 50 height 5
click at [201, 277] on span "Add another condition" at bounding box center [194, 275] width 37 height 5
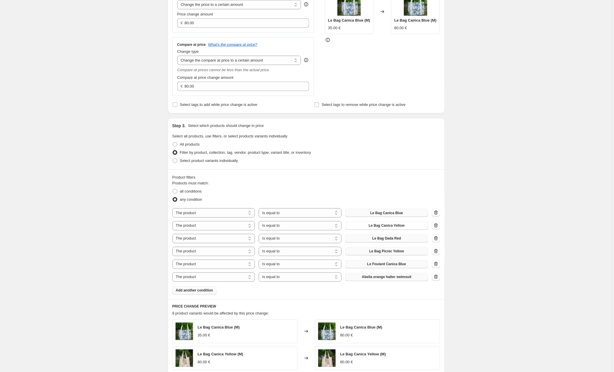
click at [378, 275] on button "Abelia orange halter swimsuit" at bounding box center [386, 277] width 83 height 8
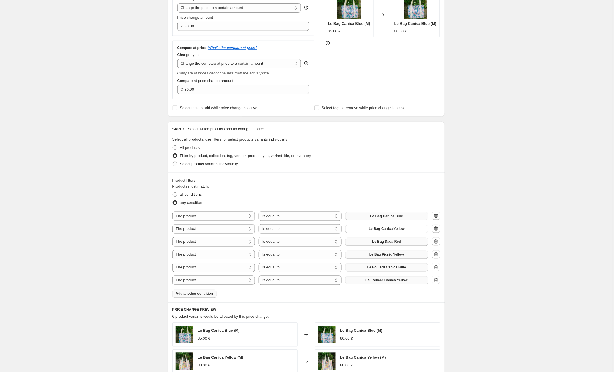
click at [196, 292] on span "Add another condition" at bounding box center [194, 293] width 37 height 5
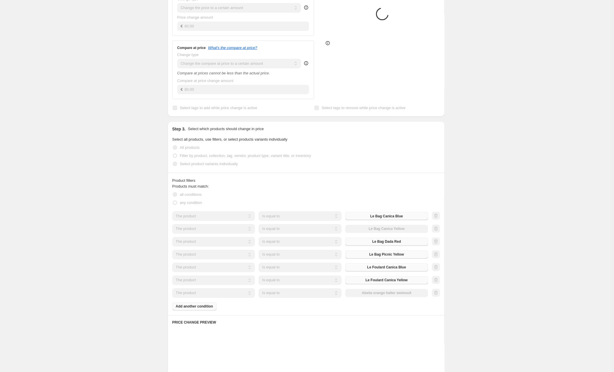
click at [374, 293] on div "The product The product's collection The product's tag The product's vendor The…" at bounding box center [300, 292] width 256 height 9
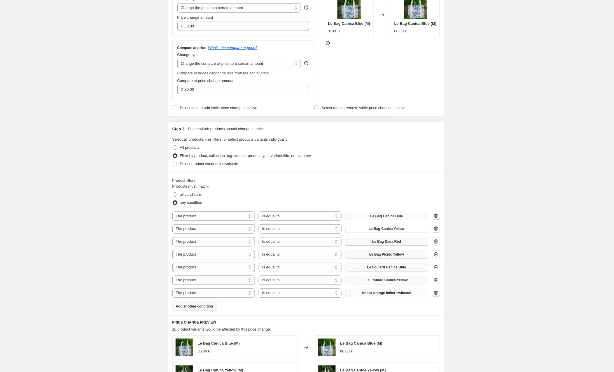
click at [375, 292] on span "Abelia orange halter swimsuit" at bounding box center [387, 293] width 50 height 5
click at [192, 306] on span "Add another condition" at bounding box center [194, 306] width 37 height 5
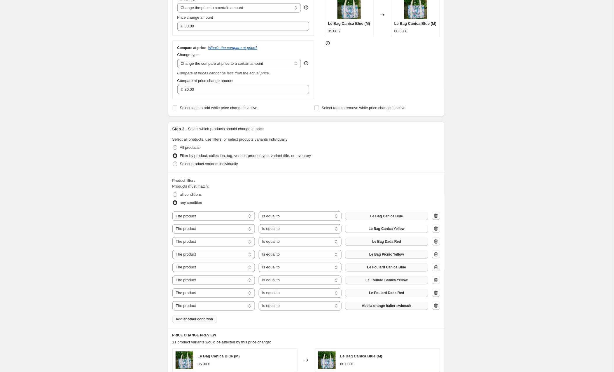
click at [371, 307] on span "Abelia orange halter swimsuit" at bounding box center [387, 306] width 50 height 5
click at [195, 320] on span "Add another condition" at bounding box center [194, 319] width 37 height 5
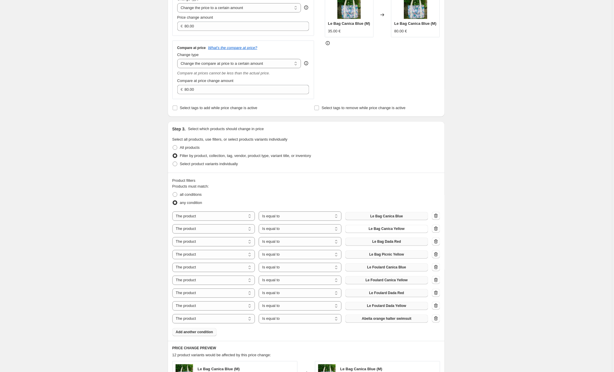
click at [383, 318] on span "Abelia orange halter swimsuit" at bounding box center [387, 318] width 50 height 5
click at [191, 332] on span "Add another condition" at bounding box center [194, 332] width 37 height 5
click at [386, 333] on span "Abelia orange halter swimsuit" at bounding box center [387, 331] width 50 height 5
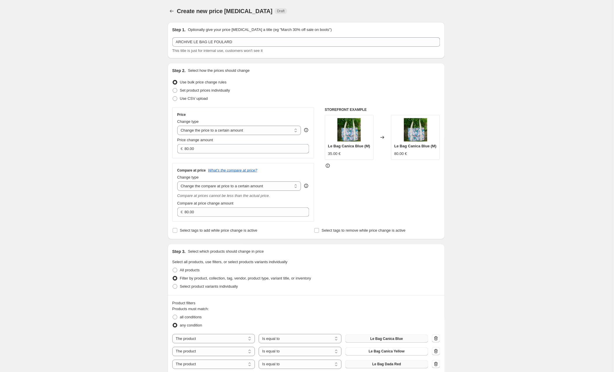
scroll to position [0, 0]
click at [199, 150] on input "80.00" at bounding box center [243, 148] width 116 height 9
drag, startPoint x: 199, startPoint y: 150, endPoint x: 174, endPoint y: 147, distance: 25.2
click at [174, 147] on div "Price Change type Change the price to a certain amount Change the price by a ce…" at bounding box center [243, 132] width 142 height 51
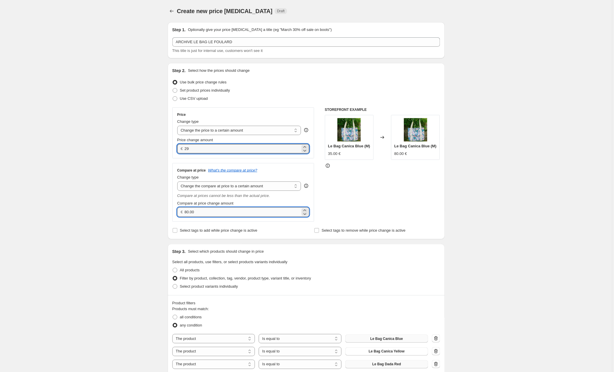
type input "29.00"
drag, startPoint x: 204, startPoint y: 214, endPoint x: 167, endPoint y: 213, distance: 37.1
click at [167, 213] on div "Step 1. Optionally give your price [MEDICAL_DATA] a title (eg "March 30% off sa…" at bounding box center [304, 374] width 282 height 715
type input "70.00"
click at [380, 194] on div "STOREFRONT EXAMPLE Le Bag Canica Blue (M) 35.00 € Changed to Le Bag Canica Blue…" at bounding box center [382, 164] width 115 height 114
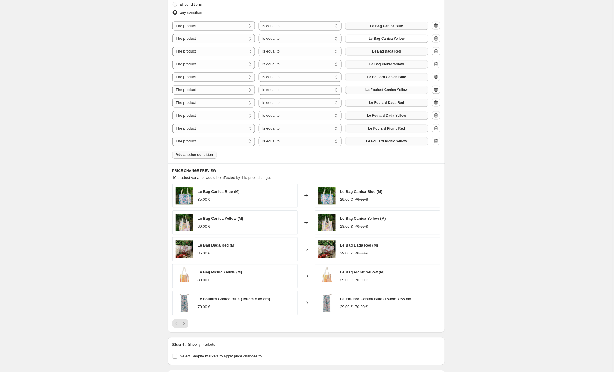
scroll to position [383, 0]
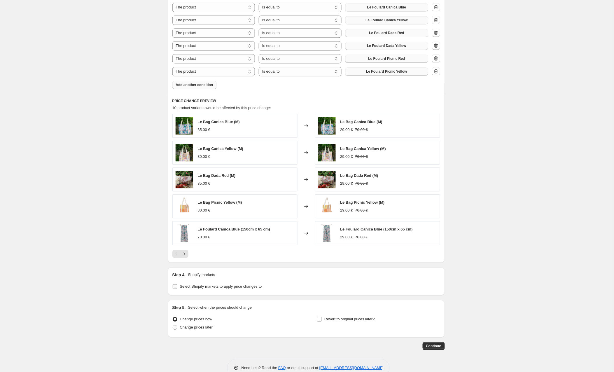
click at [176, 287] on input "Select Shopify markets to apply price changes to" at bounding box center [175, 286] width 5 height 5
checkbox input "true"
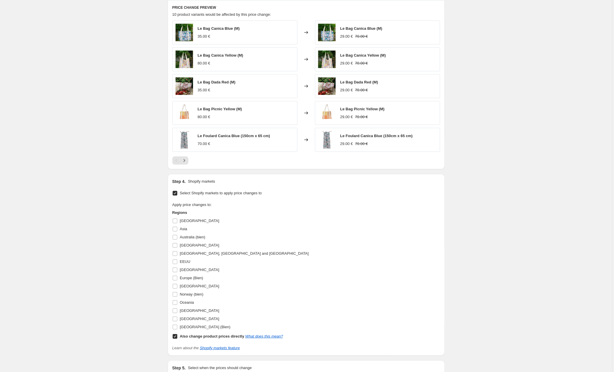
scroll to position [503, 0]
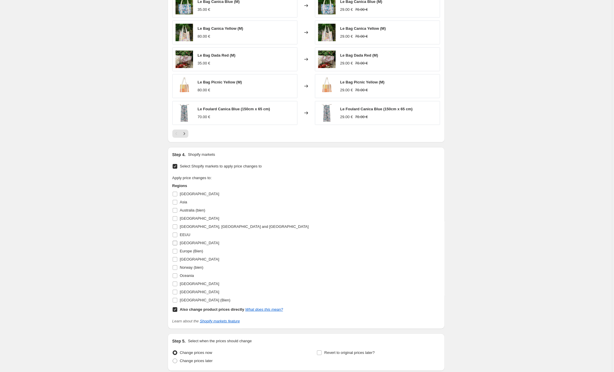
click at [174, 243] on input "[GEOGRAPHIC_DATA]" at bounding box center [175, 243] width 5 height 5
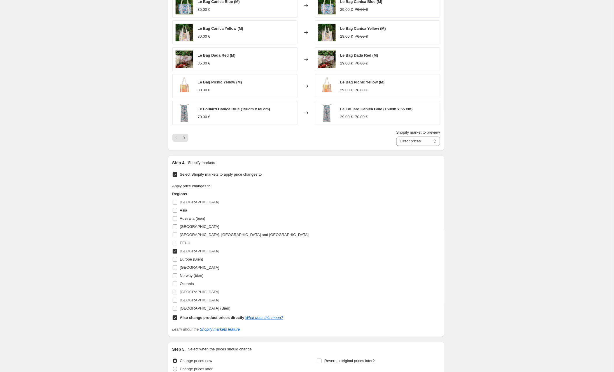
click at [177, 293] on input "[GEOGRAPHIC_DATA]" at bounding box center [175, 292] width 5 height 5
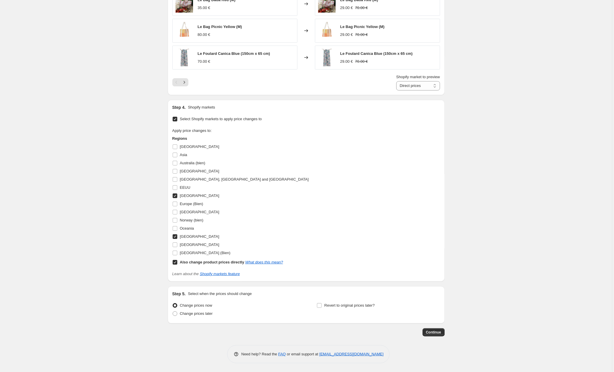
scroll to position [560, 0]
click at [439, 333] on span "Continue" at bounding box center [433, 332] width 15 height 5
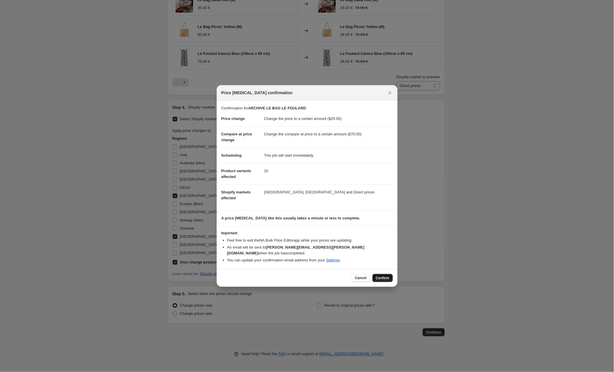
click at [378, 276] on span "Confirm" at bounding box center [382, 278] width 13 height 5
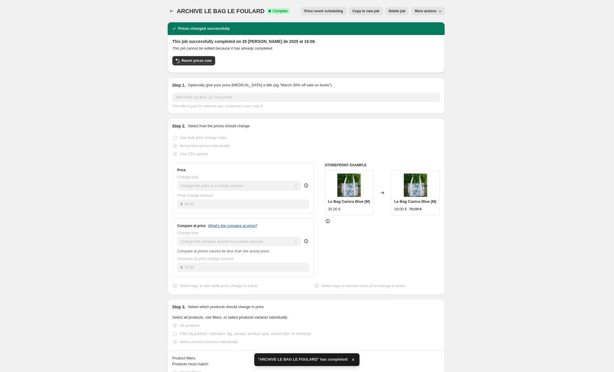
click at [425, 8] on button "More actions" at bounding box center [427, 11] width 33 height 8
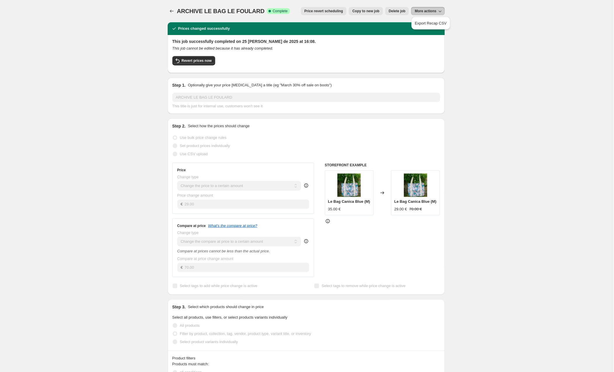
click at [362, 10] on span "Copy to new job" at bounding box center [365, 11] width 27 height 5
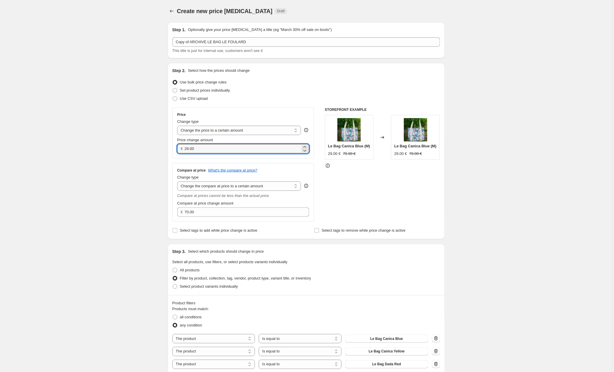
drag, startPoint x: 204, startPoint y: 149, endPoint x: 173, endPoint y: 148, distance: 31.2
click at [173, 148] on div "Price Change type Change the price to a certain amount Change the price by a ce…" at bounding box center [243, 132] width 142 height 51
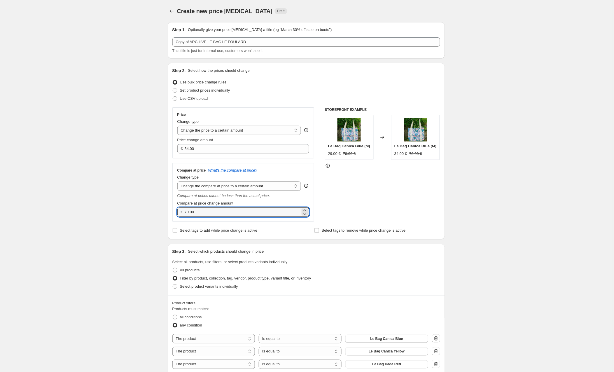
drag, startPoint x: 200, startPoint y: 211, endPoint x: 157, endPoint y: 210, distance: 43.8
click at [355, 256] on div "Step 3. Select which products should change in price Select all products, use f…" at bounding box center [306, 269] width 277 height 51
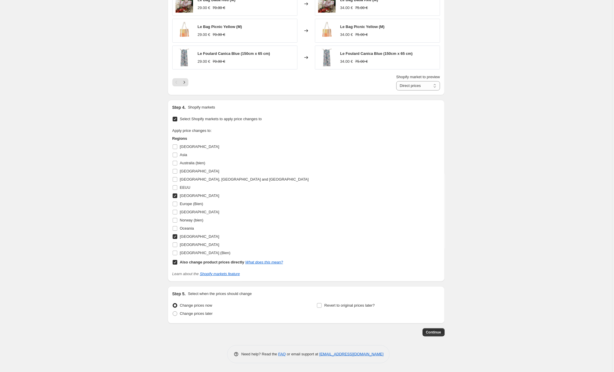
scroll to position [560, 0]
click at [176, 262] on input "Also change product prices directly What does this mean?" at bounding box center [175, 262] width 5 height 5
click at [175, 236] on input "[GEOGRAPHIC_DATA]" at bounding box center [175, 236] width 5 height 5
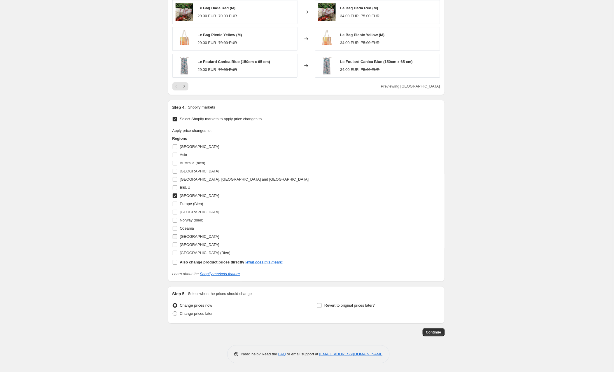
scroll to position [551, 0]
click at [177, 194] on input "[GEOGRAPHIC_DATA]" at bounding box center [175, 195] width 5 height 5
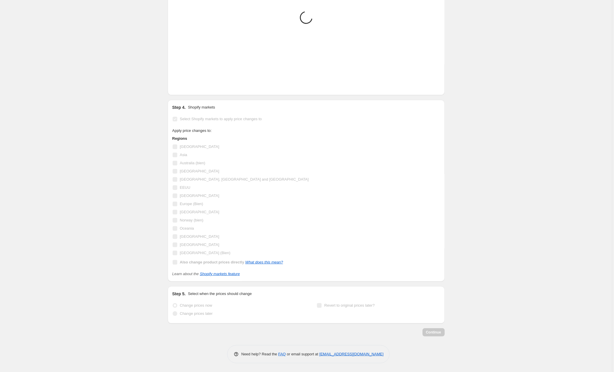
click at [174, 204] on input "Europe (Bien)" at bounding box center [175, 203] width 5 height 5
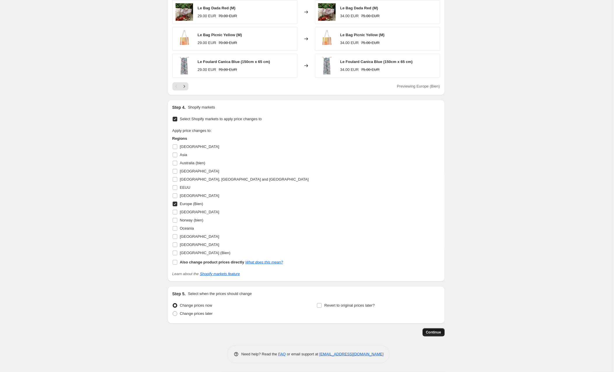
click at [431, 332] on span "Continue" at bounding box center [433, 332] width 15 height 5
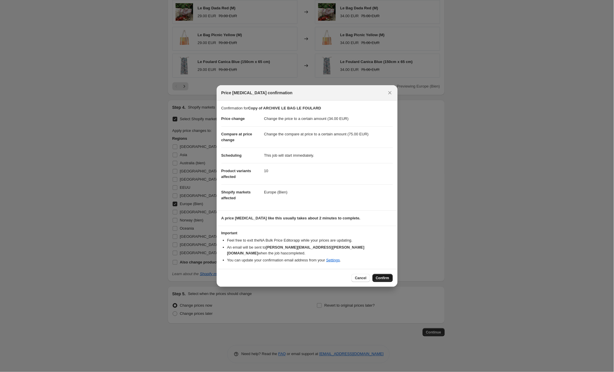
click at [385, 276] on span "Confirm" at bounding box center [382, 278] width 13 height 5
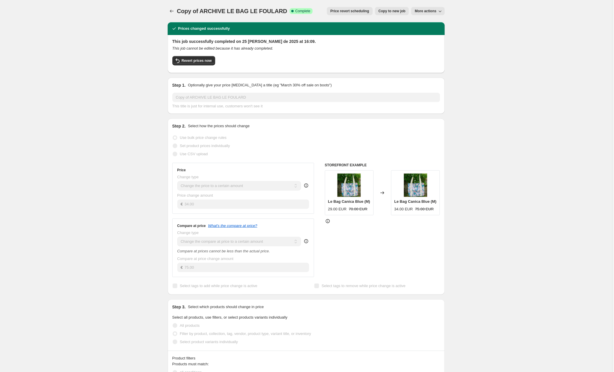
click at [386, 10] on span "Copy to new job" at bounding box center [391, 11] width 27 height 5
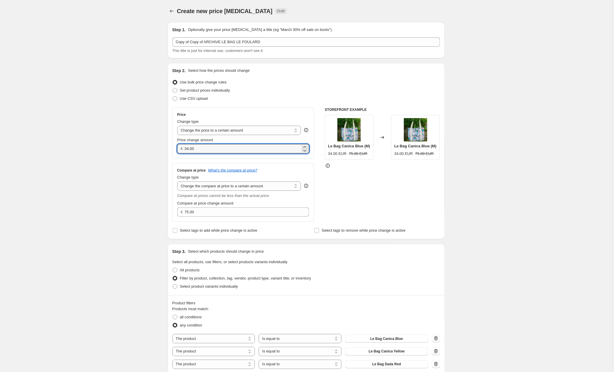
drag, startPoint x: 202, startPoint y: 149, endPoint x: 171, endPoint y: 149, distance: 31.8
click at [171, 149] on div "Step 2. Select how the prices should change Use bulk price change rules Set pro…" at bounding box center [306, 151] width 277 height 176
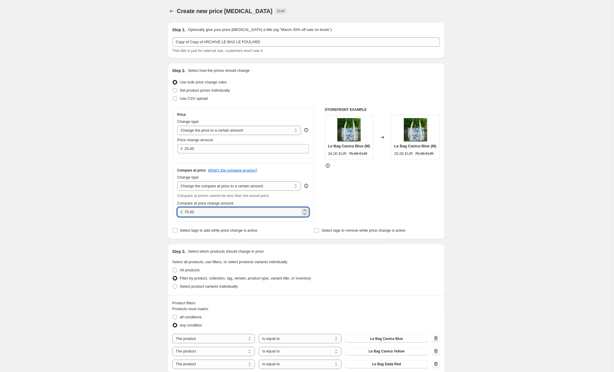
drag, startPoint x: 209, startPoint y: 213, endPoint x: 162, endPoint y: 212, distance: 46.9
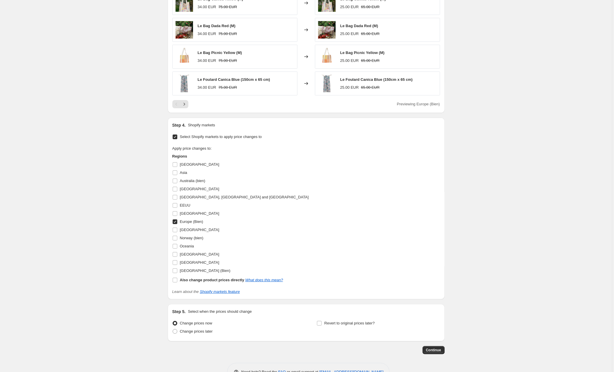
scroll to position [545, 0]
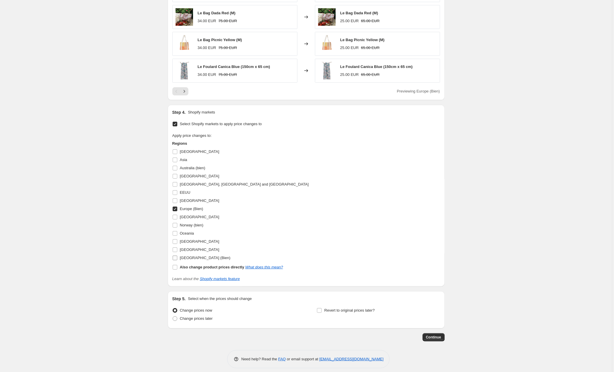
click at [175, 257] on input "[GEOGRAPHIC_DATA] (Bien)" at bounding box center [175, 257] width 5 height 5
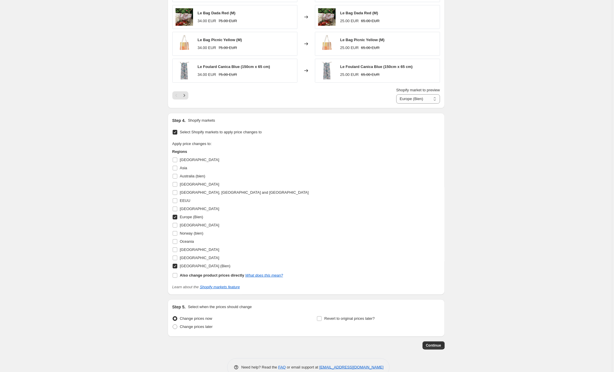
click at [176, 218] on input "Europe (Bien)" at bounding box center [175, 217] width 5 height 5
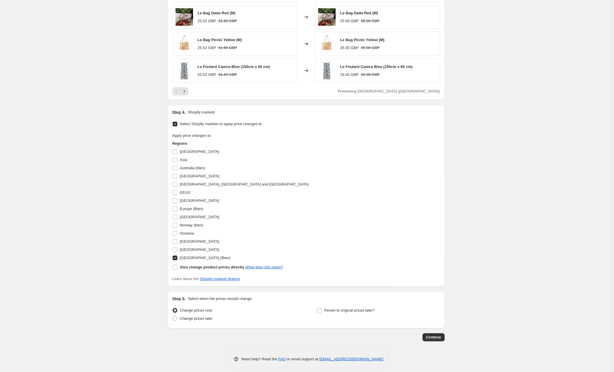
click at [432, 338] on span "Continue" at bounding box center [433, 337] width 15 height 5
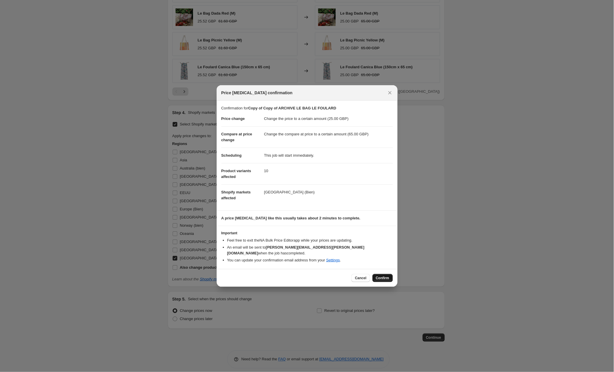
click at [377, 276] on span "Confirm" at bounding box center [382, 278] width 13 height 5
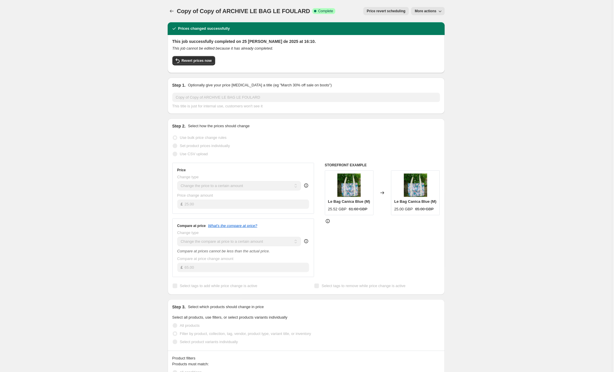
click at [426, 11] on span "More actions" at bounding box center [426, 11] width 22 height 5
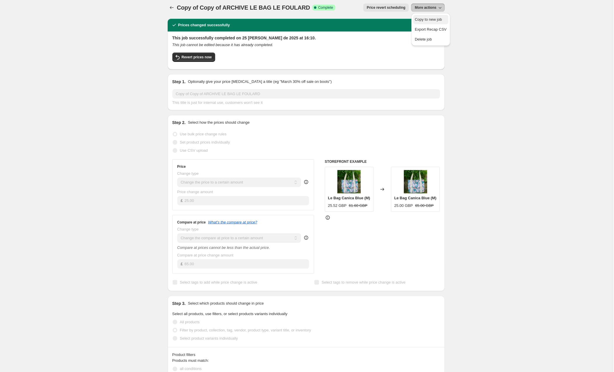
click at [424, 19] on span "Copy to new job" at bounding box center [428, 19] width 27 height 4
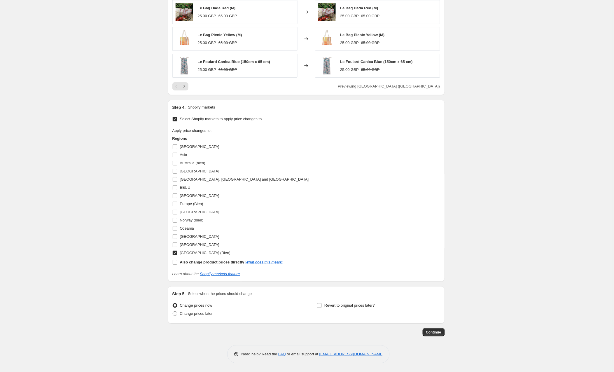
scroll to position [551, 0]
click at [174, 186] on input "EEUU" at bounding box center [175, 187] width 5 height 5
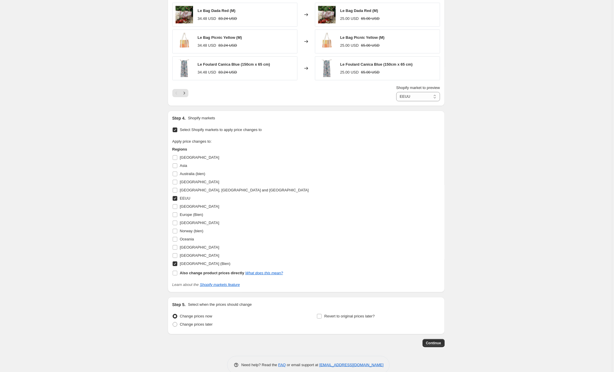
click at [176, 265] on input "[GEOGRAPHIC_DATA] (Bien)" at bounding box center [175, 263] width 5 height 5
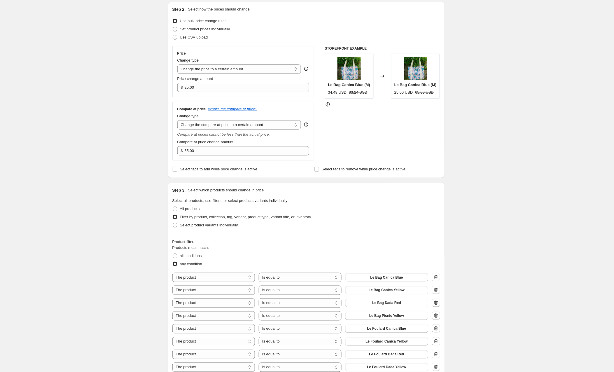
scroll to position [44, 0]
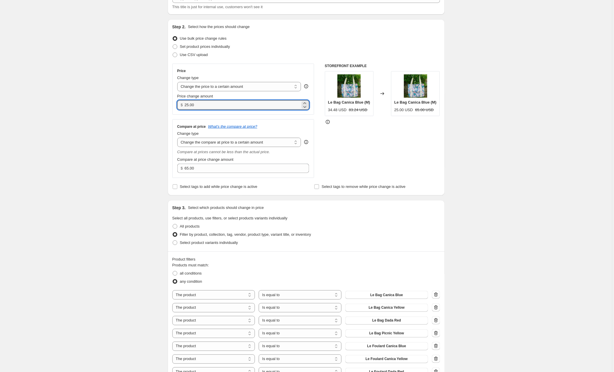
drag, startPoint x: 202, startPoint y: 102, endPoint x: 178, endPoint y: 104, distance: 24.3
click at [178, 104] on div "Price Change type Change the price to a certain amount Change the price by a ce…" at bounding box center [243, 89] width 142 height 51
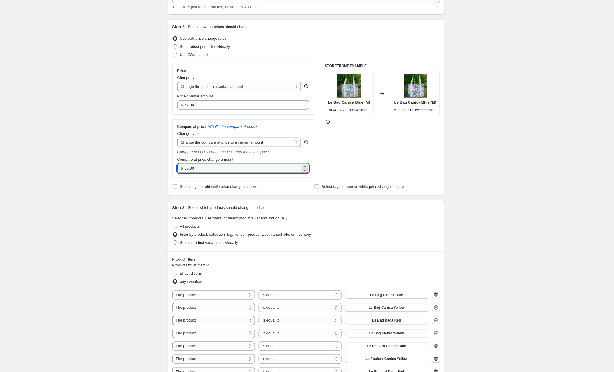
drag, startPoint x: 202, startPoint y: 168, endPoint x: 169, endPoint y: 167, distance: 32.4
click at [169, 167] on div "Step 2. Select how the prices should change Use bulk price change rules Set pro…" at bounding box center [306, 107] width 277 height 176
click at [352, 153] on div "STOREFRONT EXAMPLE Le Bag Canica Blue (M) 34.48 USD 83.24 USD Changed to Le Bag…" at bounding box center [382, 121] width 115 height 114
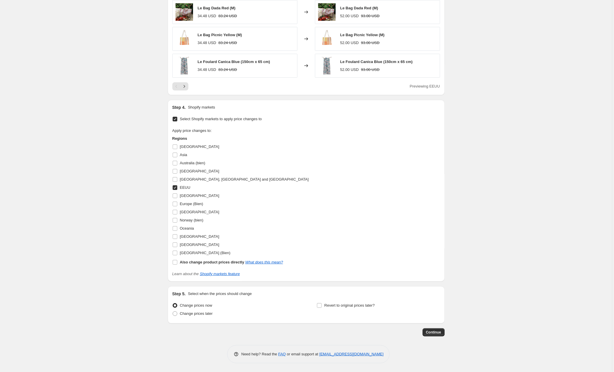
scroll to position [551, 0]
click at [429, 330] on span "Continue" at bounding box center [433, 332] width 15 height 5
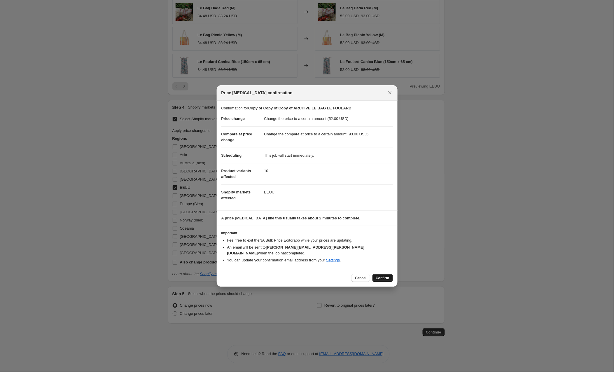
click at [378, 276] on span "Confirm" at bounding box center [382, 278] width 13 height 5
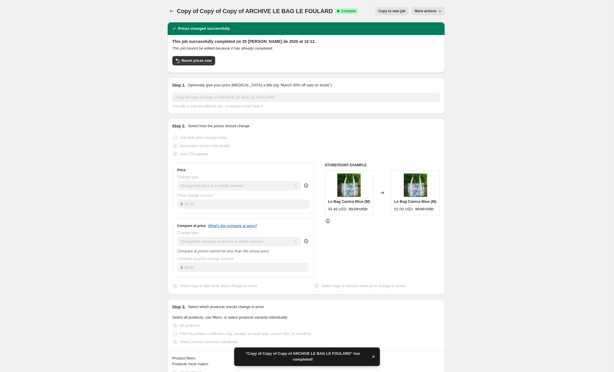
click at [393, 9] on span "Copy to new job" at bounding box center [391, 11] width 27 height 5
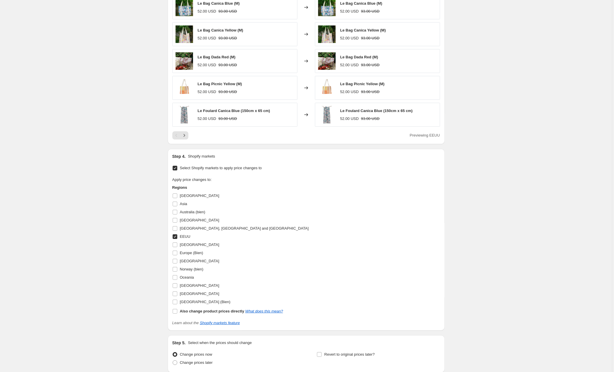
scroll to position [502, 0]
click at [174, 212] on input "Australia (bien)" at bounding box center [175, 211] width 5 height 5
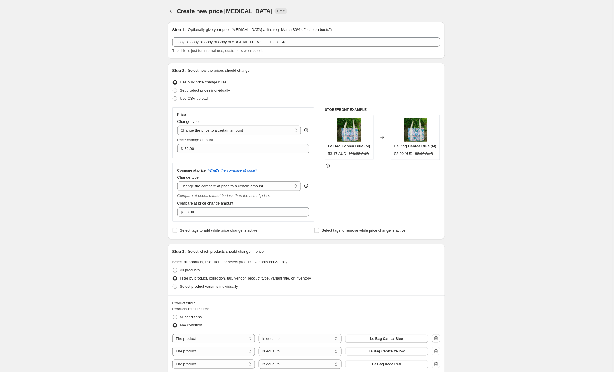
scroll to position [15, 0]
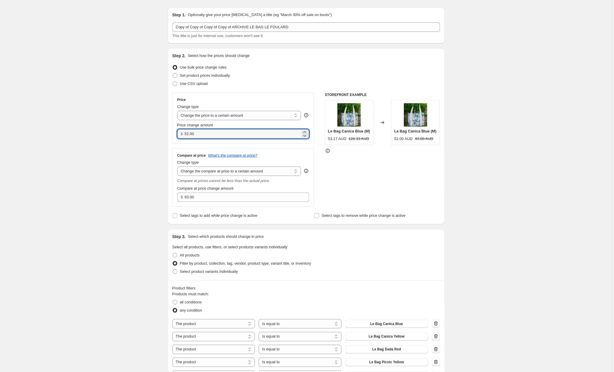
drag, startPoint x: 200, startPoint y: 133, endPoint x: 169, endPoint y: 134, distance: 30.3
click at [169, 134] on div "Step 2. Select how the prices should change Use bulk price change rules Set pro…" at bounding box center [306, 136] width 277 height 176
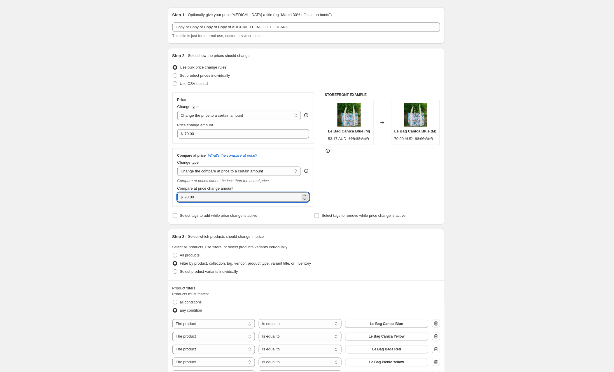
drag, startPoint x: 201, startPoint y: 199, endPoint x: 168, endPoint y: 196, distance: 32.8
click at [168, 196] on div "Step 2. Select how the prices should change Use bulk price change rules Set pro…" at bounding box center [306, 136] width 277 height 176
click at [362, 187] on div "STOREFRONT EXAMPLE Le Bag Canica Blue (M) 53.17 AUD 128.33 AUD Changed to Le Ba…" at bounding box center [382, 149] width 115 height 114
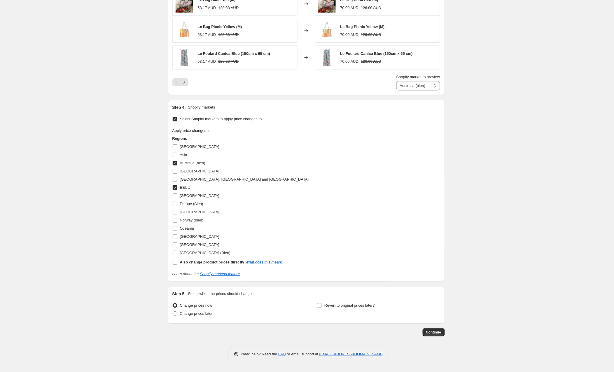
scroll to position [560, 0]
click at [176, 185] on input "EEUU" at bounding box center [175, 187] width 5 height 5
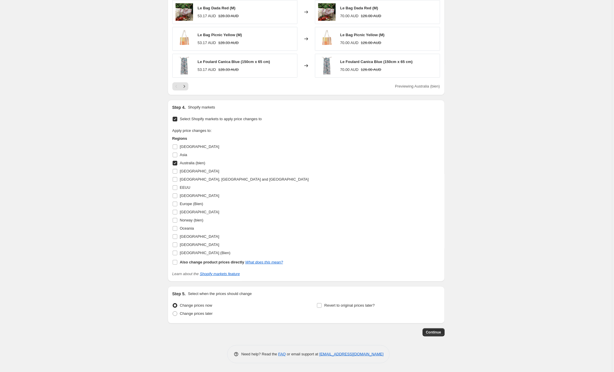
scroll to position [551, 0]
click at [435, 329] on button "Continue" at bounding box center [434, 332] width 22 height 8
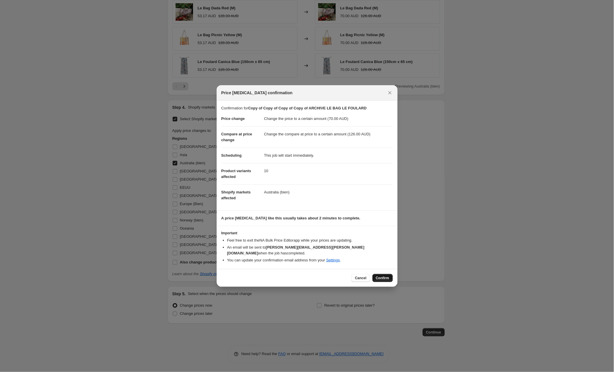
click at [382, 274] on button "Confirm" at bounding box center [382, 278] width 20 height 8
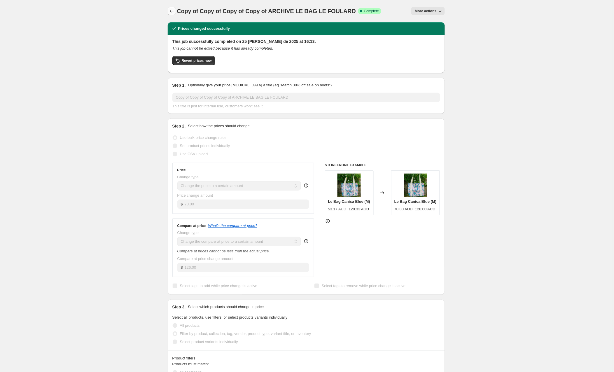
click at [173, 9] on icon "Price change jobs" at bounding box center [172, 11] width 6 height 6
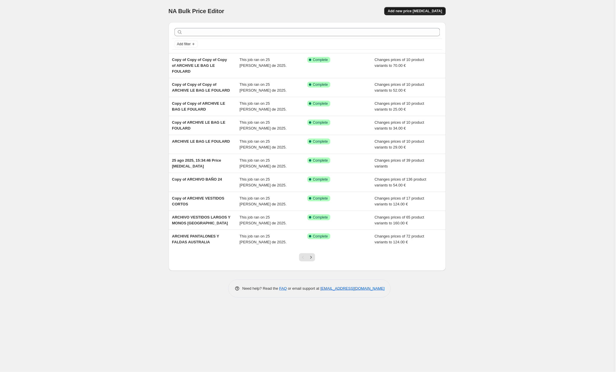
click at [410, 10] on span "Add new price [MEDICAL_DATA]" at bounding box center [415, 11] width 54 height 5
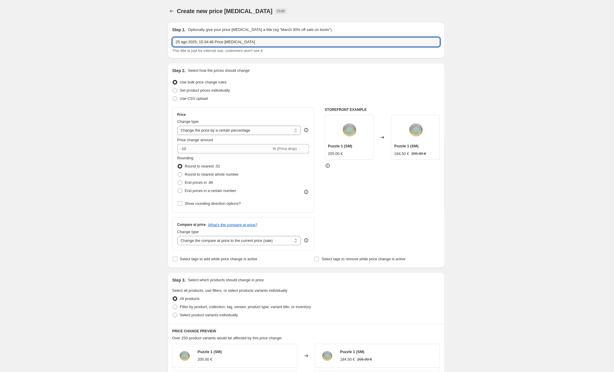
drag, startPoint x: 276, startPoint y: 43, endPoint x: 146, endPoint y: 41, distance: 130.7
click at [146, 41] on div "Create new price [MEDICAL_DATA]. This page is ready Create new price [MEDICAL_D…" at bounding box center [306, 308] width 612 height 616
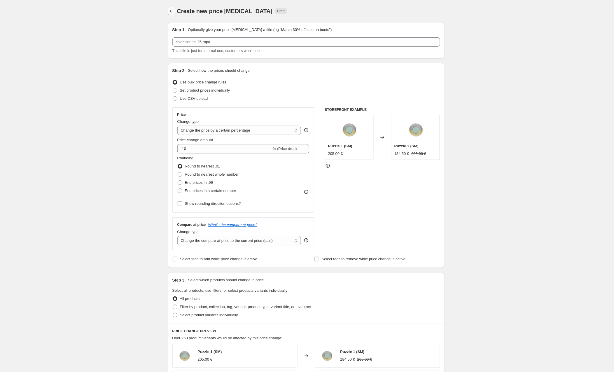
click at [175, 9] on icon "Price change jobs" at bounding box center [172, 11] width 6 height 6
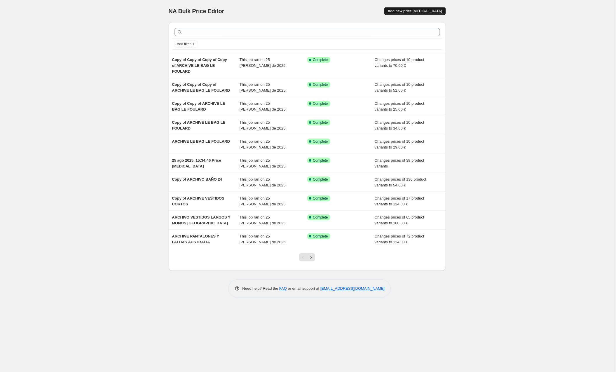
click at [432, 8] on button "Add new price [MEDICAL_DATA]" at bounding box center [414, 11] width 61 height 8
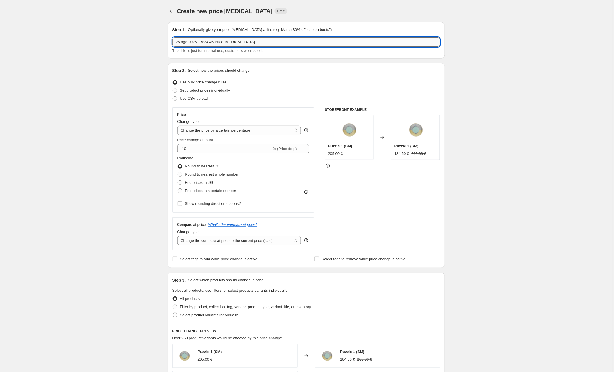
click at [291, 39] on input "25 ago 2025, 15:34:46 Price [MEDICAL_DATA]" at bounding box center [306, 41] width 268 height 9
click at [315, 41] on input "25 ago 2025, 15:34:46 Price [MEDICAL_DATA]" at bounding box center [306, 41] width 268 height 9
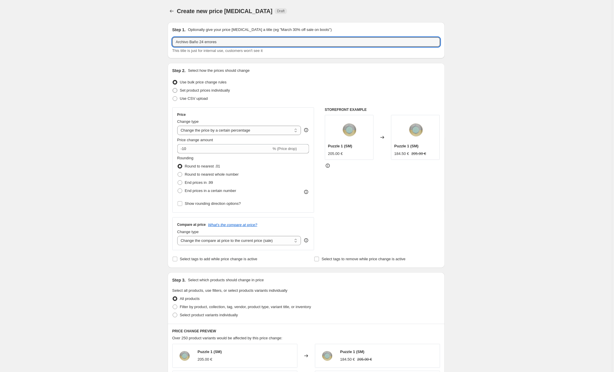
click at [185, 88] on span "Set product prices individually" at bounding box center [205, 90] width 50 height 4
click at [173, 88] on input "Set product prices individually" at bounding box center [173, 88] width 0 height 0
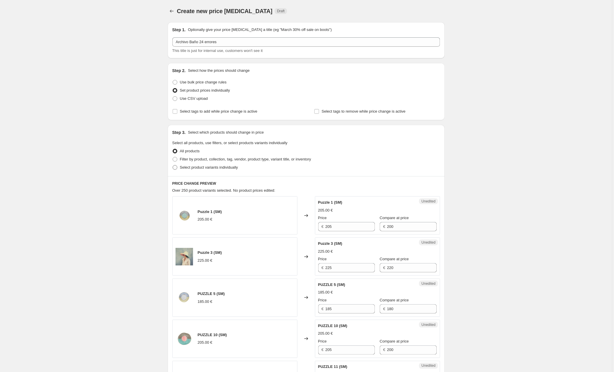
click at [183, 167] on span "Select product variants individually" at bounding box center [209, 167] width 58 height 4
click at [173, 165] on input "Select product variants individually" at bounding box center [173, 165] width 0 height 0
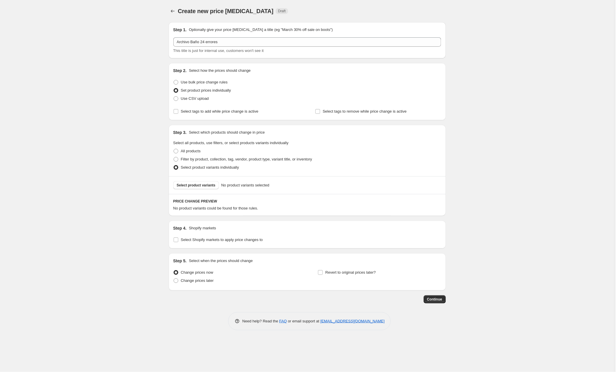
click at [201, 190] on div "Select product variants No product variants selected" at bounding box center [307, 185] width 277 height 18
click at [201, 185] on span "Select product variants" at bounding box center [196, 185] width 39 height 5
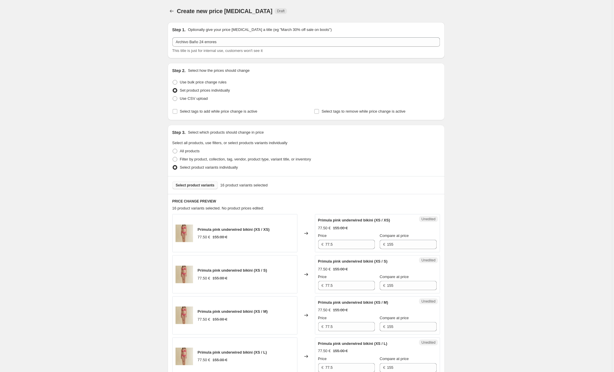
click at [196, 186] on span "Select product variants" at bounding box center [195, 185] width 39 height 5
